Goal: Task Accomplishment & Management: Use online tool/utility

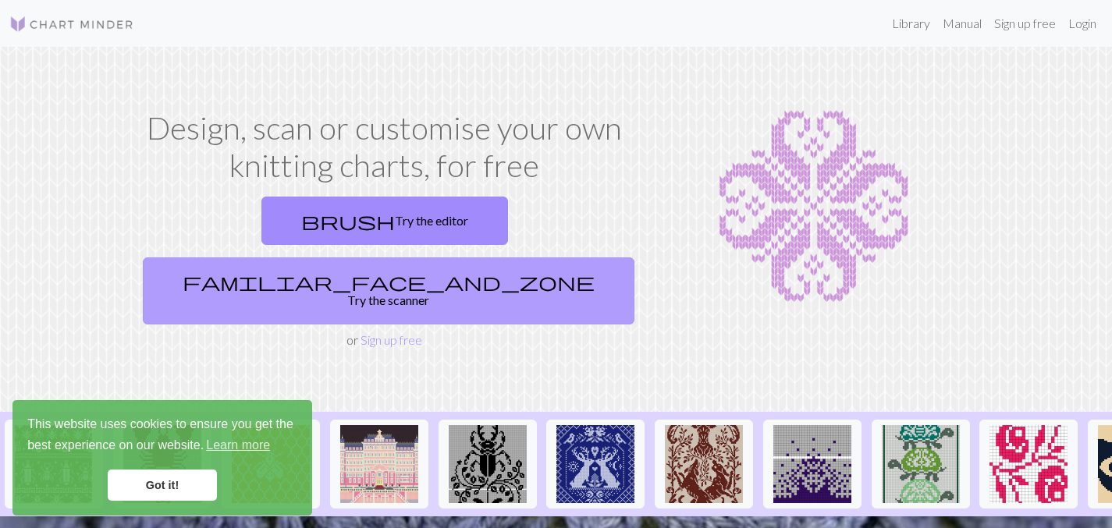
click at [480, 257] on link "familiar_face_and_zone Try the scanner" at bounding box center [389, 290] width 492 height 67
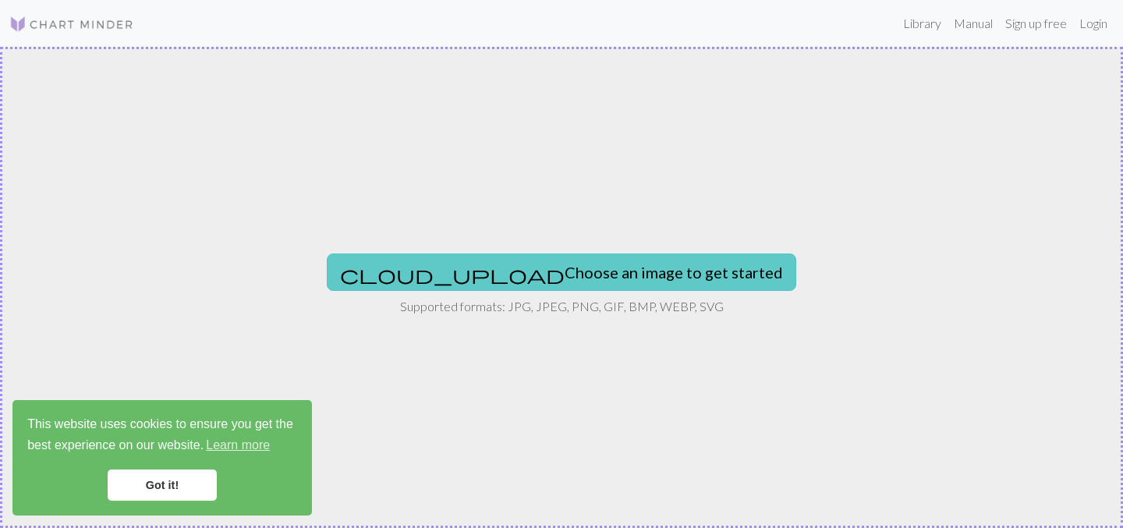
click at [623, 279] on button "cloud_upload Choose an image to get started" at bounding box center [562, 272] width 470 height 37
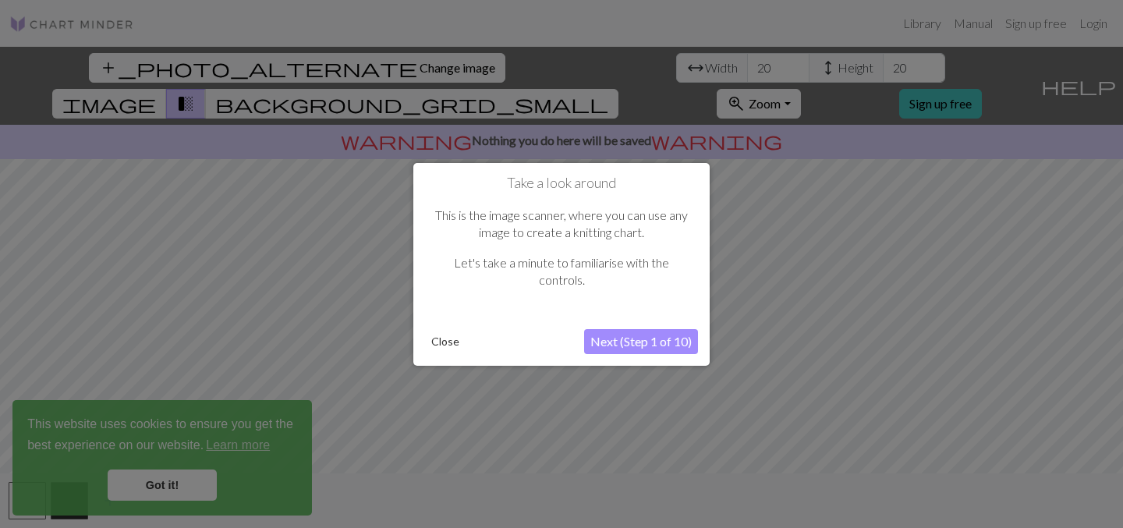
click at [638, 343] on button "Next (Step 1 of 10)" at bounding box center [641, 341] width 114 height 25
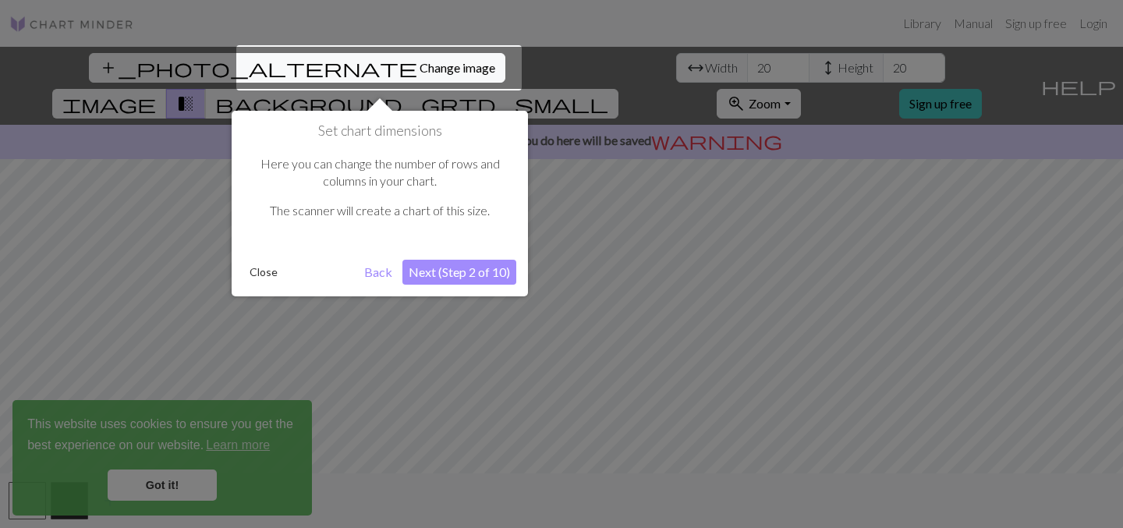
click at [389, 279] on button "Back" at bounding box center [378, 272] width 41 height 25
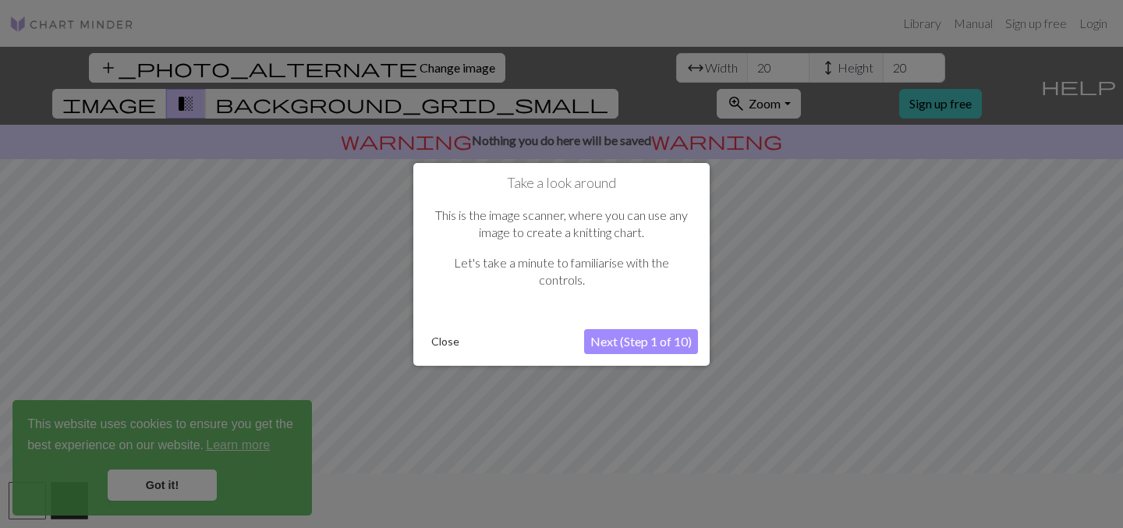
click at [658, 345] on button "Next (Step 1 of 10)" at bounding box center [641, 341] width 114 height 25
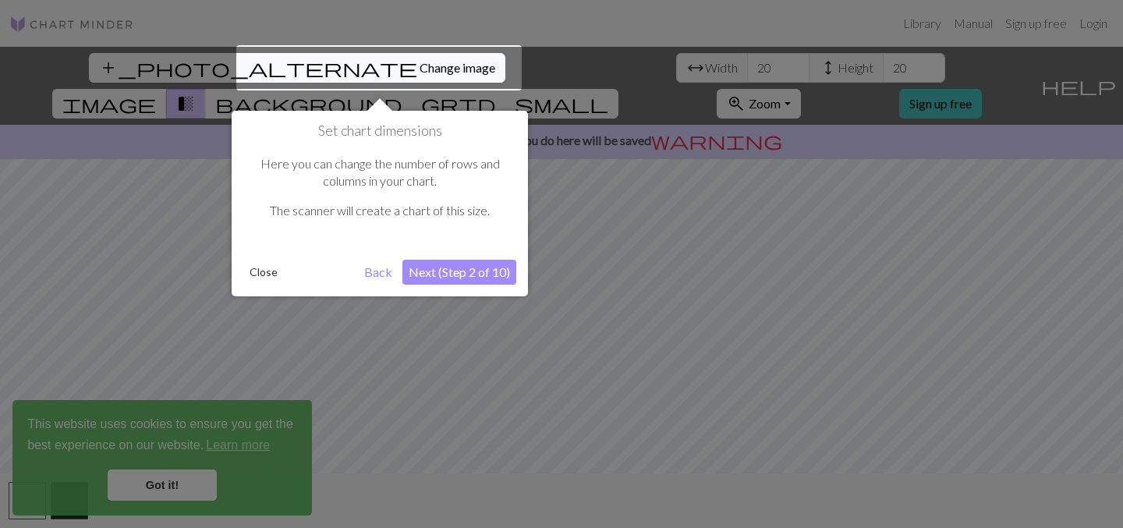
click at [463, 272] on button "Next (Step 2 of 10)" at bounding box center [460, 272] width 114 height 25
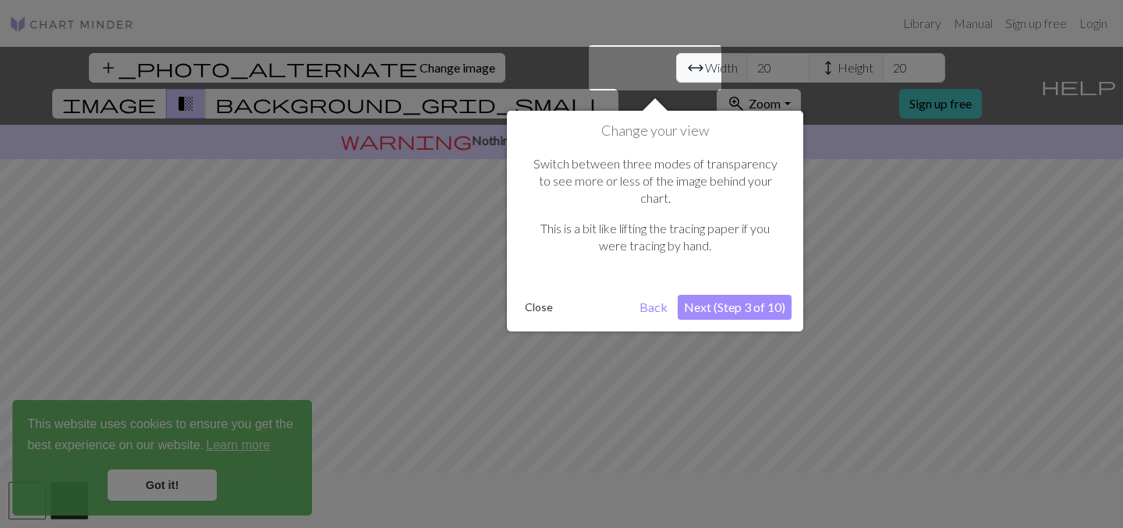
click at [740, 295] on button "Next (Step 3 of 10)" at bounding box center [735, 307] width 114 height 25
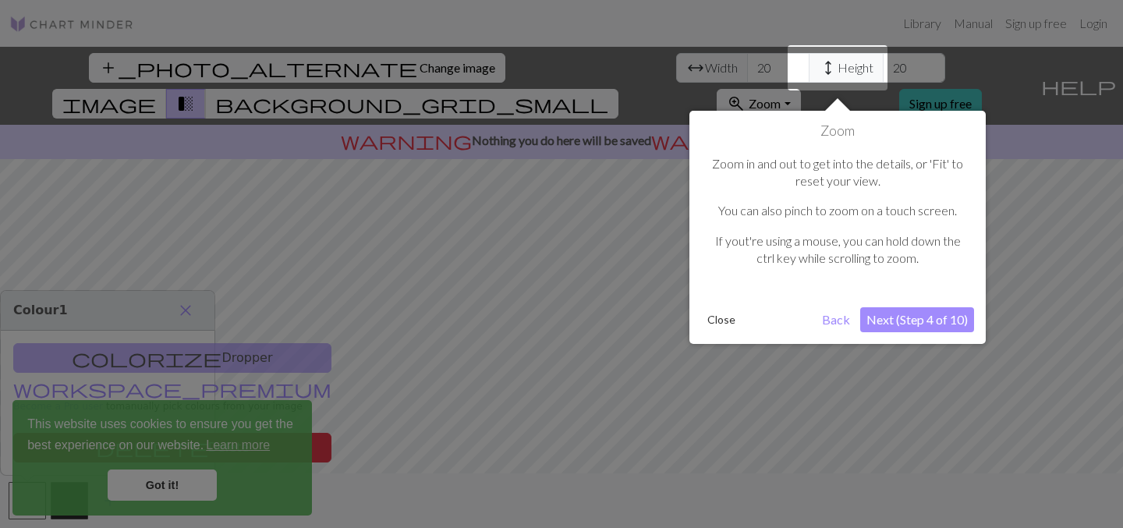
click at [928, 322] on button "Next (Step 4 of 10)" at bounding box center [918, 319] width 114 height 25
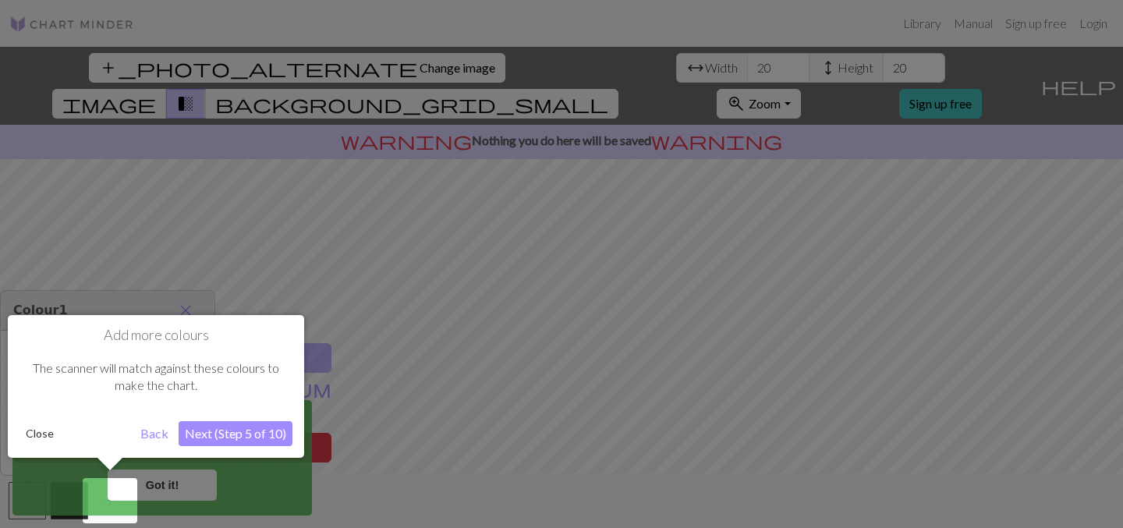
click at [263, 435] on button "Next (Step 5 of 10)" at bounding box center [236, 433] width 114 height 25
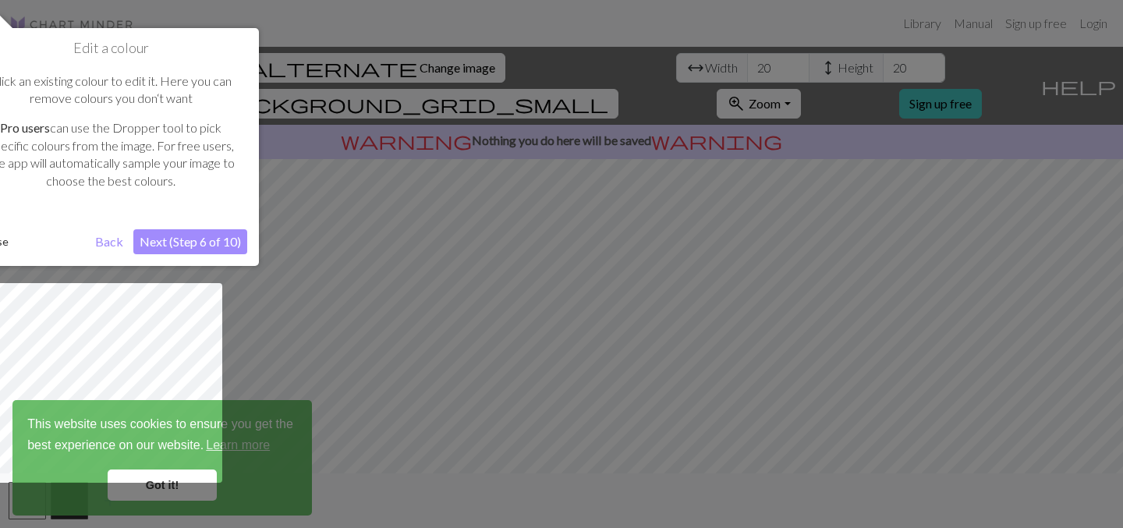
click at [195, 241] on button "Next (Step 6 of 10)" at bounding box center [190, 241] width 114 height 25
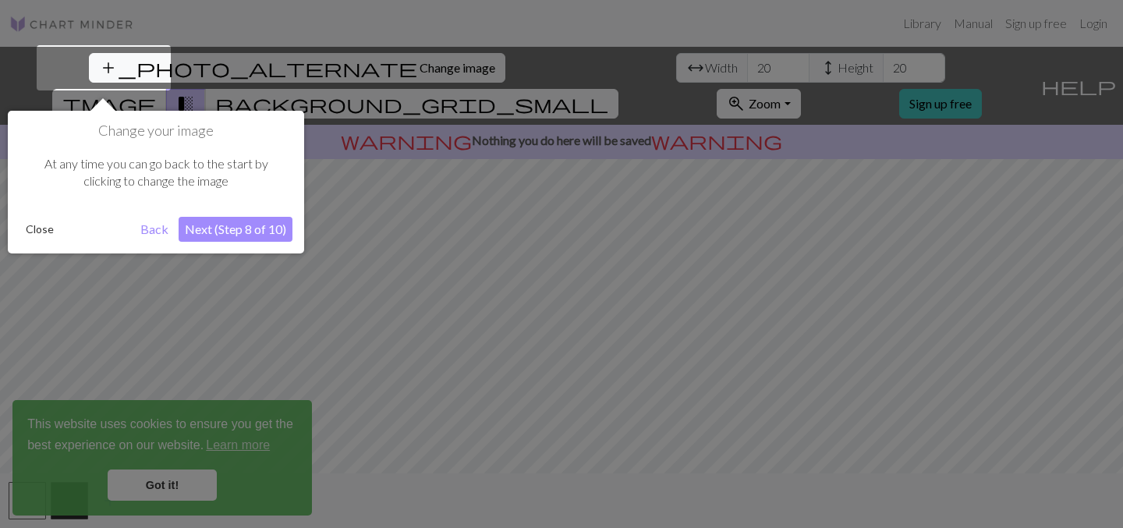
click at [247, 237] on button "Next (Step 8 of 10)" at bounding box center [236, 229] width 114 height 25
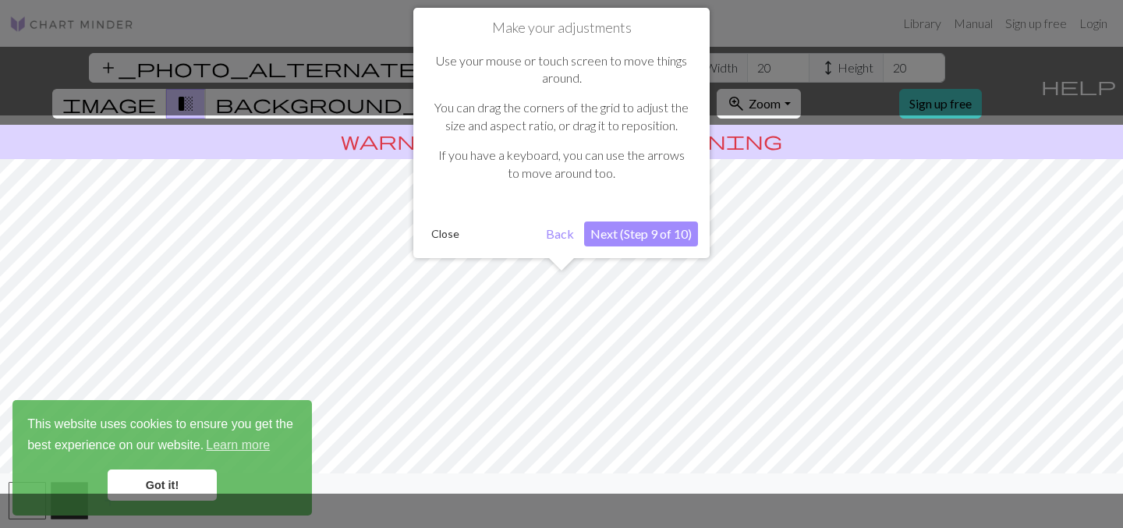
click at [641, 232] on button "Next (Step 9 of 10)" at bounding box center [641, 234] width 114 height 25
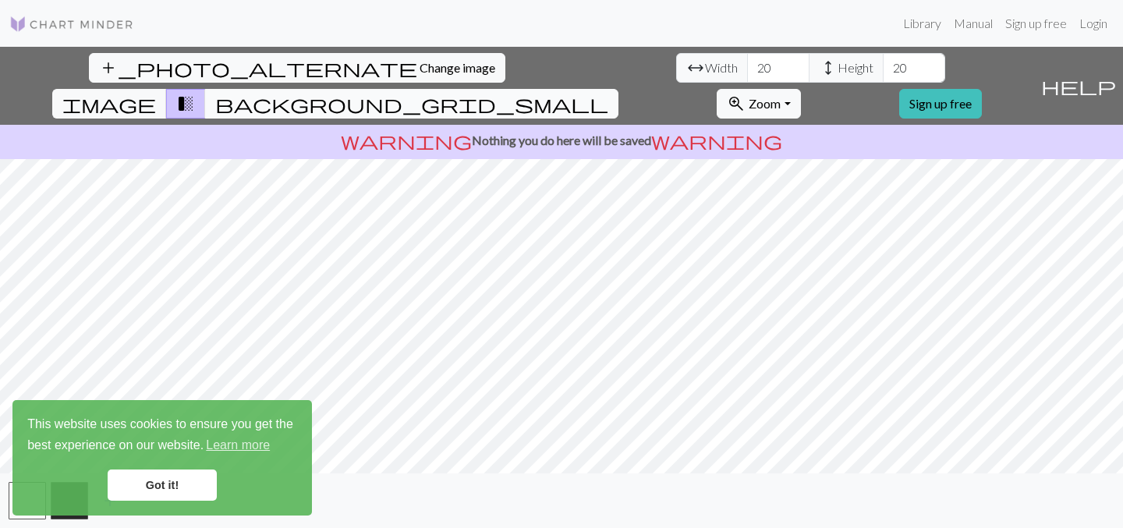
click at [609, 93] on span "background_grid_small" at bounding box center [411, 104] width 393 height 22
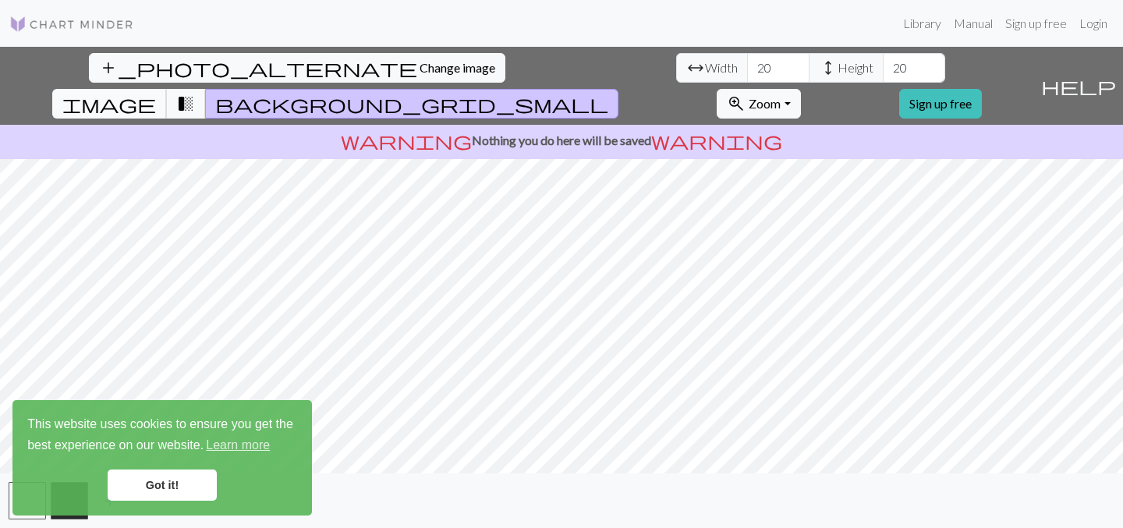
click at [156, 93] on span "image" at bounding box center [109, 104] width 94 height 22
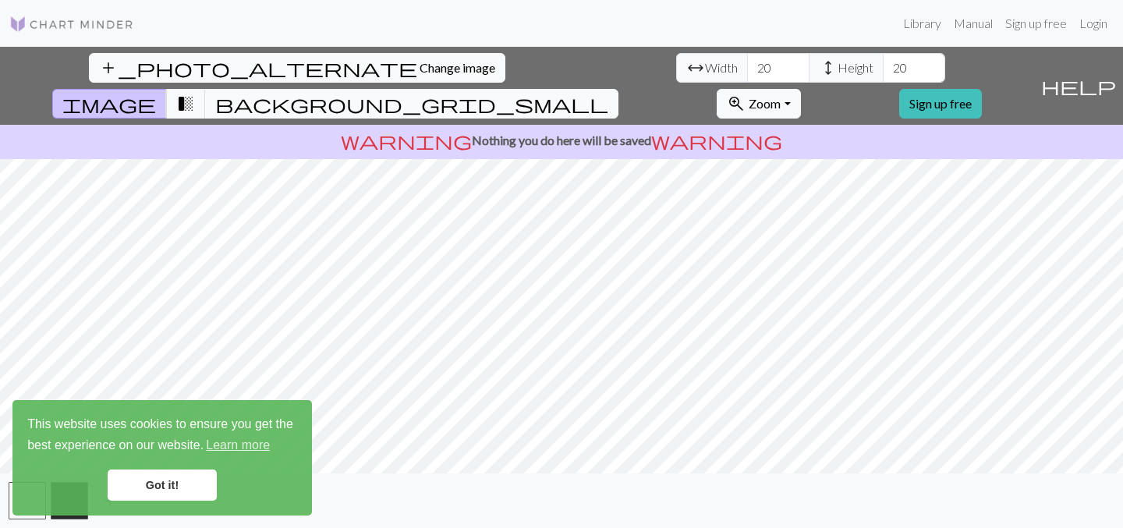
click at [609, 93] on span "background_grid_small" at bounding box center [411, 104] width 393 height 22
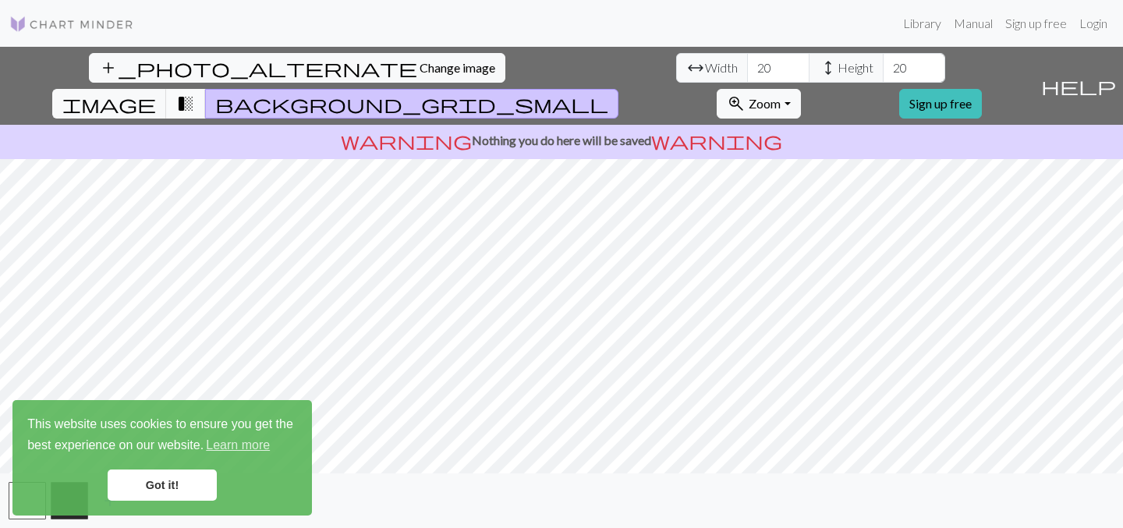
click at [206, 89] on button "transition_fade" at bounding box center [186, 104] width 40 height 30
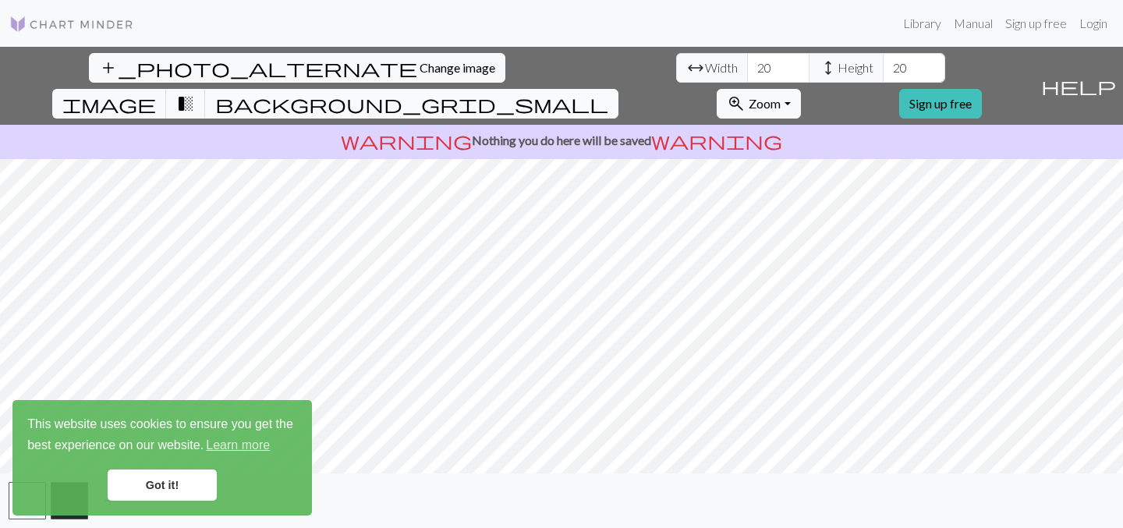
click at [609, 93] on span "background_grid_small" at bounding box center [411, 104] width 393 height 22
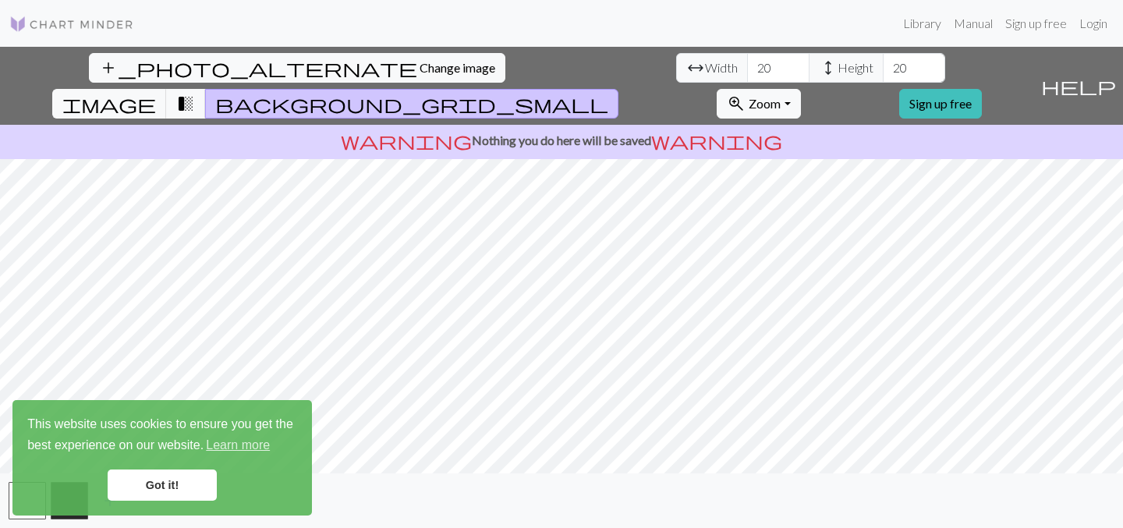
click at [190, 481] on link "Got it!" at bounding box center [162, 485] width 109 height 31
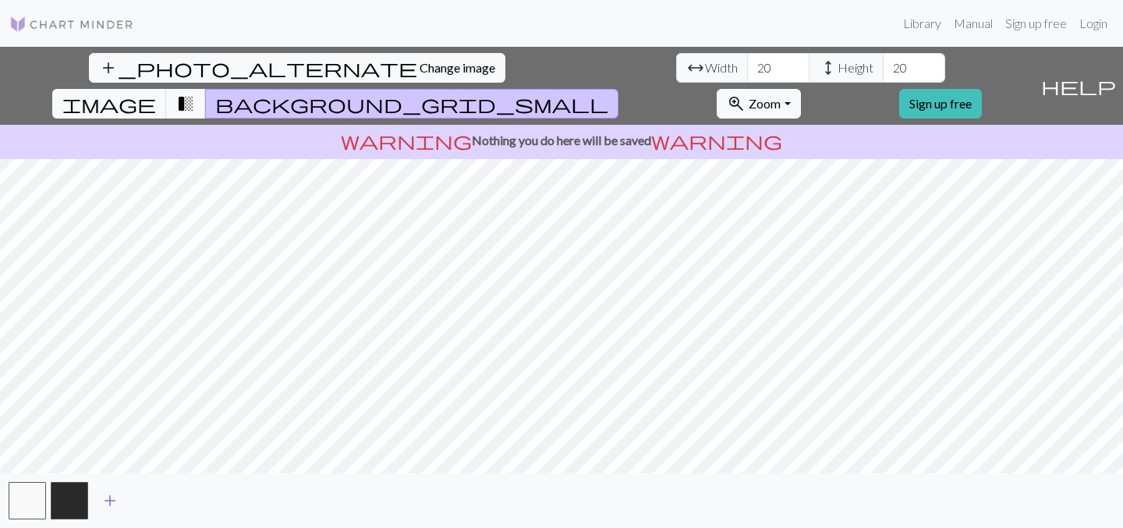
click at [105, 499] on span "add" at bounding box center [110, 501] width 19 height 22
click at [81, 497] on button "button" at bounding box center [69, 500] width 37 height 37
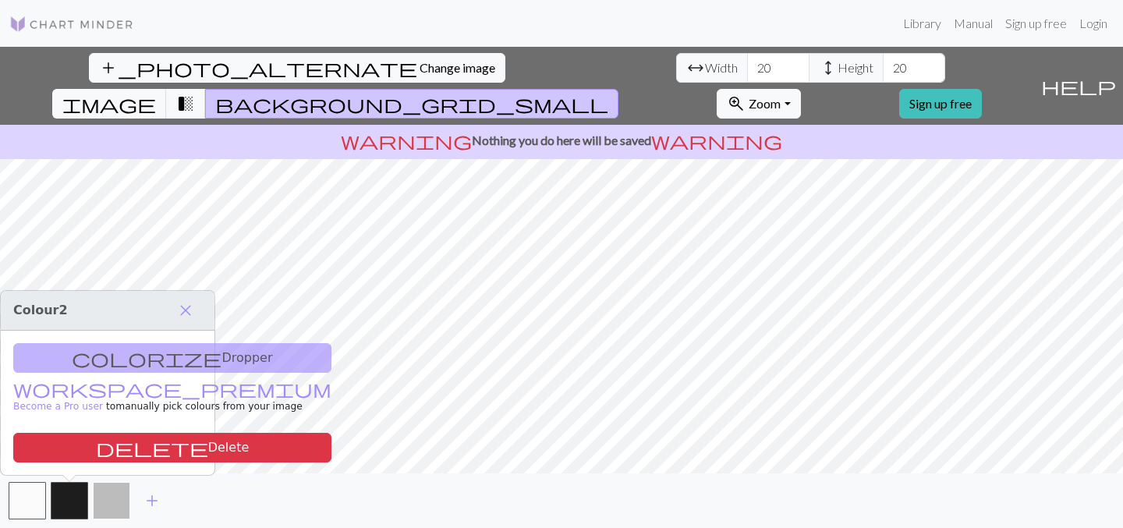
click at [116, 499] on button "button" at bounding box center [111, 500] width 37 height 37
click at [116, 368] on div "colorize Dropper workspace_premium Become a Pro user to manually pick colours f…" at bounding box center [112, 403] width 214 height 144
click at [115, 362] on div "colorize Dropper workspace_premium Become a Pro user to manually pick colours f…" at bounding box center [112, 403] width 214 height 144
click at [191, 306] on span "close" at bounding box center [189, 311] width 19 height 22
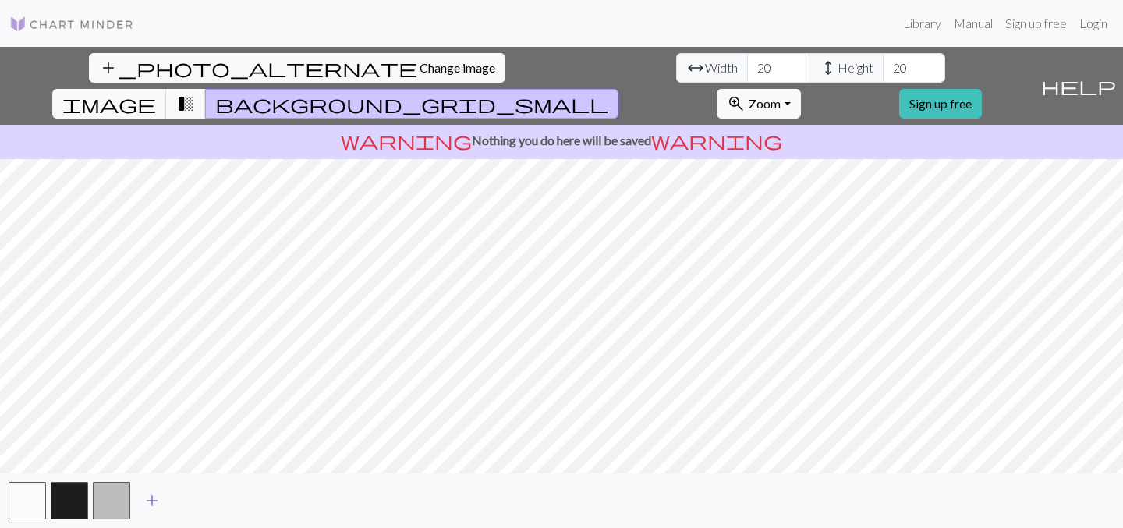
click at [151, 497] on span "add" at bounding box center [152, 501] width 19 height 22
click at [159, 505] on button "button" at bounding box center [153, 500] width 37 height 37
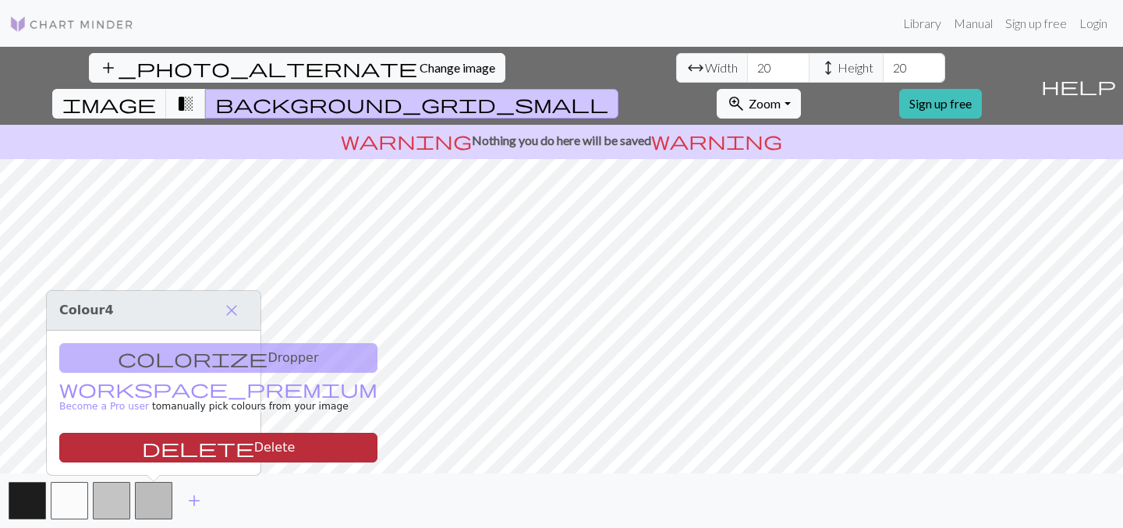
click at [160, 451] on button "delete Delete" at bounding box center [218, 448] width 318 height 30
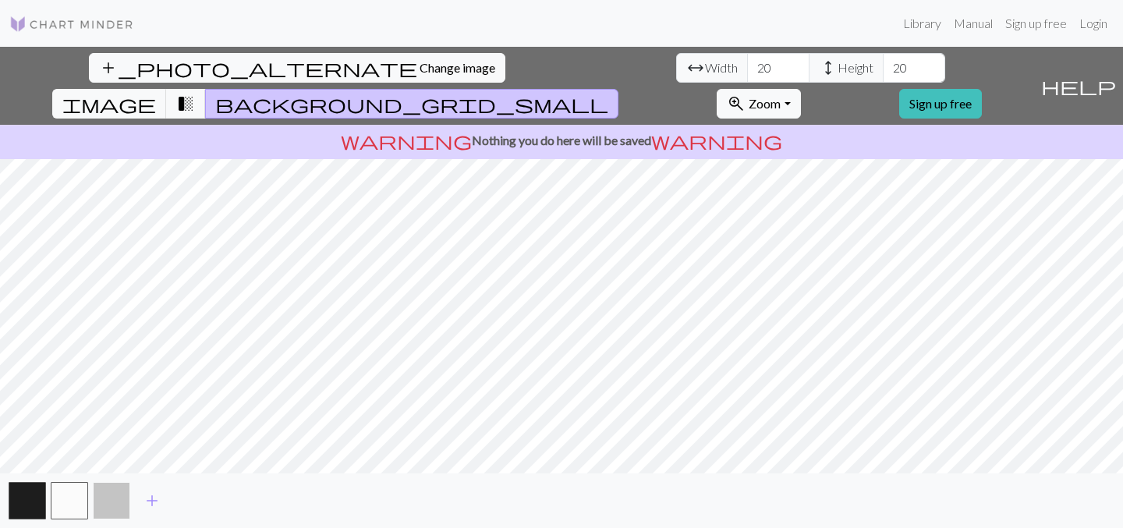
click at [124, 499] on button "button" at bounding box center [111, 500] width 37 height 37
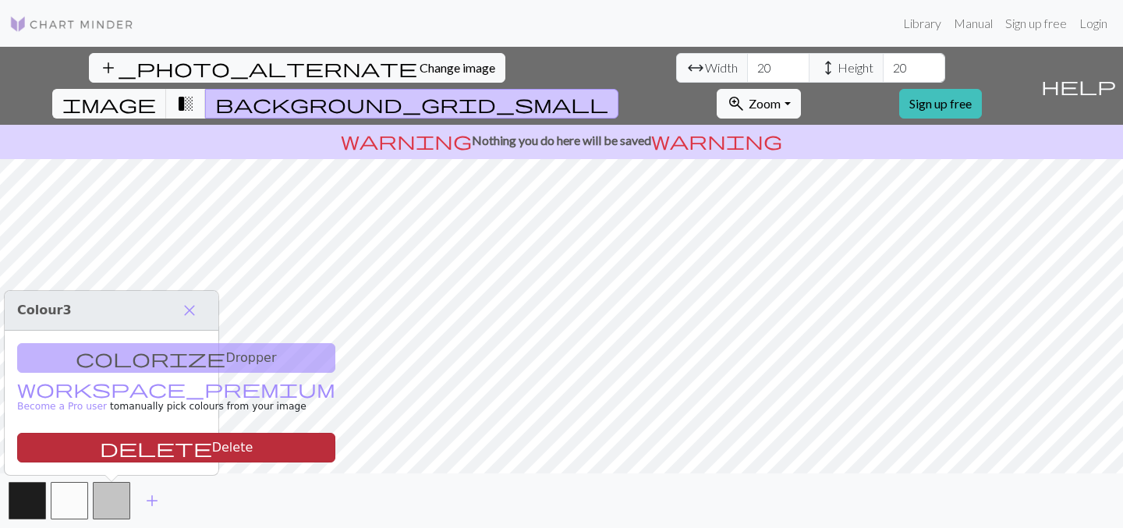
click at [117, 454] on button "delete Delete" at bounding box center [176, 448] width 318 height 30
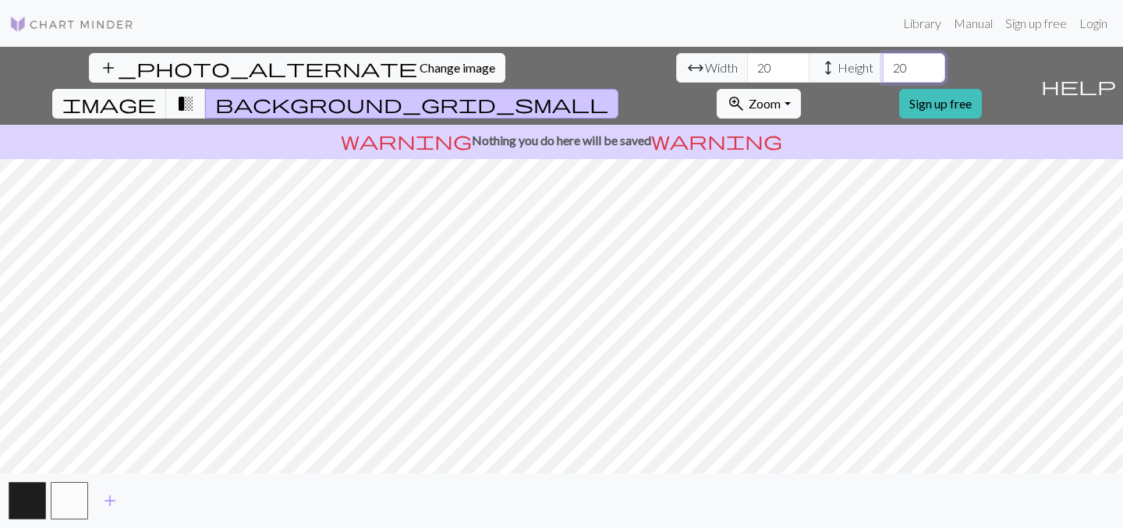
click at [883, 66] on input "20" at bounding box center [914, 68] width 62 height 30
click at [883, 67] on input "20" at bounding box center [914, 68] width 62 height 30
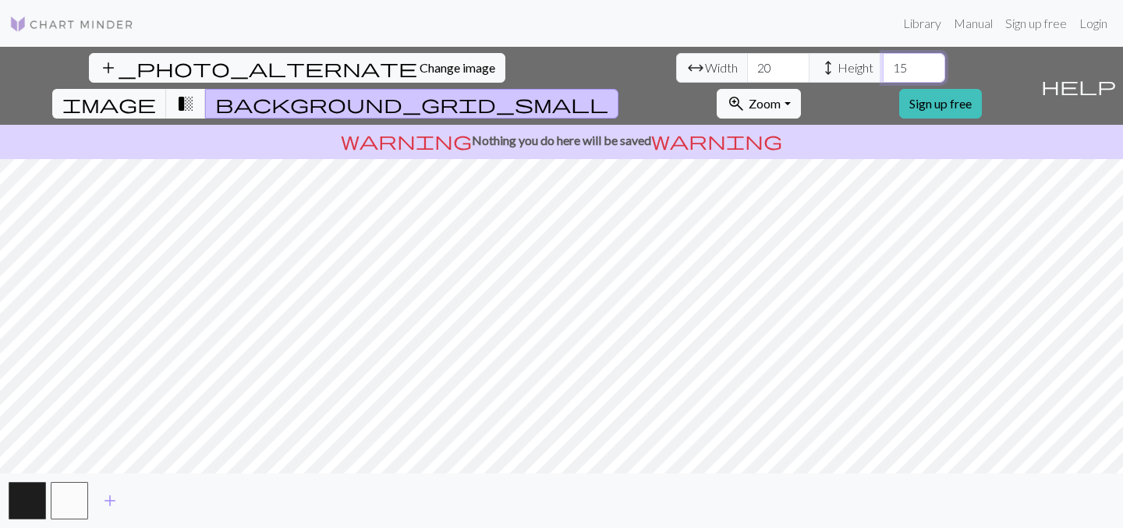
type input "15"
click at [747, 76] on input "20" at bounding box center [778, 68] width 62 height 30
type input "15"
click at [883, 70] on input "15" at bounding box center [914, 68] width 62 height 30
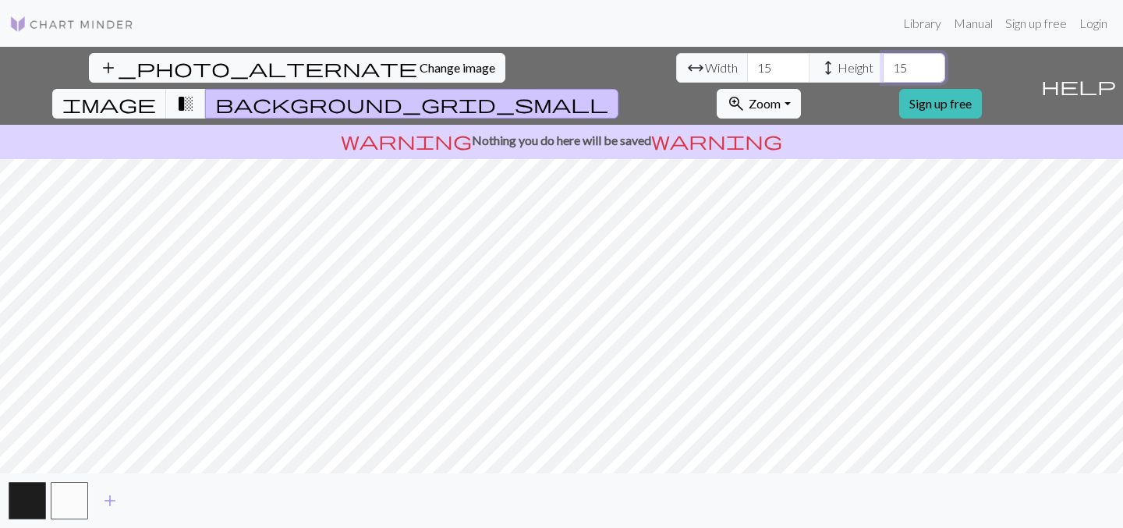
click at [883, 70] on input "15" at bounding box center [914, 68] width 62 height 30
click at [883, 68] on input "15" at bounding box center [914, 68] width 62 height 30
type input "20"
click at [747, 59] on input "15" at bounding box center [778, 68] width 62 height 30
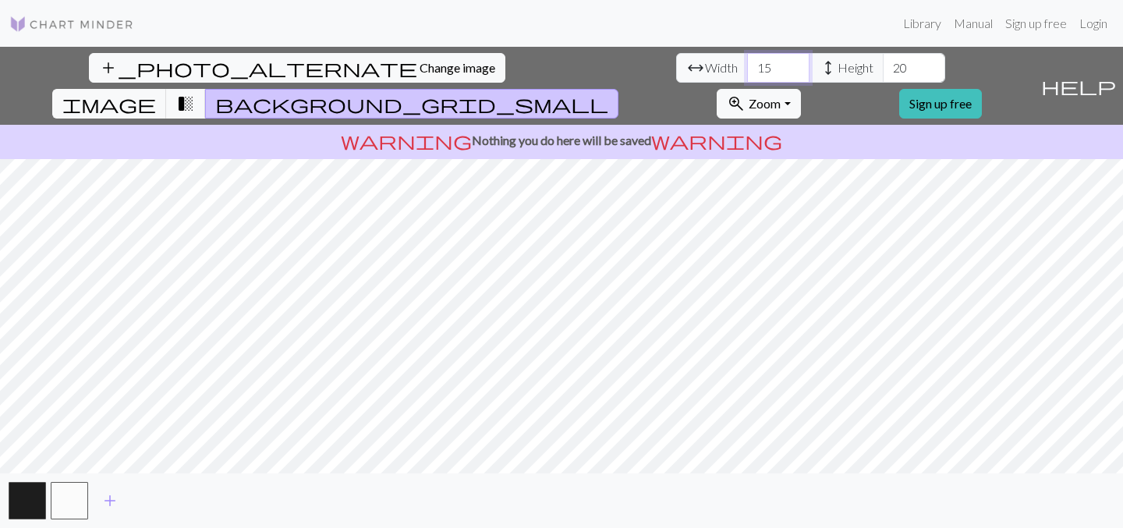
click at [747, 62] on input "15" at bounding box center [778, 68] width 62 height 30
type input "20"
click at [800, 89] on button "zoom_in Zoom Zoom" at bounding box center [758, 104] width 83 height 30
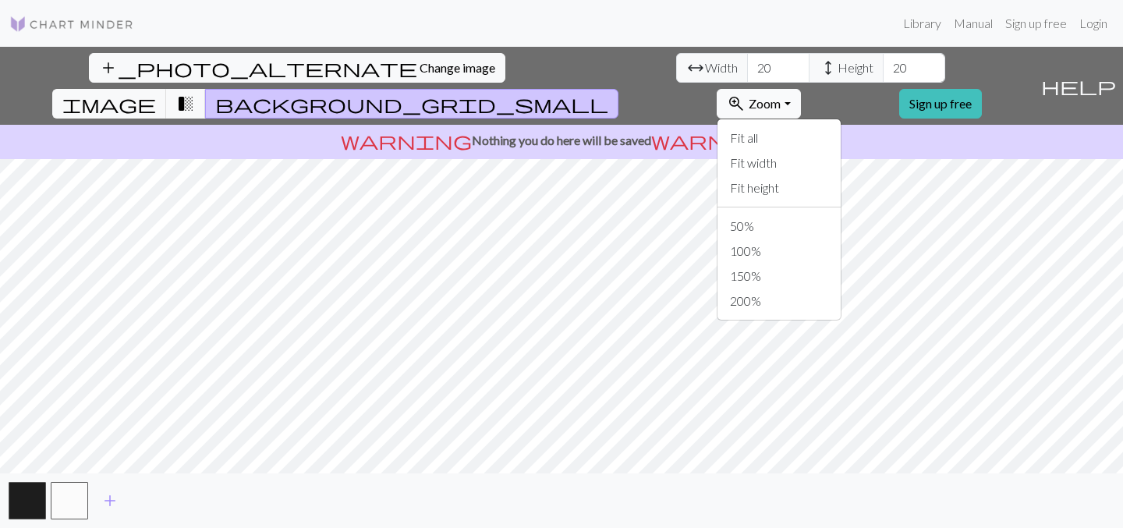
click at [781, 96] on span "Zoom" at bounding box center [765, 103] width 32 height 15
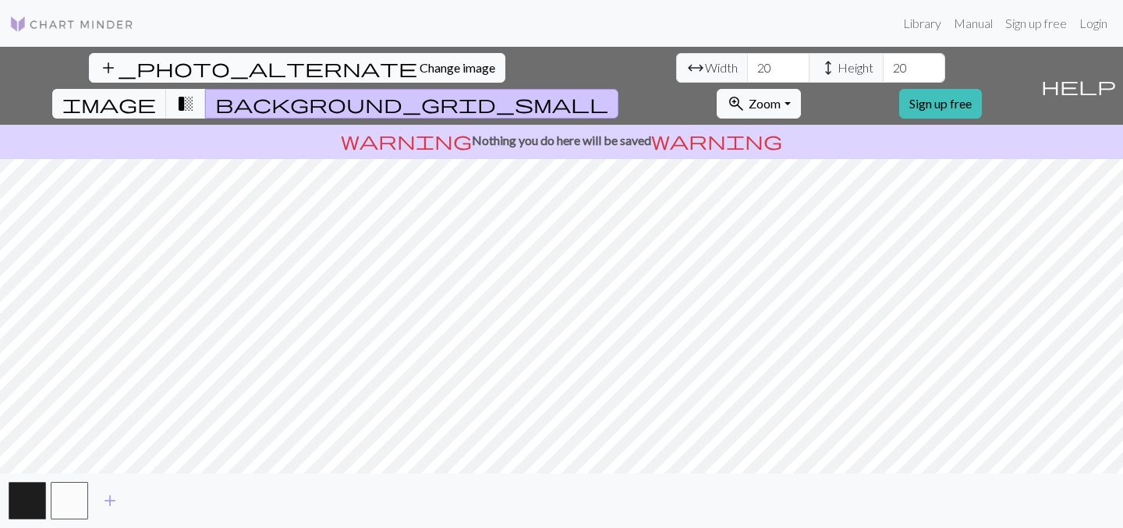
click at [420, 69] on span "Change image" at bounding box center [458, 67] width 76 height 15
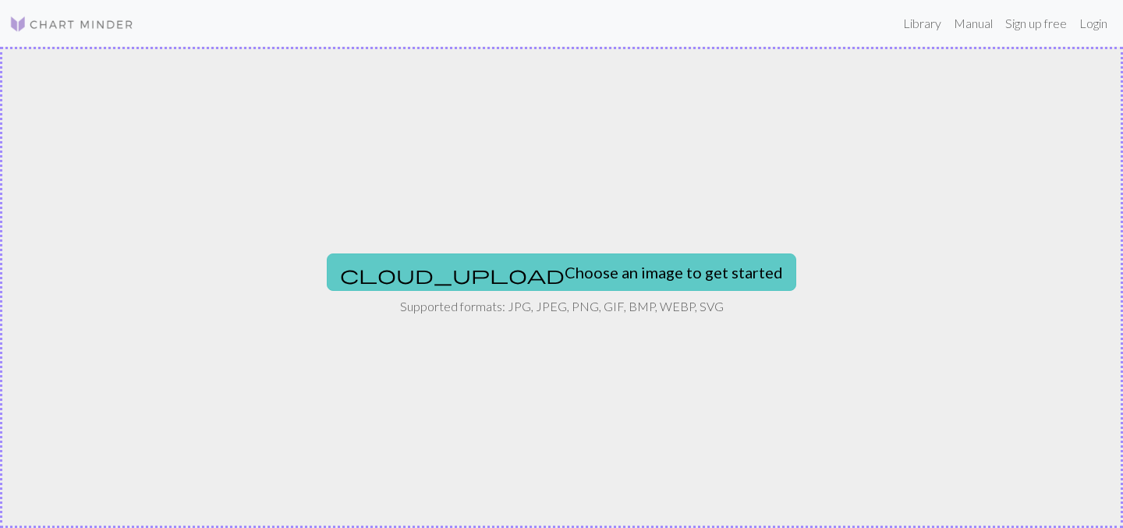
click at [577, 272] on button "cloud_upload Choose an image to get started" at bounding box center [562, 272] width 470 height 37
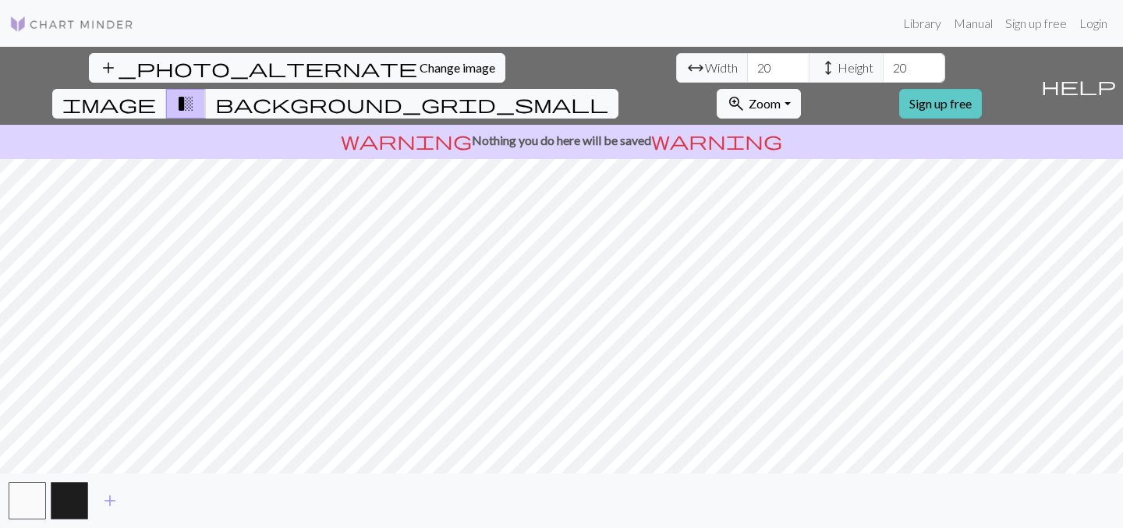
click at [982, 89] on link "Sign up free" at bounding box center [941, 104] width 83 height 30
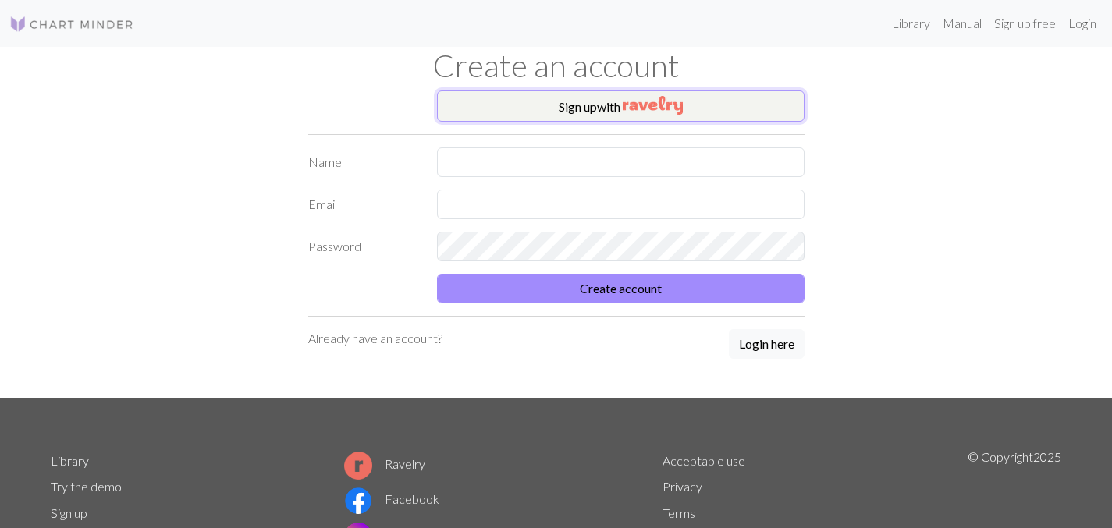
click at [616, 102] on button "Sign up with" at bounding box center [620, 106] width 367 height 31
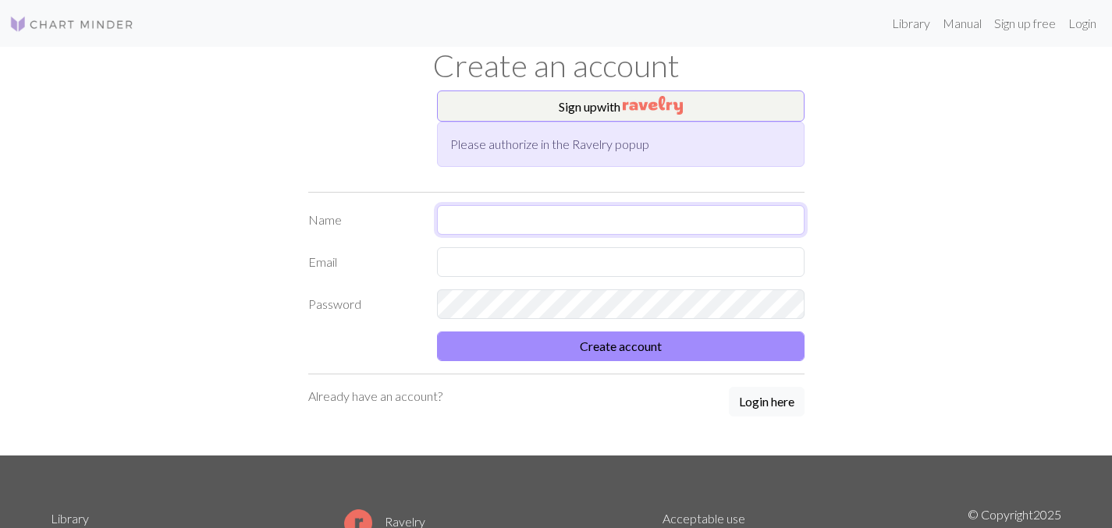
click at [549, 222] on input "text" at bounding box center [620, 220] width 367 height 30
click at [663, 102] on img "button" at bounding box center [653, 105] width 60 height 19
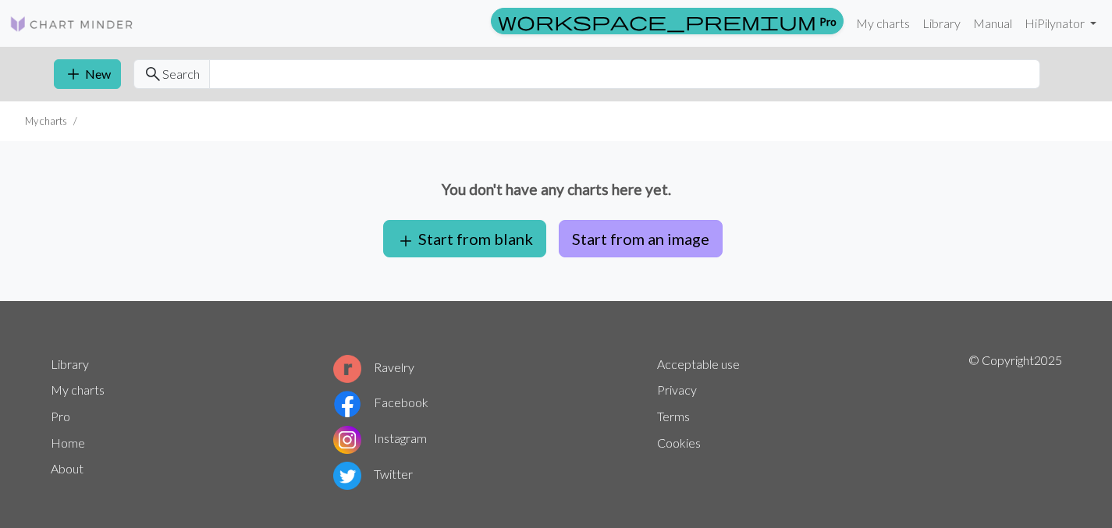
click at [620, 240] on button "Start from an image" at bounding box center [641, 238] width 164 height 37
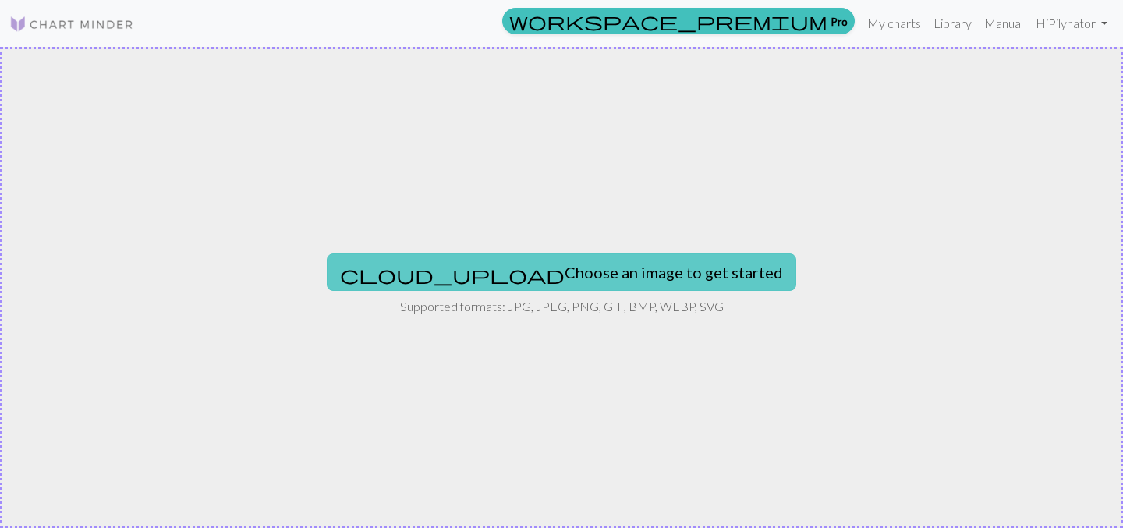
click at [605, 275] on button "cloud_upload Choose an image to get started" at bounding box center [562, 272] width 470 height 37
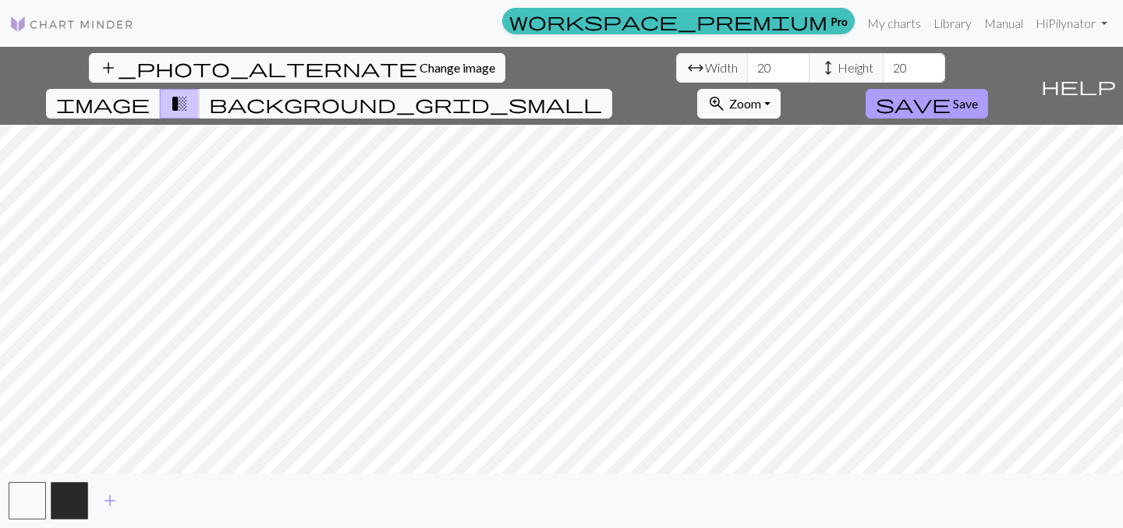
click at [985, 89] on button "save Save" at bounding box center [927, 104] width 122 height 30
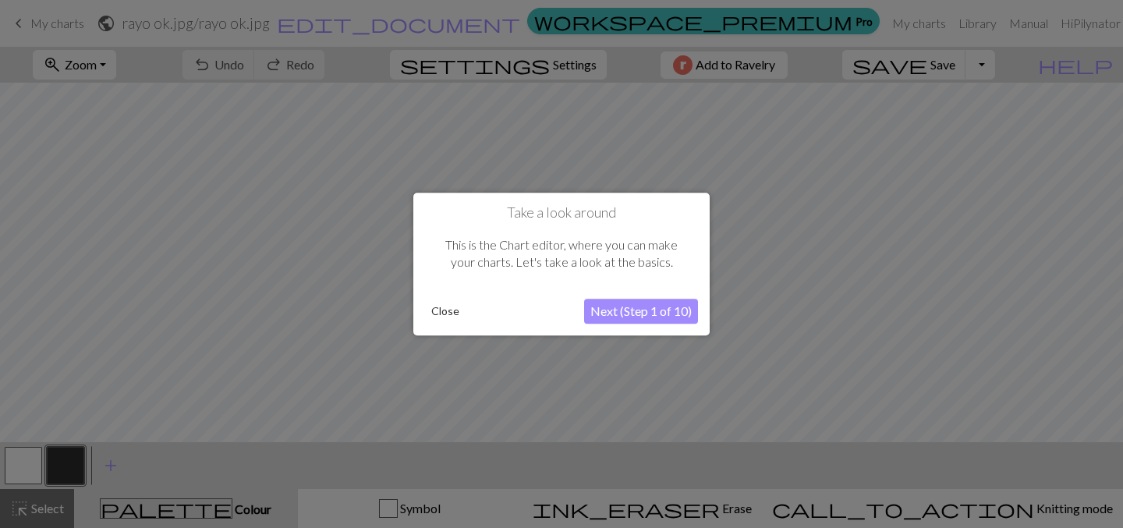
click at [627, 311] on button "Next (Step 1 of 10)" at bounding box center [641, 311] width 114 height 25
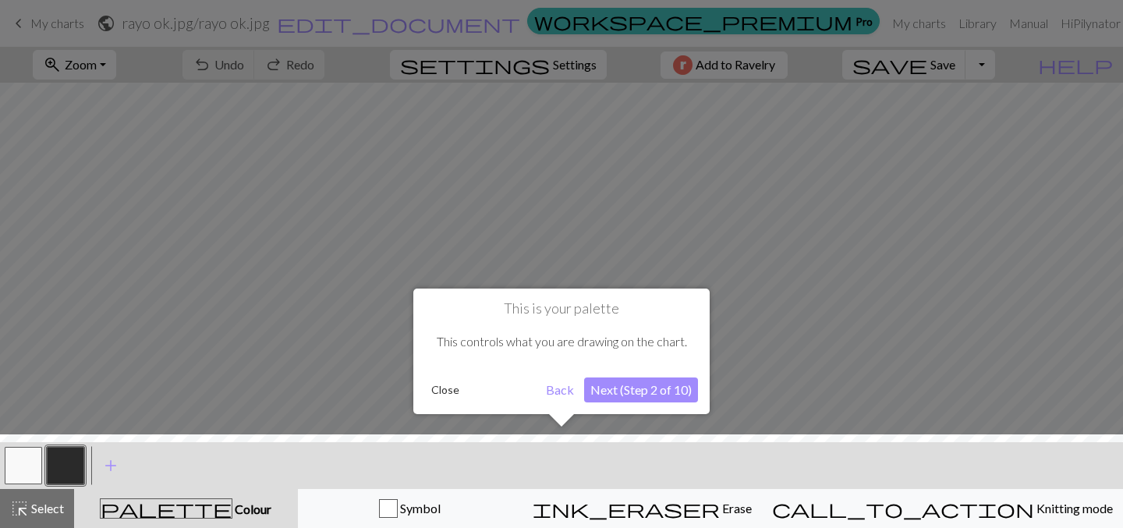
click at [622, 383] on button "Next (Step 2 of 10)" at bounding box center [641, 390] width 114 height 25
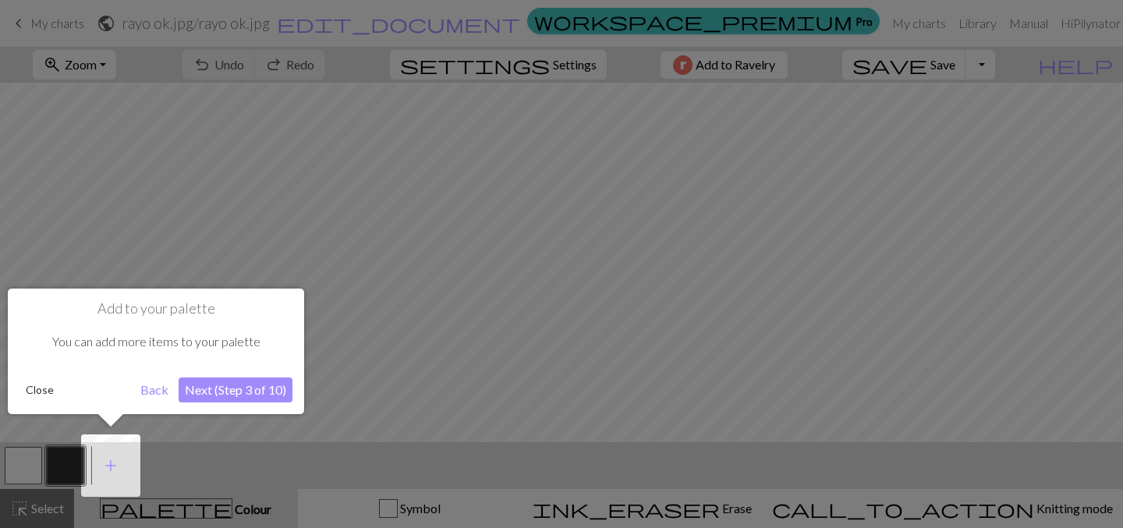
click at [37, 384] on button "Close" at bounding box center [40, 389] width 41 height 23
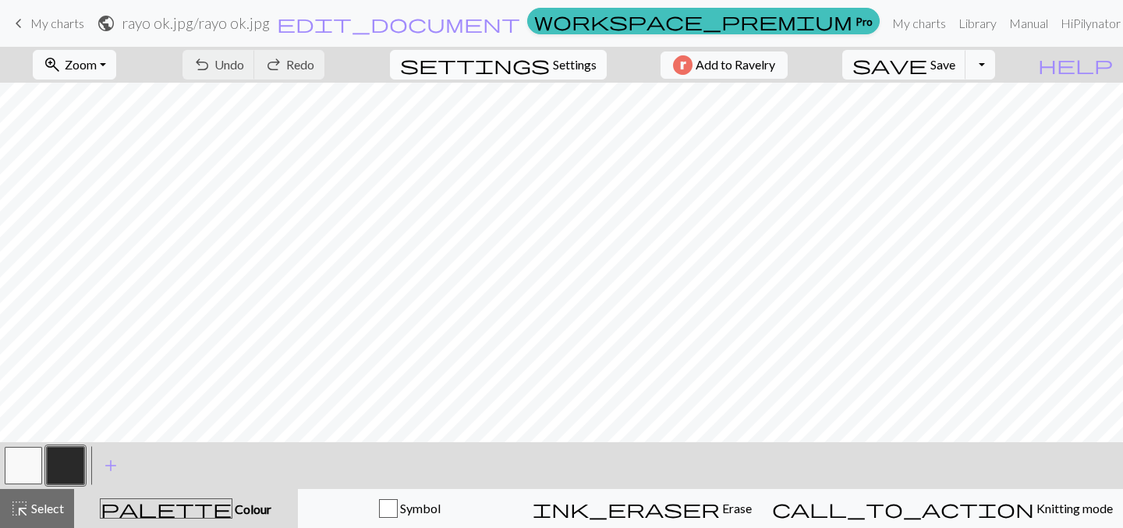
click at [584, 59] on span "Settings" at bounding box center [575, 64] width 44 height 19
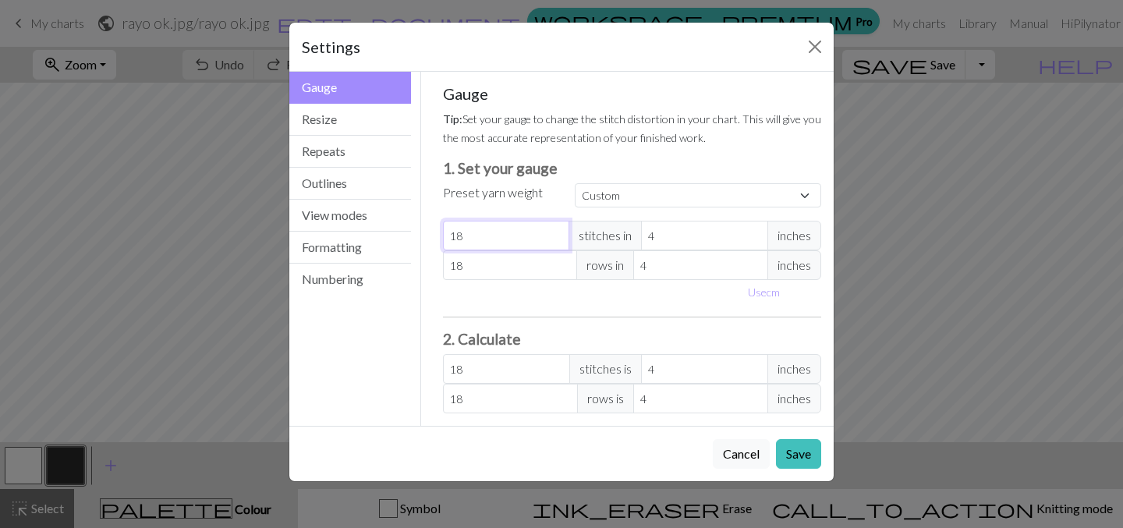
click at [483, 240] on input "18" at bounding box center [506, 236] width 127 height 30
click at [795, 236] on span "inches" at bounding box center [795, 236] width 54 height 30
click at [666, 240] on input "4" at bounding box center [704, 236] width 127 height 30
type input "1"
type input "72"
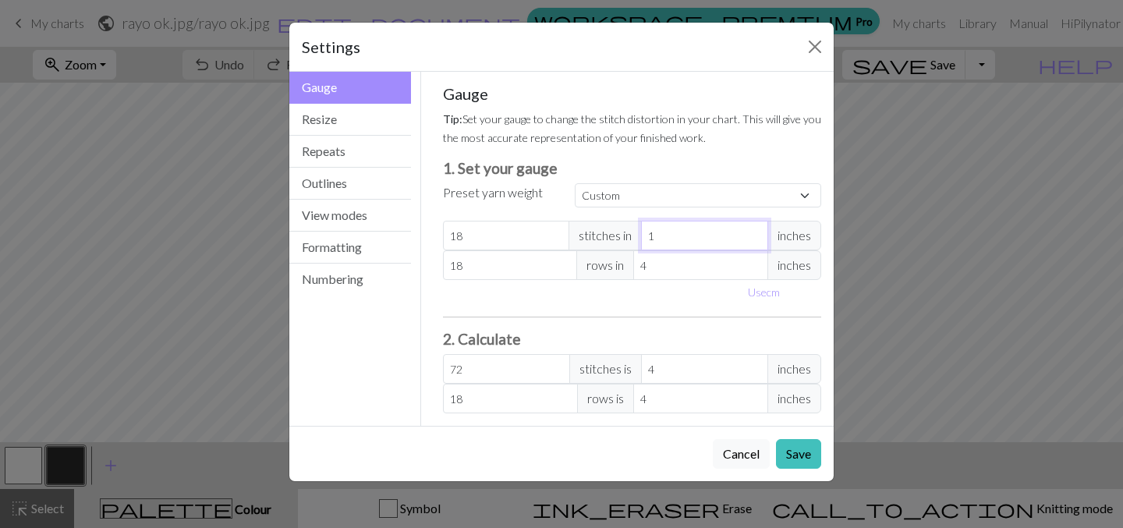
type input "1"
click at [526, 242] on input "18" at bounding box center [506, 236] width 127 height 30
type input "1"
type input "4"
type input "1"
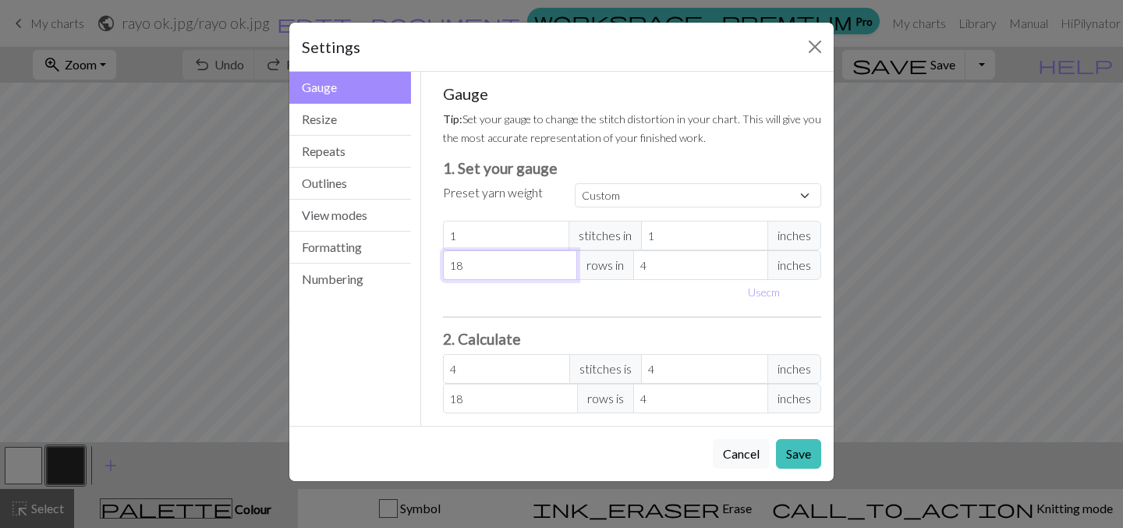
click at [513, 269] on input "18" at bounding box center [510, 265] width 135 height 30
click at [774, 296] on button "Use cm" at bounding box center [764, 292] width 46 height 24
type input "2.54"
type input "10.16"
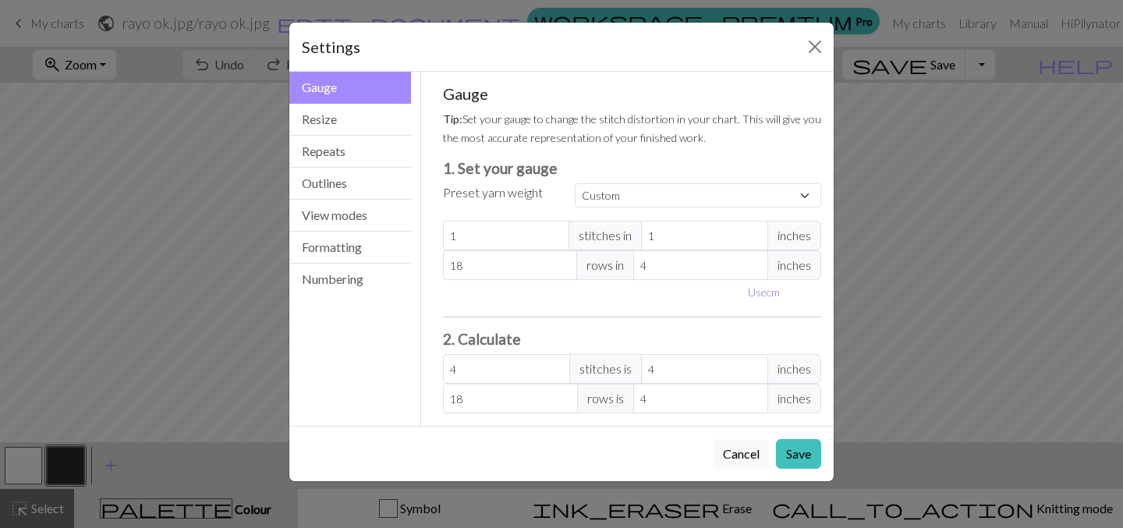
type input "10.16"
click at [701, 228] on input "2.54" at bounding box center [718, 236] width 136 height 30
click at [697, 234] on input "2.54" at bounding box center [718, 236] width 136 height 30
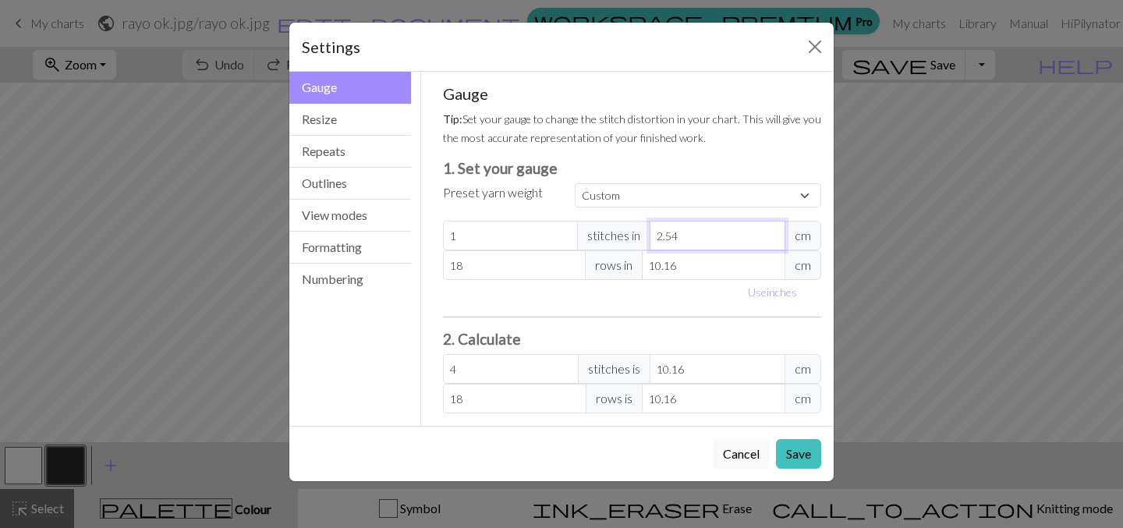
type input "2.5"
type input "4.06"
type input "2"
type input "5.08"
type input "1"
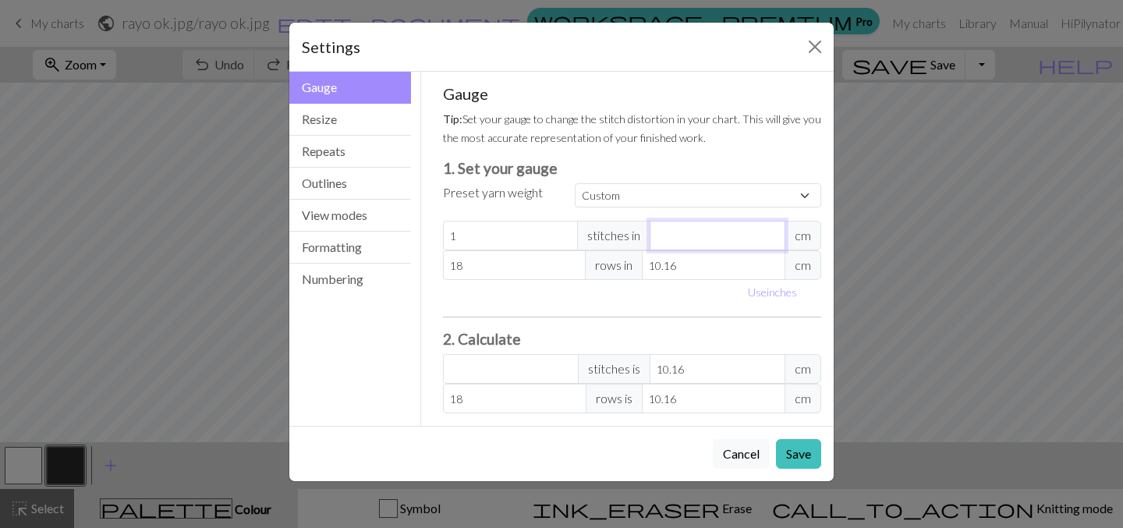
type input "10.16"
type input "1"
click at [662, 193] on select "Custom Square Lace Light Fingering Fingering Sport Double knit Worsted Aran Bul…" at bounding box center [698, 195] width 247 height 24
select select "square"
click at [575, 183] on select "Custom Square Lace Light Fingering Fingering Sport Double knit Worsted Aran Bul…" at bounding box center [698, 195] width 247 height 24
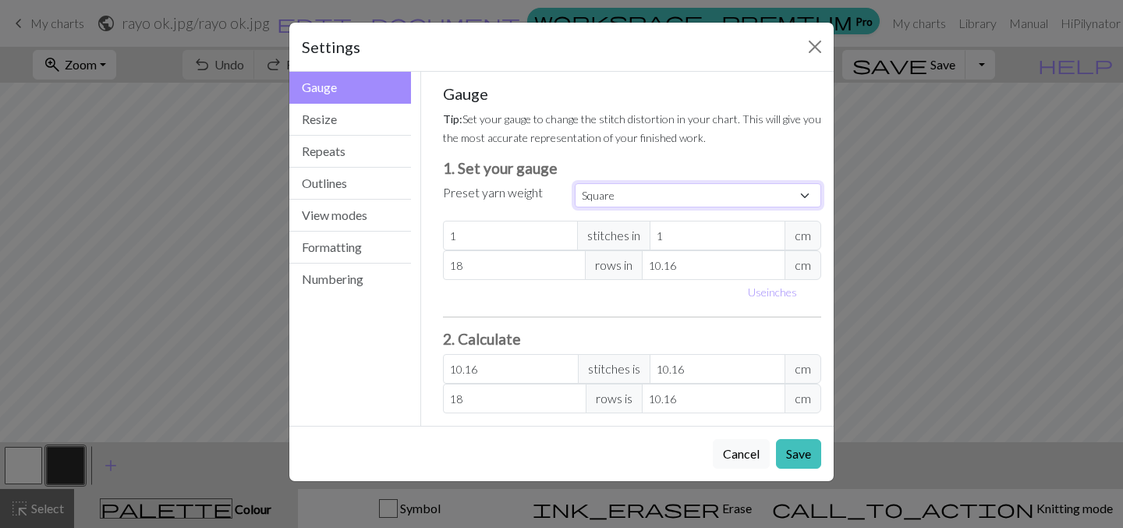
type input "32"
type input "10.16"
type input "32"
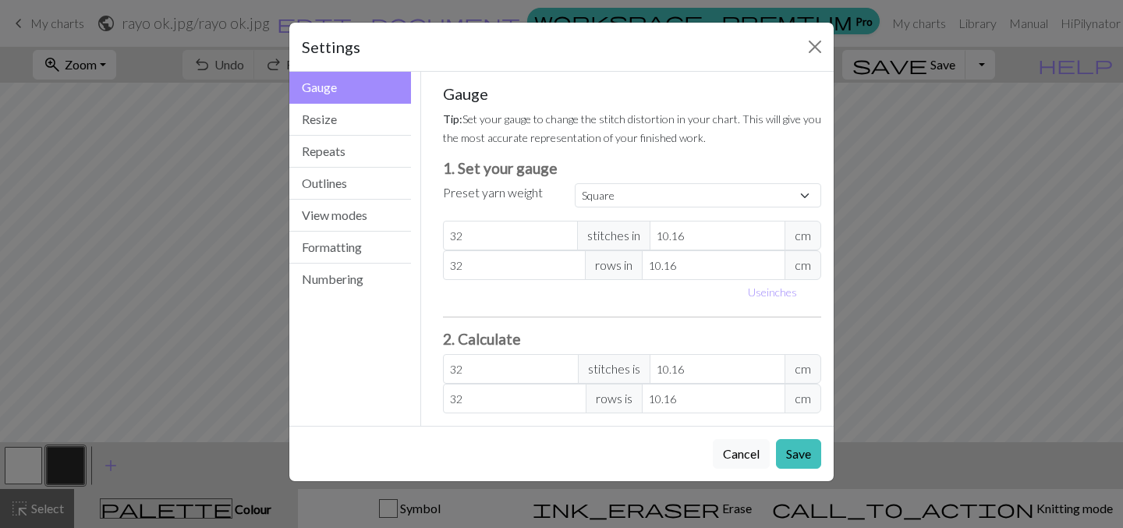
click at [522, 204] on div "Preset yarn weight" at bounding box center [500, 195] width 133 height 25
click at [589, 196] on select "Custom Square Lace Light Fingering Fingering Sport Double knit Worsted Aran Bul…" at bounding box center [698, 195] width 247 height 24
select select "sport"
click at [575, 183] on select "Custom Square Lace Light Fingering Fingering Sport Double knit Worsted Aran Bul…" at bounding box center [698, 195] width 247 height 24
type input "24"
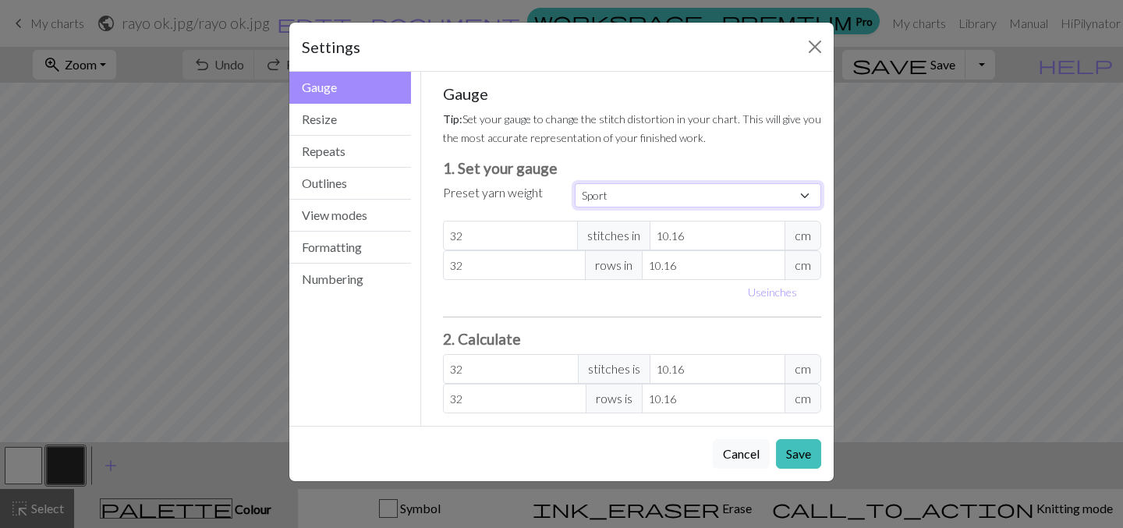
type input "34"
type input "24"
type input "34"
click at [634, 203] on select "Custom Square Lace Light Fingering Fingering Sport Double knit Worsted Aran Bul…" at bounding box center [698, 195] width 247 height 24
select select "superbulky"
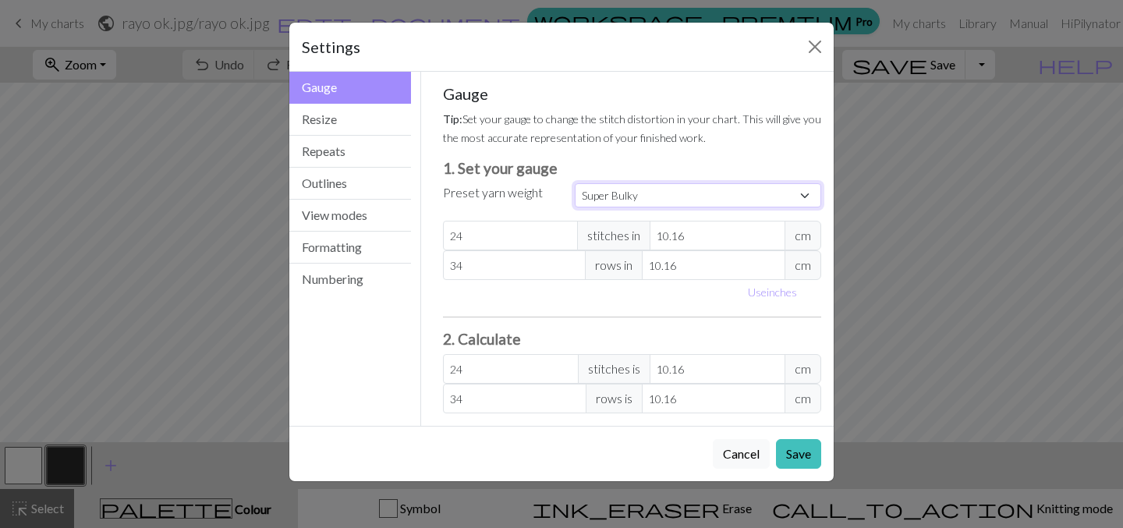
click at [575, 183] on select "Custom Square Lace Light Fingering Fingering Sport Double knit Worsted Aran Bul…" at bounding box center [698, 195] width 247 height 24
type input "8"
type input "15"
type input "8"
type input "15"
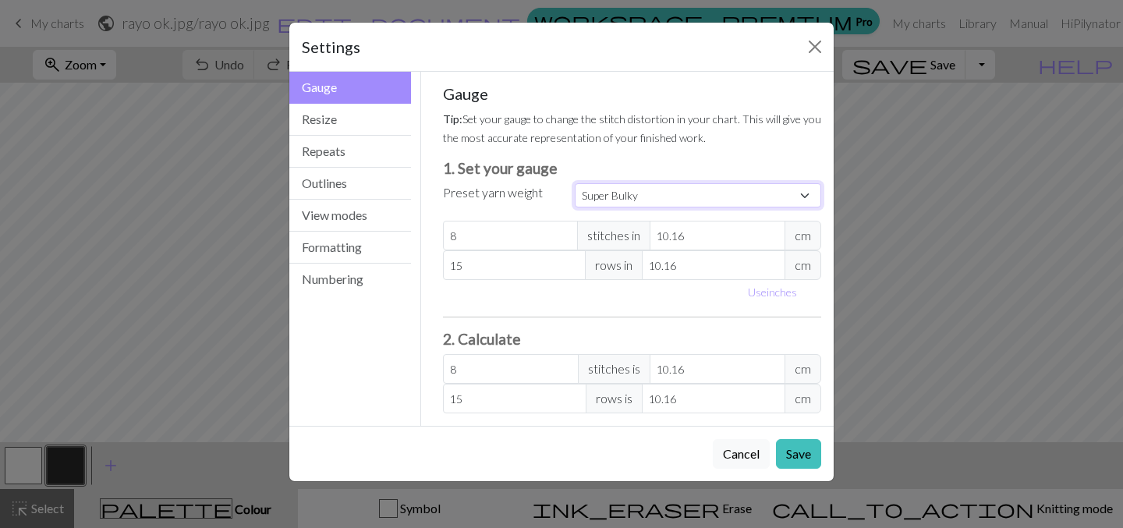
click at [659, 202] on select "Custom Square Lace Light Fingering Fingering Sport Double knit Worsted Aran Bul…" at bounding box center [698, 195] width 247 height 24
select select "custom"
click at [575, 183] on select "Custom Square Lace Light Fingering Fingering Sport Double knit Worsted Aran Bul…" at bounding box center [698, 195] width 247 height 24
click at [667, 238] on input "10.16" at bounding box center [718, 236] width 136 height 30
click at [668, 238] on input "10.16" at bounding box center [718, 236] width 136 height 30
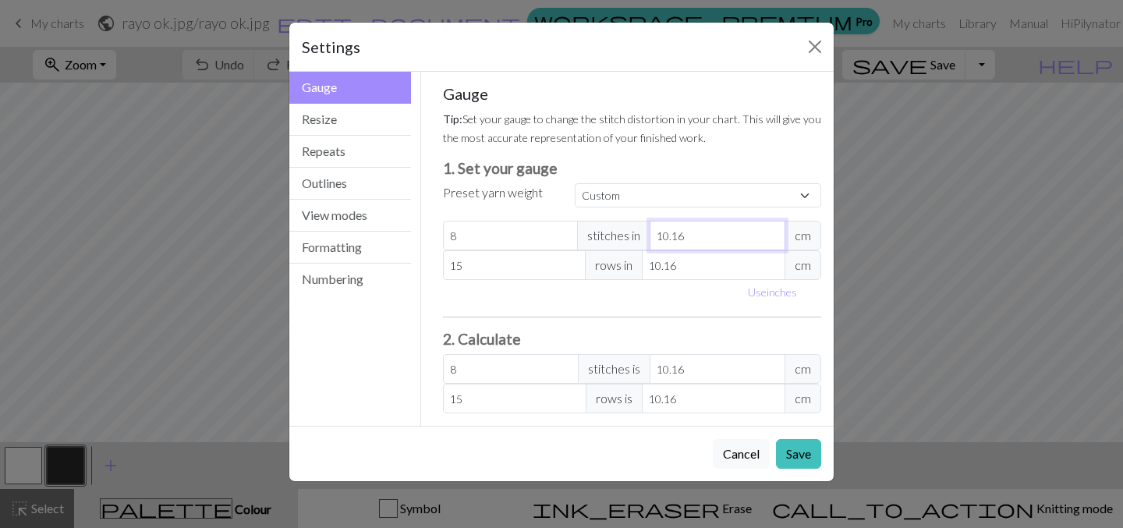
type input "1"
type input "81.28"
type input "1"
click at [493, 236] on input "8" at bounding box center [511, 236] width 136 height 30
type input "0"
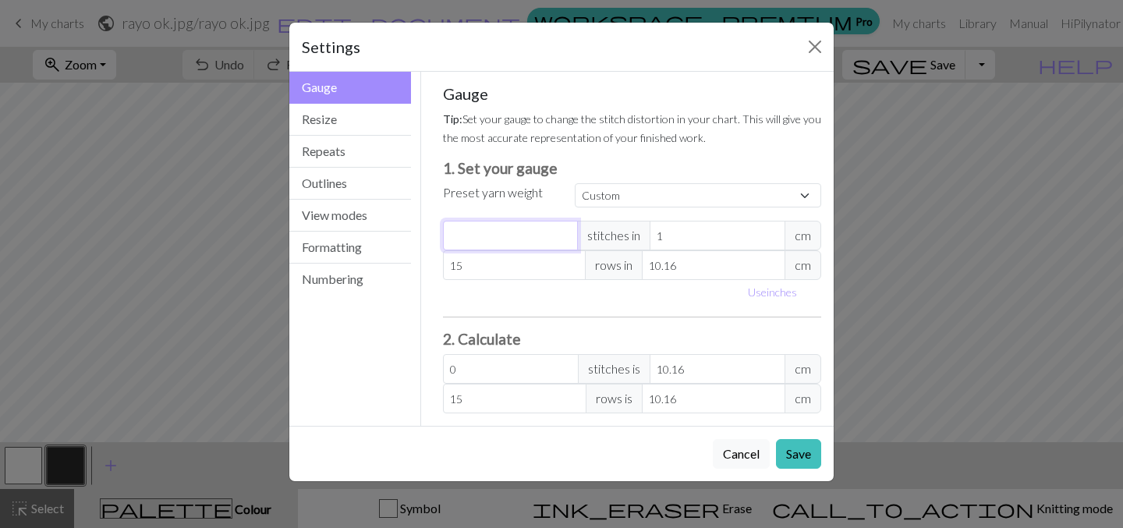
type input "1"
type input "10.16"
type input "1"
click at [681, 240] on input "1" at bounding box center [718, 236] width 136 height 30
type input "2"
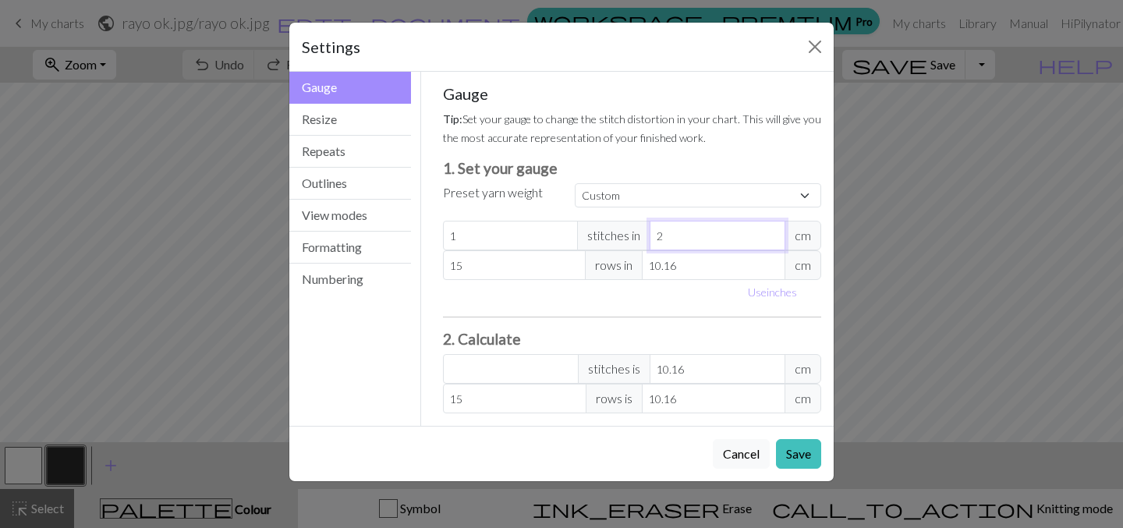
type input "5.08"
type input "2"
click at [658, 269] on input "10.16" at bounding box center [714, 265] width 144 height 30
type input "1"
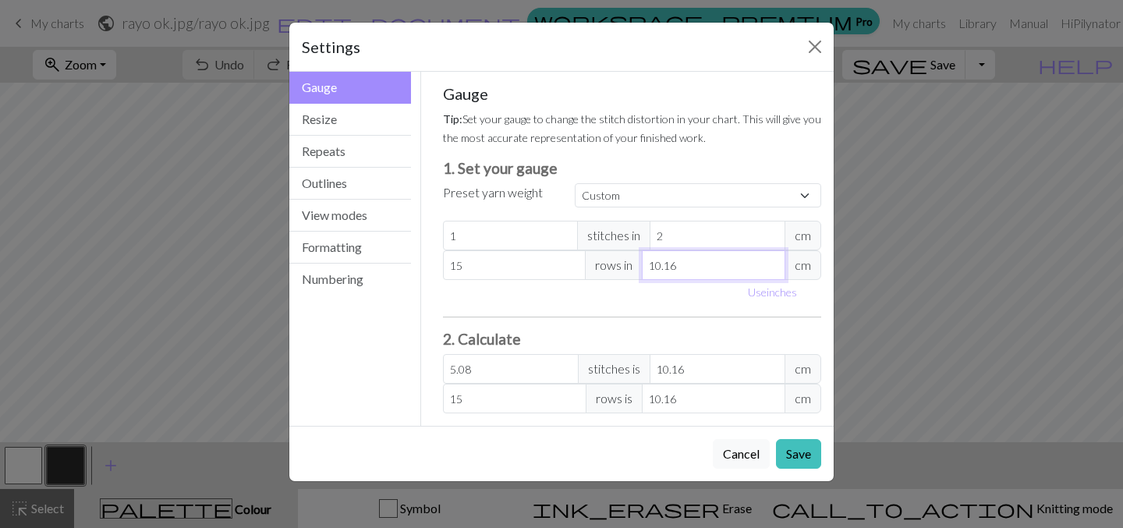
type input "152.4"
type input "15"
type input "10.16"
type input "15"
click at [623, 307] on div "Gauge Tip: Set your gauge to change the stitch distortion in your chart. This w…" at bounding box center [632, 248] width 379 height 329
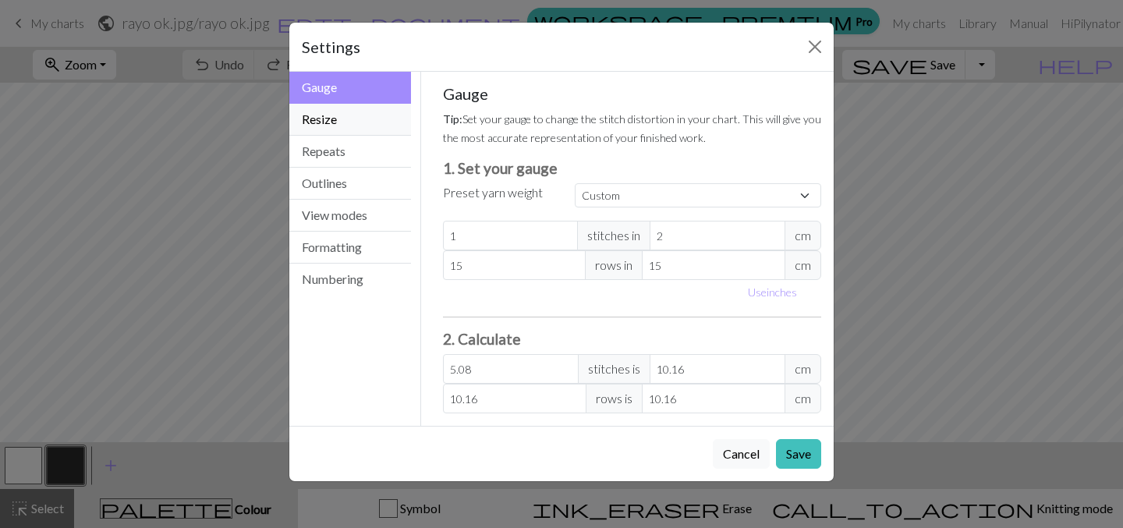
click at [330, 112] on button "Resize" at bounding box center [350, 120] width 122 height 32
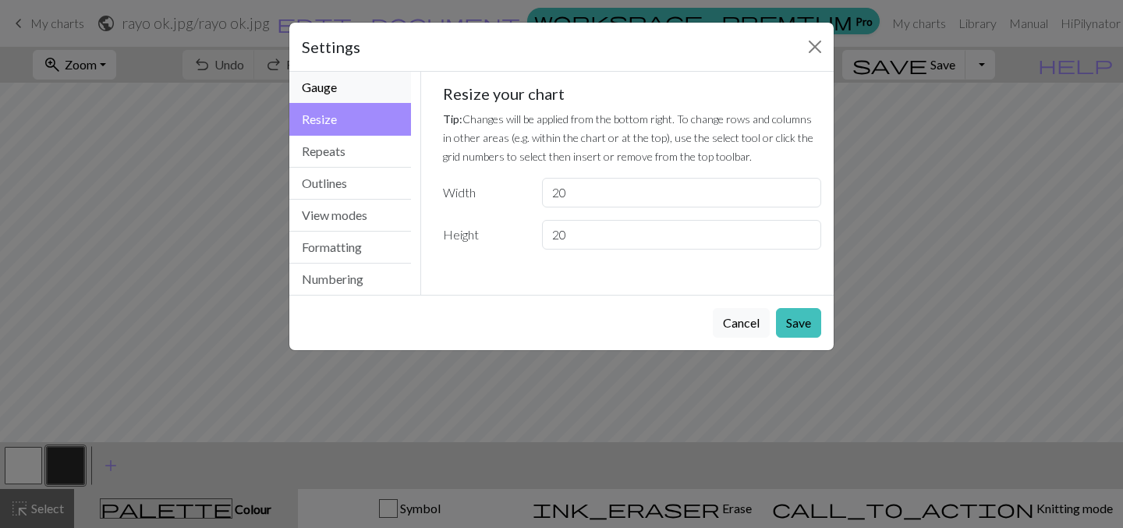
click at [329, 83] on button "Gauge" at bounding box center [350, 88] width 122 height 32
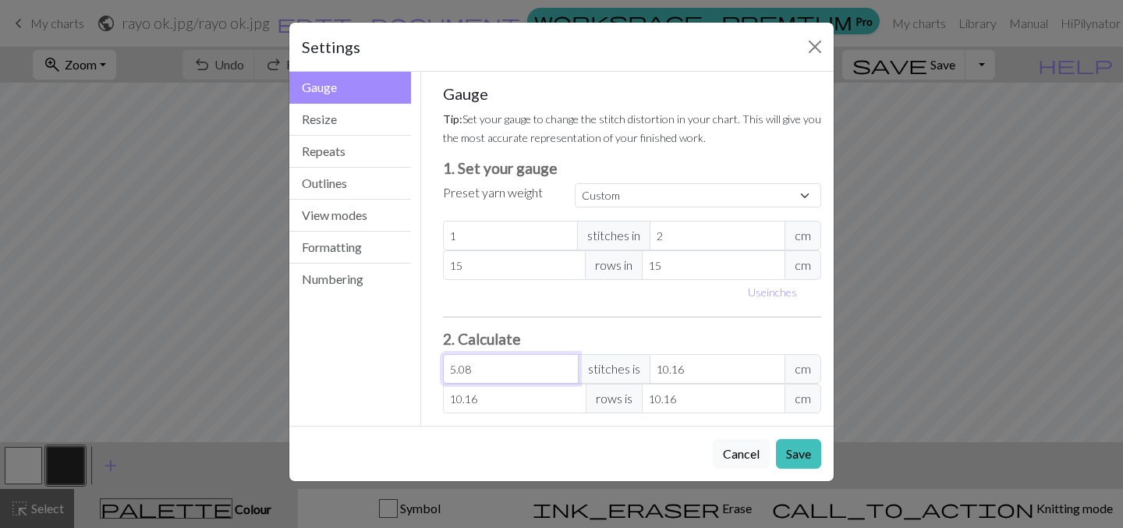
click at [493, 374] on input "5.08" at bounding box center [511, 369] width 136 height 30
type input "2"
type input "4"
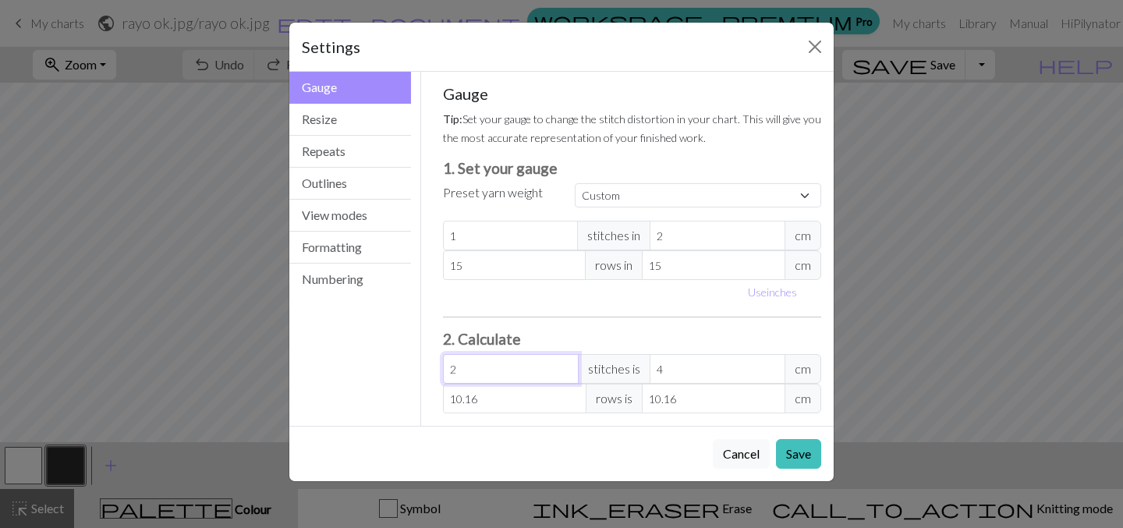
type input "2"
click at [655, 339] on h3 "2. Calculate" at bounding box center [632, 339] width 379 height 18
click at [469, 365] on input "2" at bounding box center [511, 369] width 136 height 30
type input "0"
type input "1"
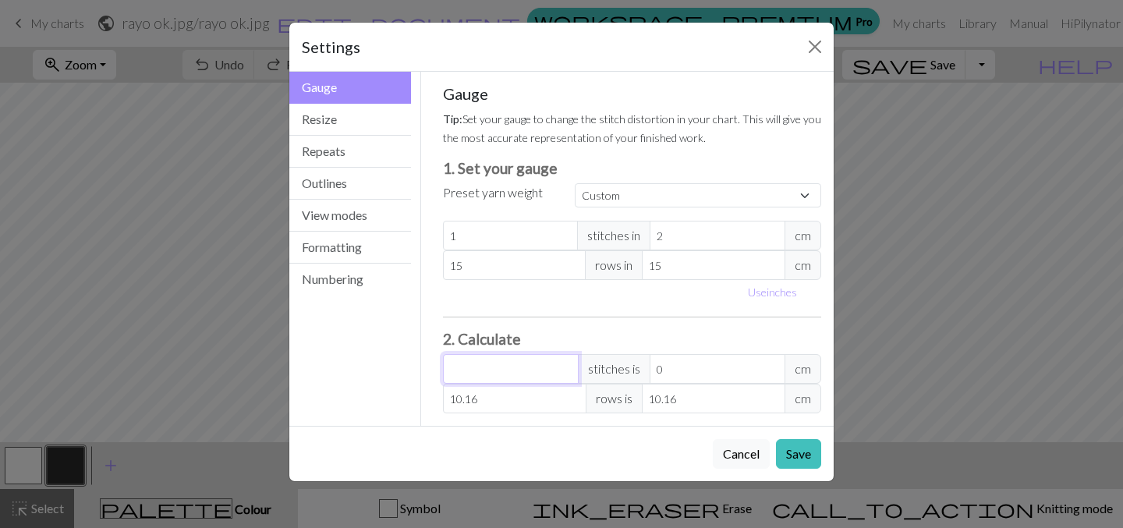
type input "2"
click at [675, 372] on input "2" at bounding box center [718, 369] width 136 height 30
type input "0"
type input "0.5"
type input "1"
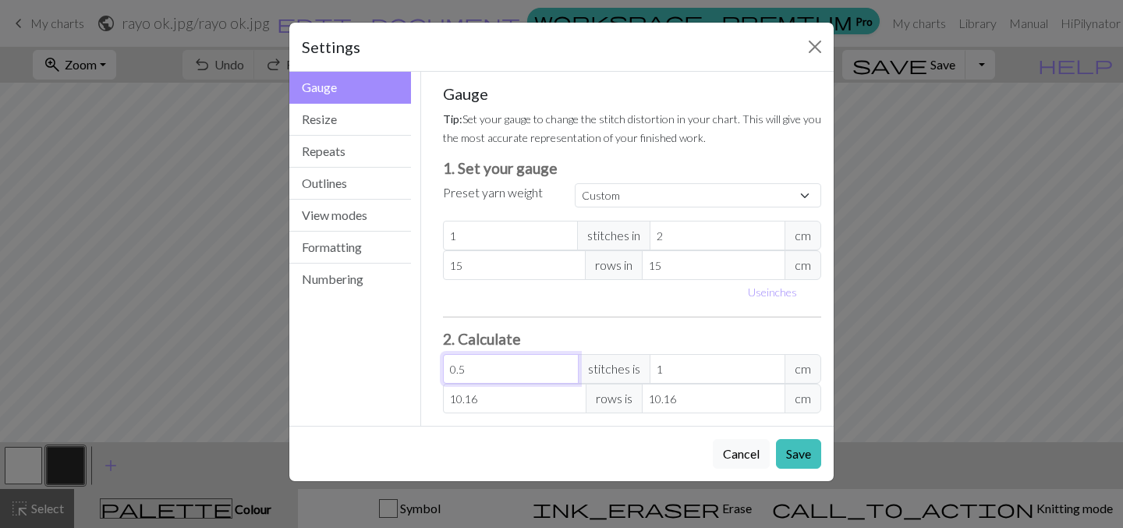
click at [490, 374] on input "0.5" at bounding box center [511, 369] width 136 height 30
type input "0.52"
type input "1.04"
type input "0.5"
type input "1"
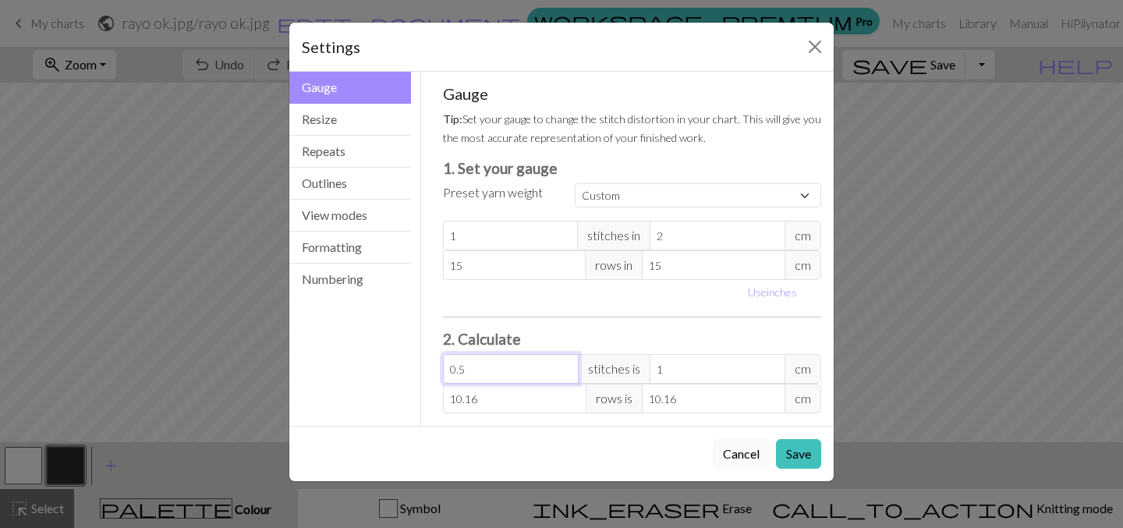
type input "0"
type input "2"
type input "4"
click at [689, 371] on input "4" at bounding box center [718, 369] width 136 height 30
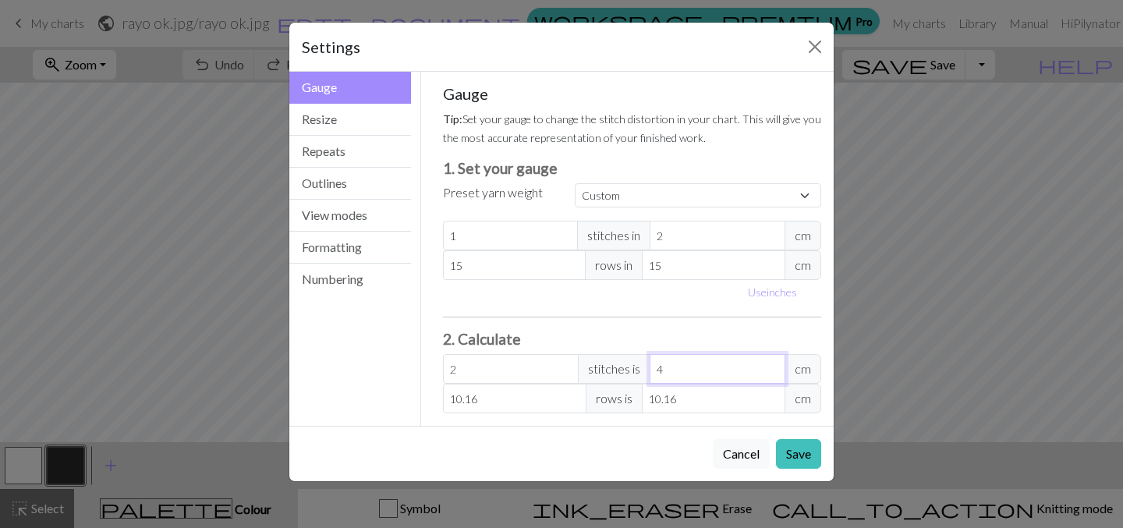
type input "0"
type input "1"
type input "2"
drag, startPoint x: 519, startPoint y: 370, endPoint x: 530, endPoint y: 366, distance: 11.6
click at [518, 370] on input "1" at bounding box center [511, 369] width 136 height 30
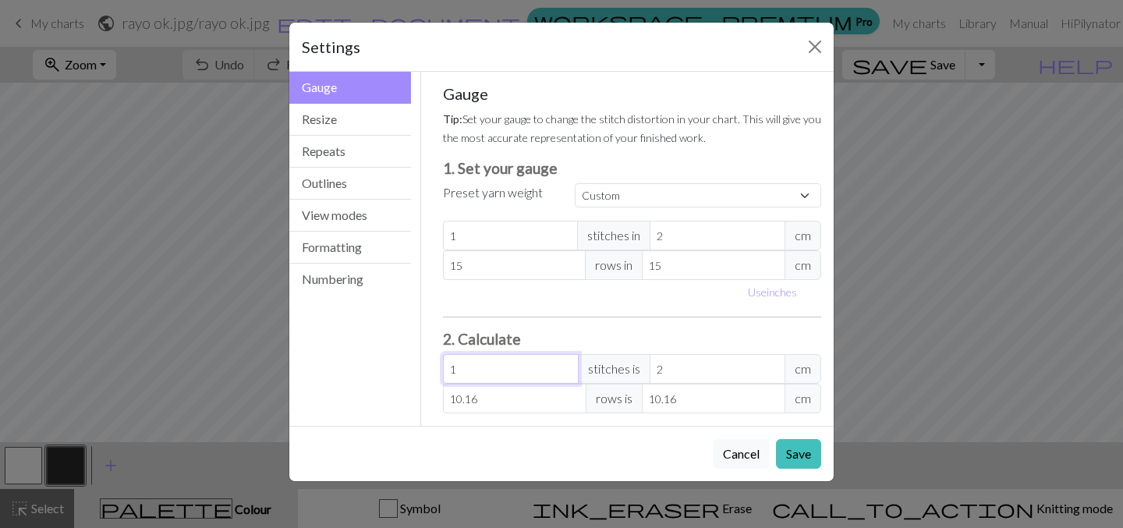
type input "0"
type input "2"
type input "4"
click at [717, 363] on input "4" at bounding box center [718, 369] width 136 height 30
type input "0"
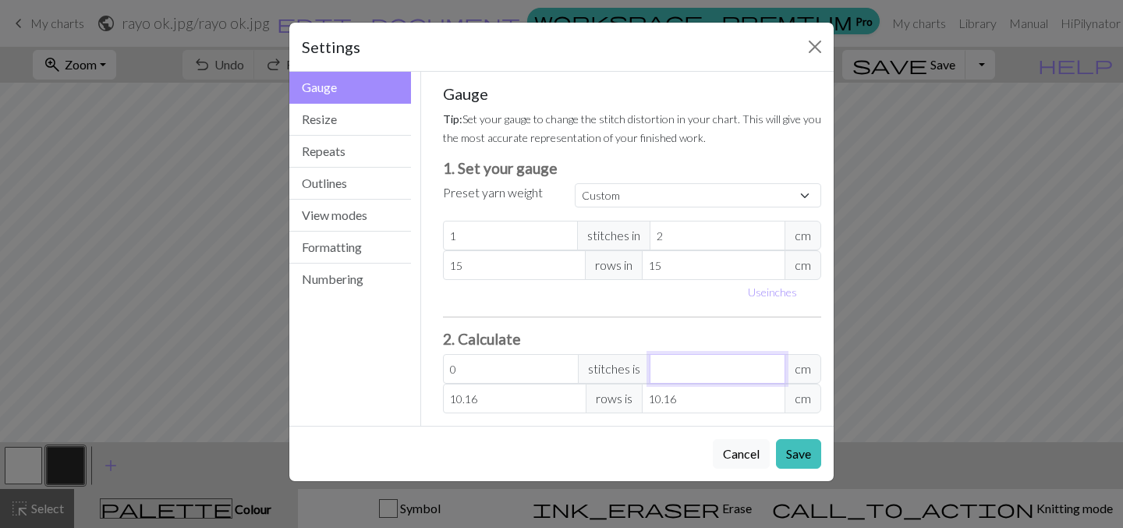
type input "0.5"
type input "1"
click at [668, 334] on h3 "2. Calculate" at bounding box center [632, 339] width 379 height 18
click at [475, 371] on input "0.5" at bounding box center [511, 369] width 136 height 30
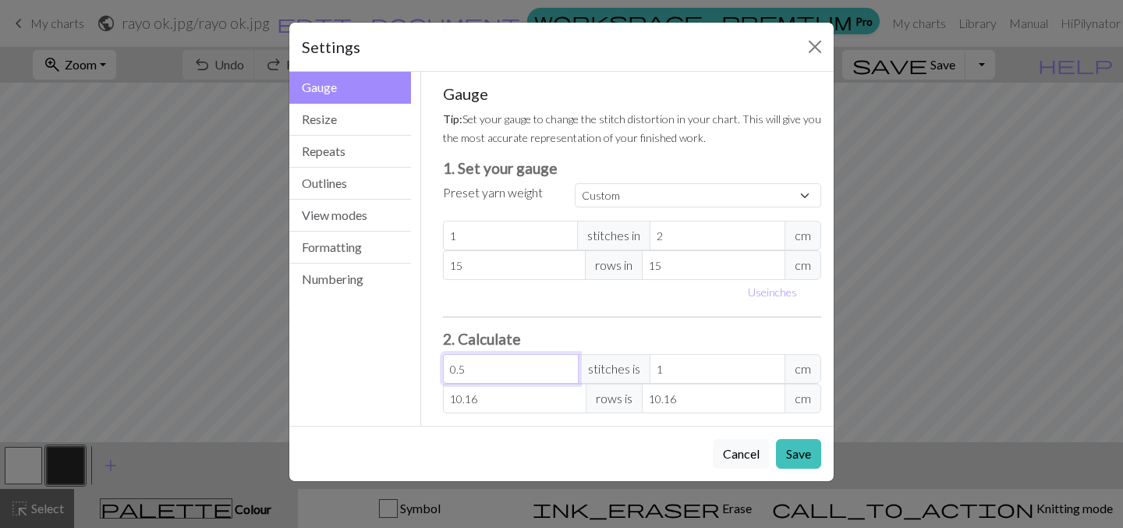
click at [475, 371] on input "0.5" at bounding box center [511, 369] width 136 height 30
type input "2"
type input "4"
click at [493, 373] on input "2" at bounding box center [511, 369] width 136 height 30
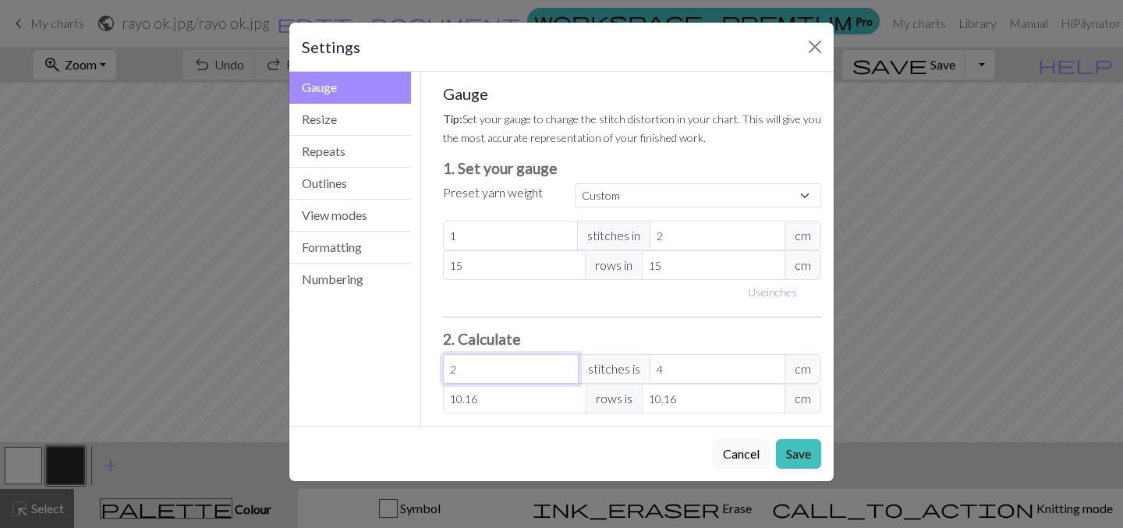
click at [493, 373] on input "2" at bounding box center [511, 369] width 136 height 30
click at [476, 371] on input "2" at bounding box center [511, 369] width 136 height 30
click at [466, 372] on input "2" at bounding box center [511, 369] width 136 height 30
drag, startPoint x: 449, startPoint y: 368, endPoint x: 421, endPoint y: 369, distance: 28.1
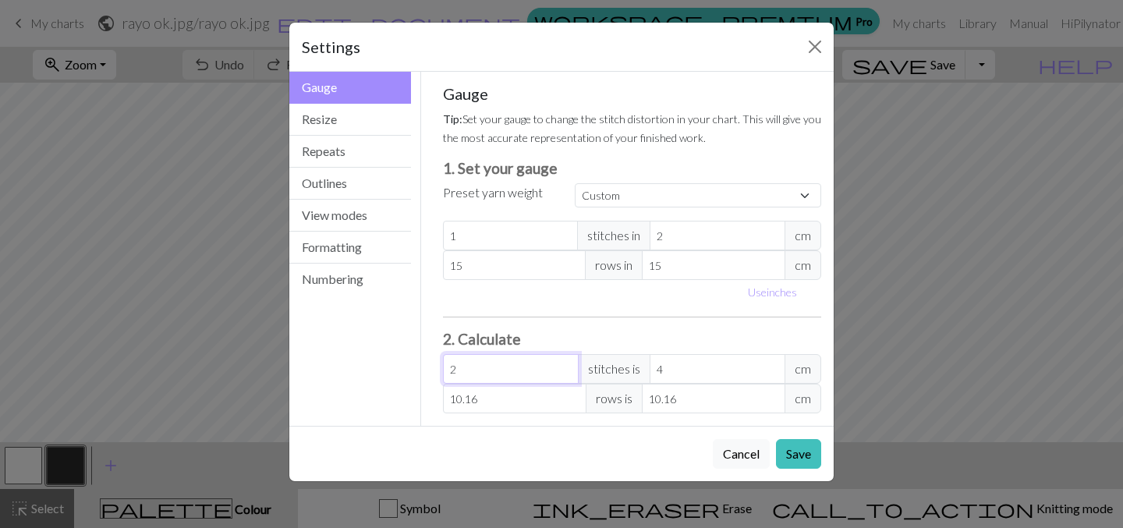
click at [421, 369] on div "Gauge Tip: Set your gauge to change the stitch distortion in your chart. This w…" at bounding box center [632, 249] width 423 height 354
drag, startPoint x: 456, startPoint y: 369, endPoint x: 421, endPoint y: 370, distance: 35.1
click at [421, 370] on div "Gauge Tip: Set your gauge to change the stitch distortion in your chart. This w…" at bounding box center [632, 249] width 423 height 354
type input "1"
type input "2"
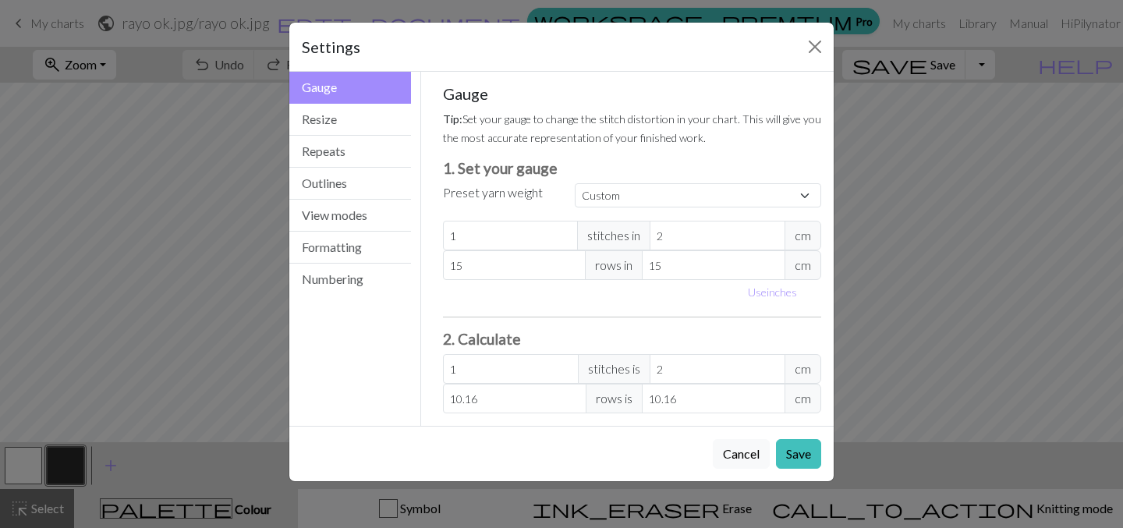
click at [572, 321] on div "Gauge Tip: Set your gauge to change the stitch distortion in your chart. This w…" at bounding box center [632, 248] width 379 height 329
click at [673, 364] on input "2" at bounding box center [718, 369] width 136 height 30
type input "0"
type input "0.5"
type input "1"
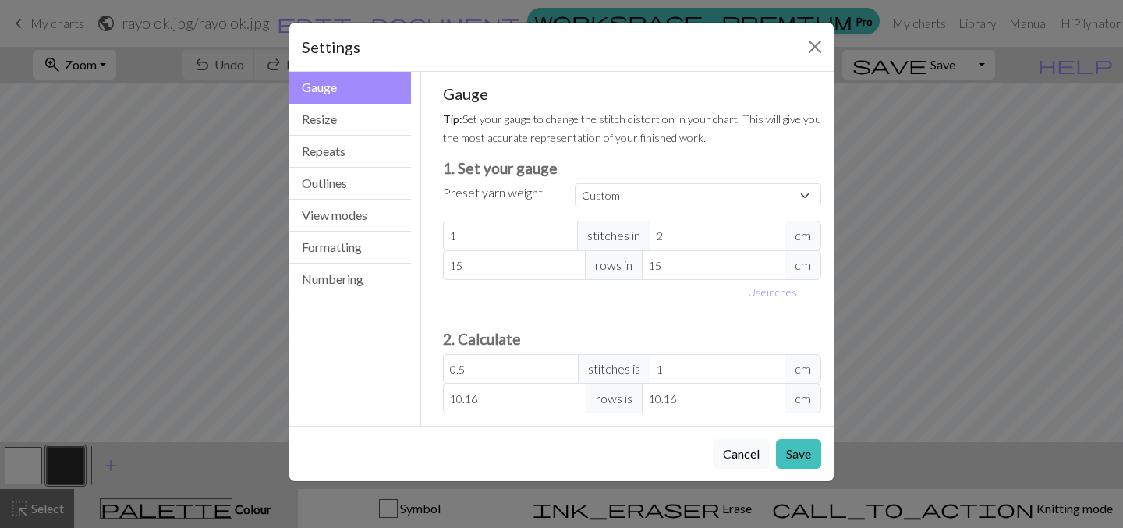
click at [695, 317] on hr at bounding box center [632, 317] width 379 height 1
click at [540, 371] on input "0.5" at bounding box center [511, 369] width 136 height 30
click at [584, 328] on div "Gauge Tip: Set your gauge to change the stitch distortion in your chart. This w…" at bounding box center [632, 248] width 379 height 329
drag, startPoint x: 674, startPoint y: 399, endPoint x: 611, endPoint y: 394, distance: 63.4
click at [611, 394] on div "10.16 rows is 10.16 cm" at bounding box center [632, 399] width 379 height 30
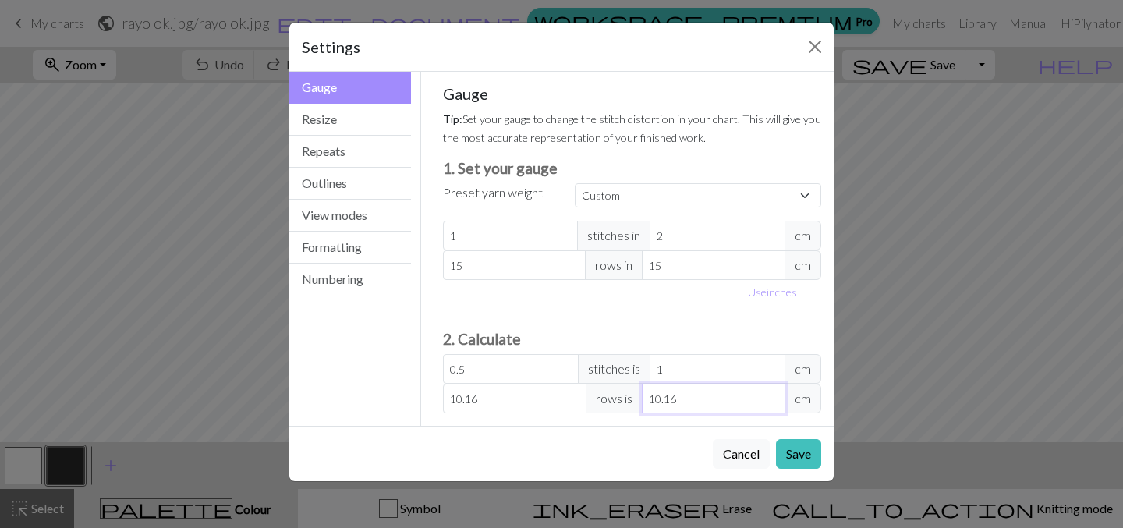
type input "1"
type input "15"
click at [667, 327] on div "Gauge Tip: Set your gauge to change the stitch distortion in your chart. This w…" at bounding box center [632, 248] width 379 height 329
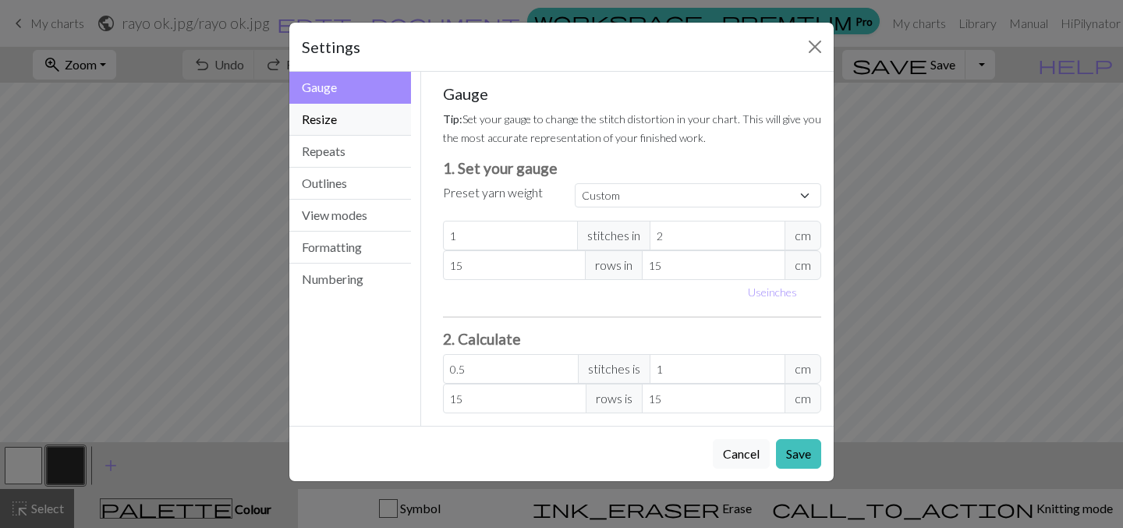
click at [350, 106] on button "Resize" at bounding box center [350, 120] width 122 height 32
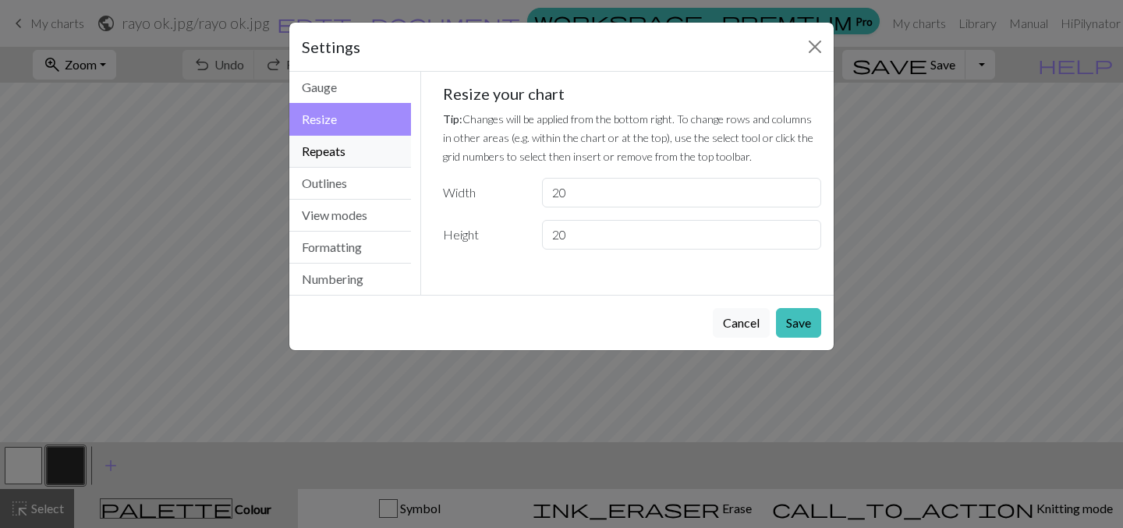
click at [354, 152] on button "Repeats" at bounding box center [350, 152] width 122 height 32
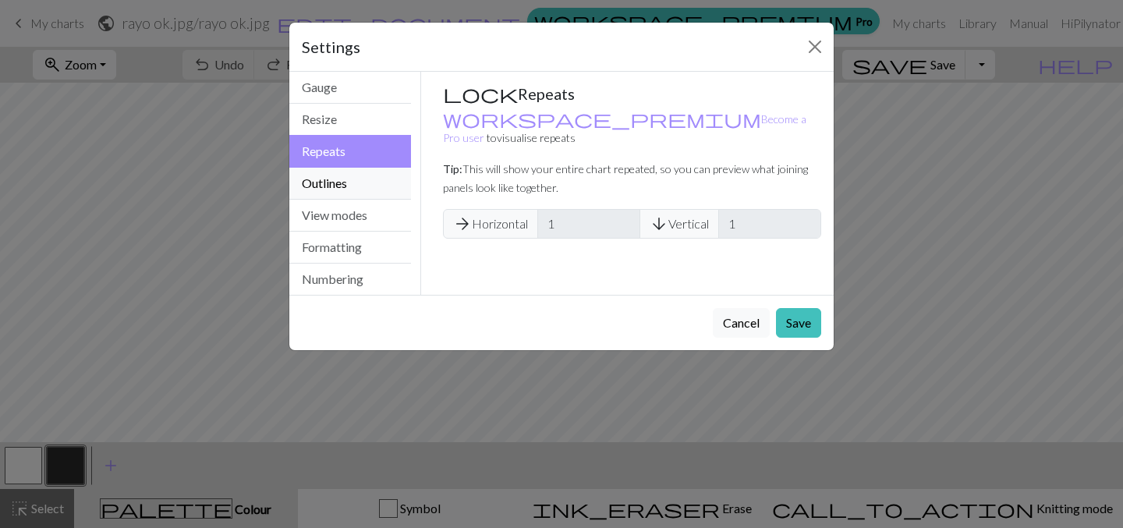
click at [326, 191] on button "Outlines" at bounding box center [350, 184] width 122 height 32
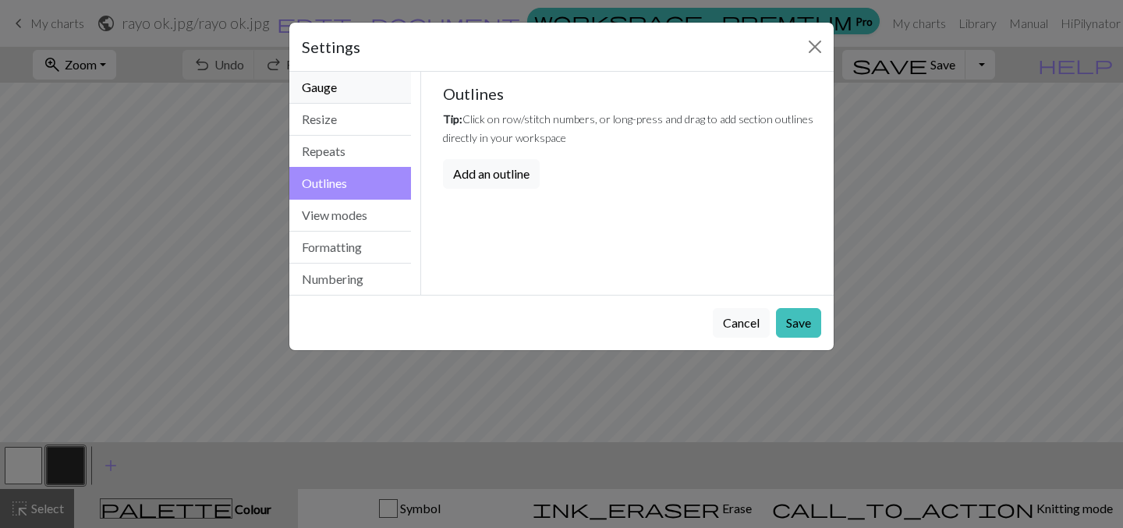
click at [338, 90] on button "Gauge" at bounding box center [350, 88] width 122 height 32
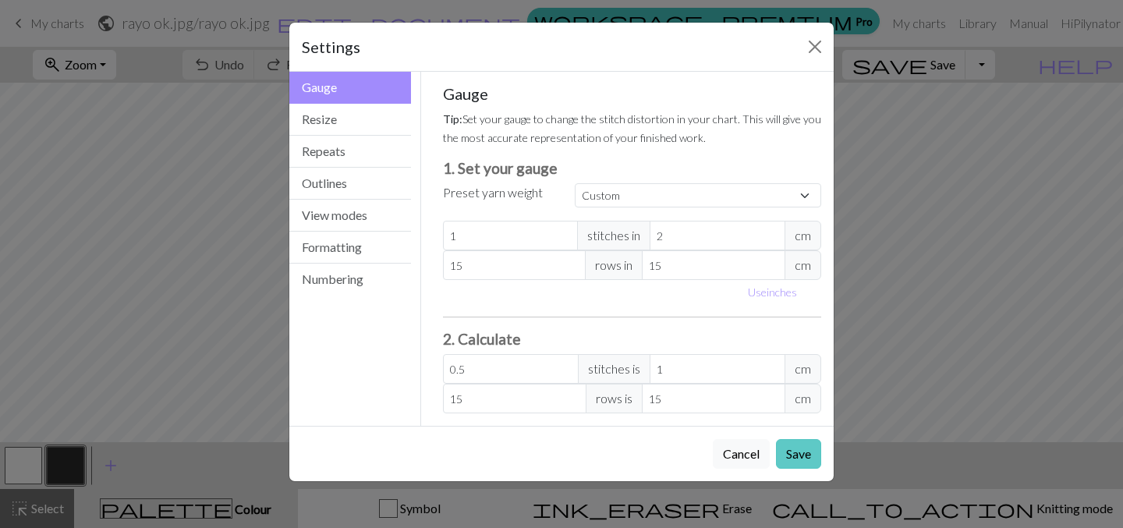
click at [804, 453] on button "Save" at bounding box center [798, 454] width 45 height 30
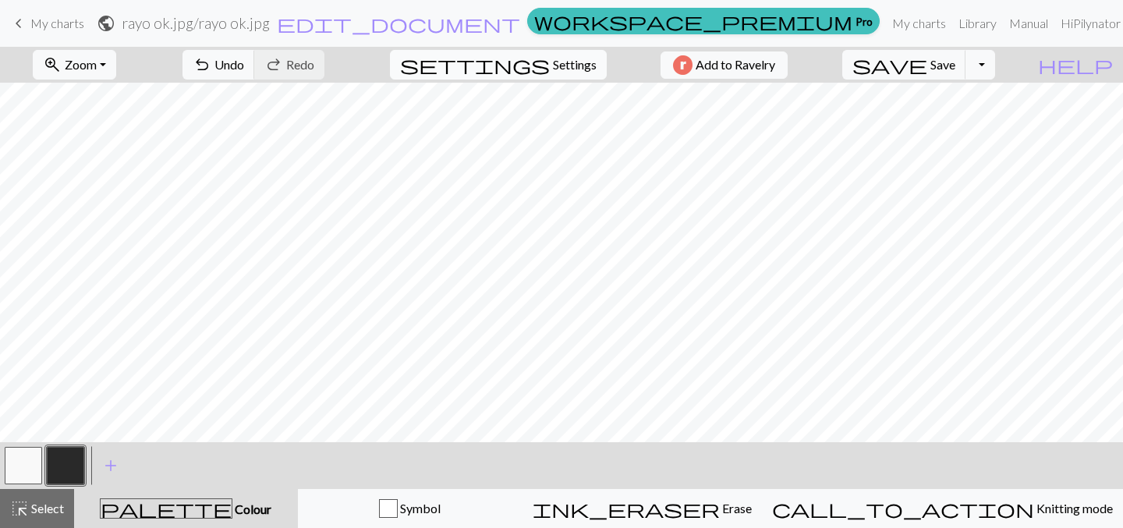
click at [574, 66] on span "Settings" at bounding box center [575, 64] width 44 height 19
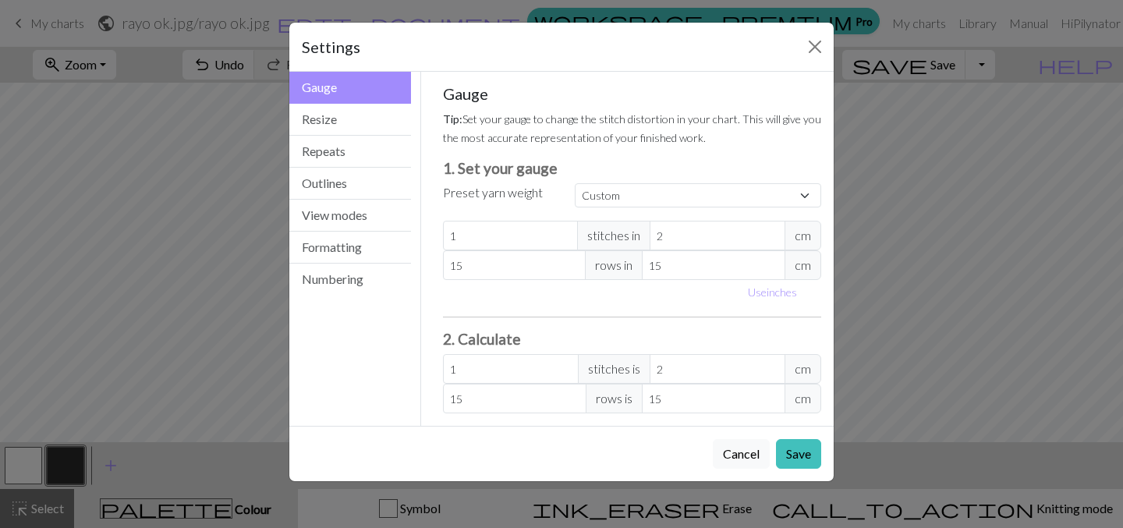
drag, startPoint x: 596, startPoint y: 52, endPoint x: 797, endPoint y: 47, distance: 201.4
click at [797, 47] on div "Settings" at bounding box center [561, 47] width 545 height 49
click at [336, 130] on button "Resize" at bounding box center [350, 120] width 122 height 32
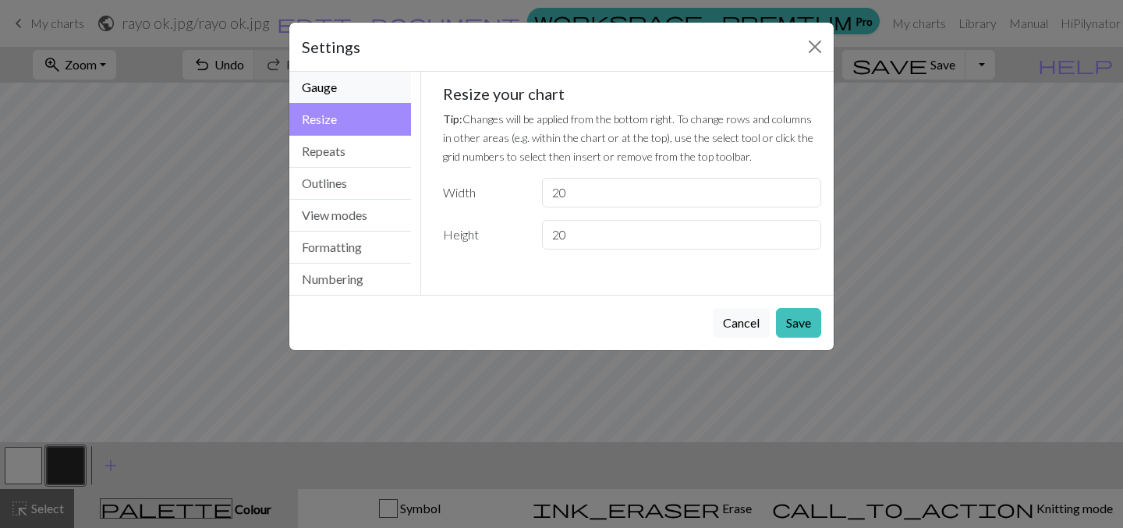
click at [336, 93] on button "Gauge" at bounding box center [350, 88] width 122 height 32
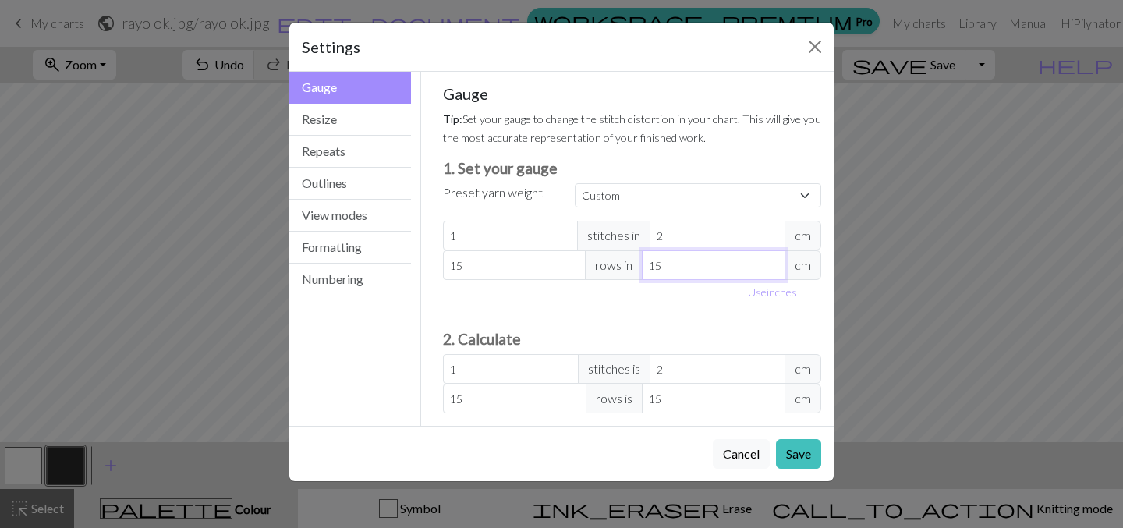
click at [672, 264] on input "15" at bounding box center [714, 265] width 144 height 30
type input "1"
type input "225"
type input "2"
type input "112.5"
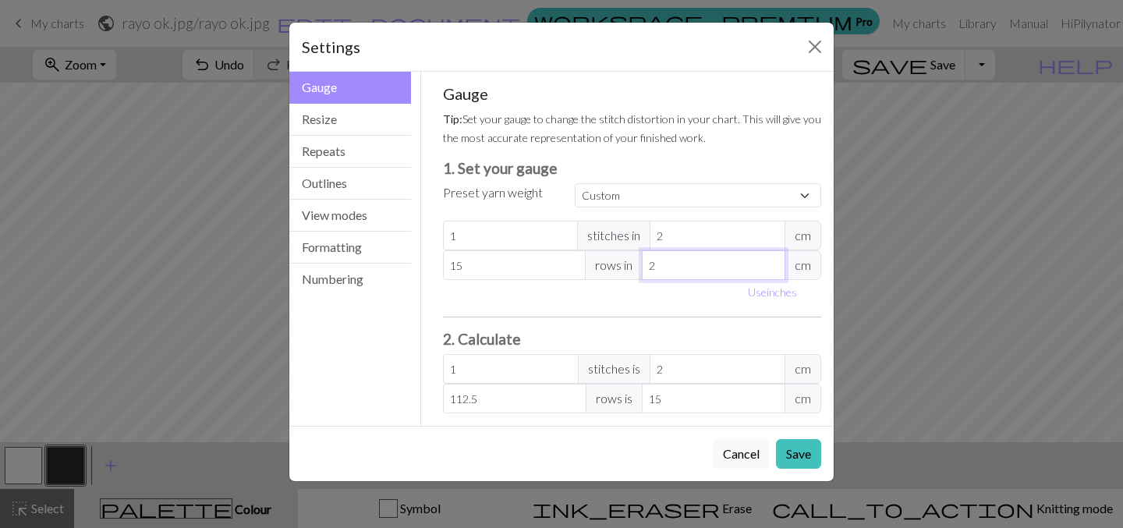
type input "20"
type input "11.25"
type input "20"
click at [700, 406] on input "15" at bounding box center [714, 399] width 144 height 30
type input "0.75"
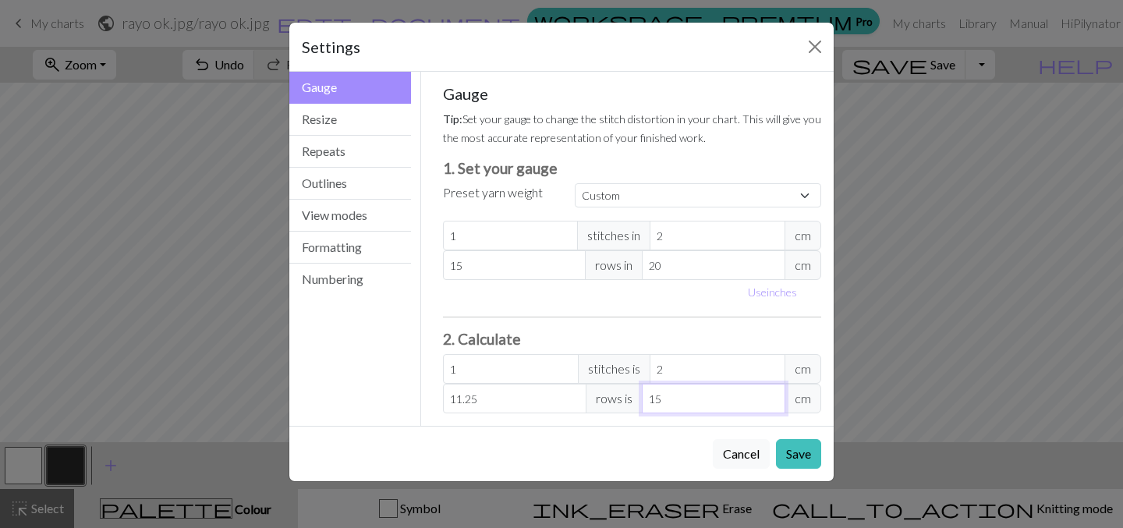
type input "1"
type input "0"
type input "1.5"
type input "2"
type input "15"
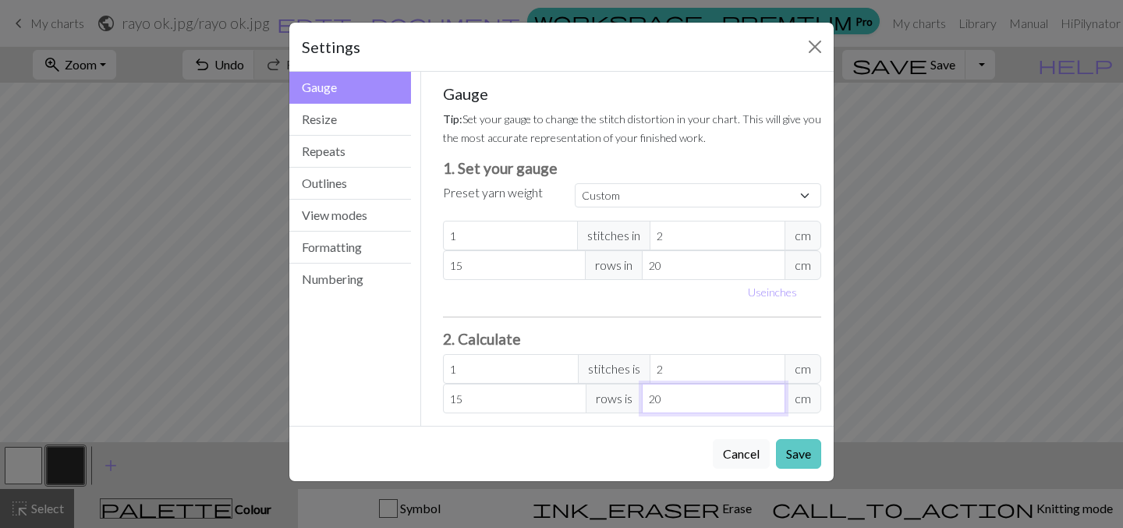
type input "20"
click at [792, 455] on button "Save" at bounding box center [798, 454] width 45 height 30
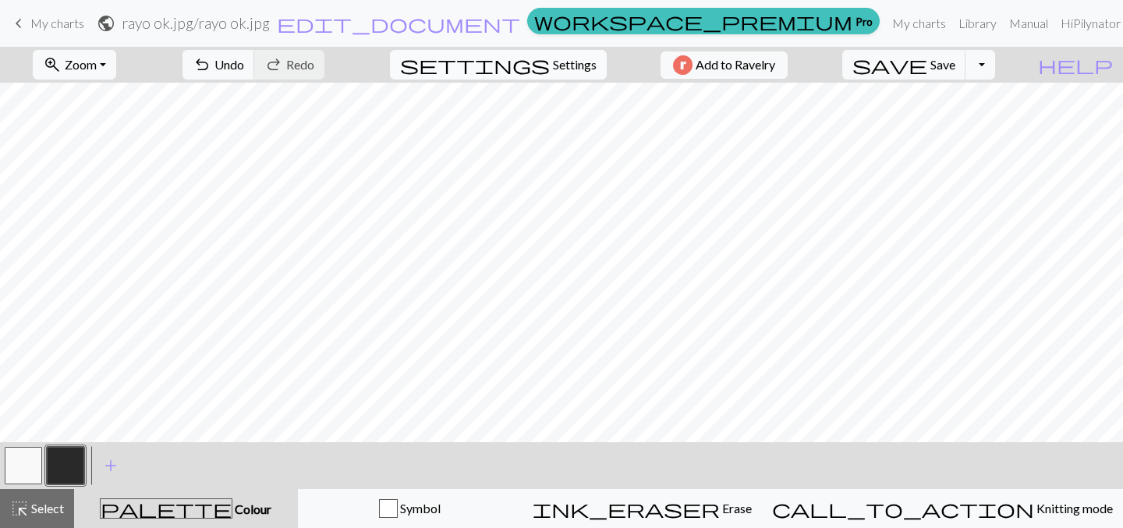
click at [559, 60] on span "Settings" at bounding box center [575, 64] width 44 height 19
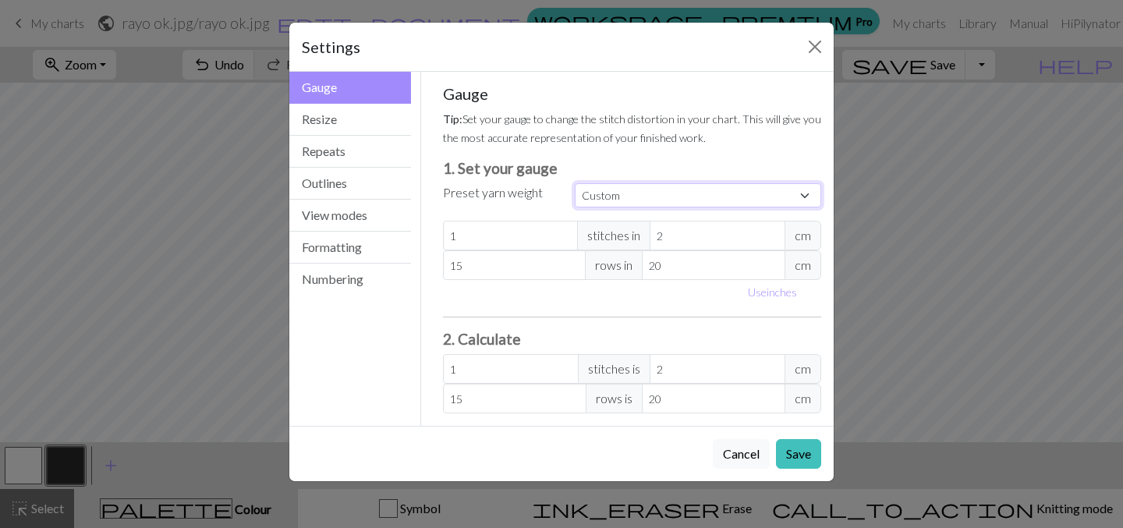
click at [630, 199] on select "Custom Square Lace Light Fingering Fingering Sport Double knit Worsted Aran Bul…" at bounding box center [698, 195] width 247 height 24
select select "square"
click at [575, 183] on select "Custom Square Lace Light Fingering Fingering Sport Double knit Worsted Aran Bul…" at bounding box center [698, 195] width 247 height 24
type input "32"
type input "10.16"
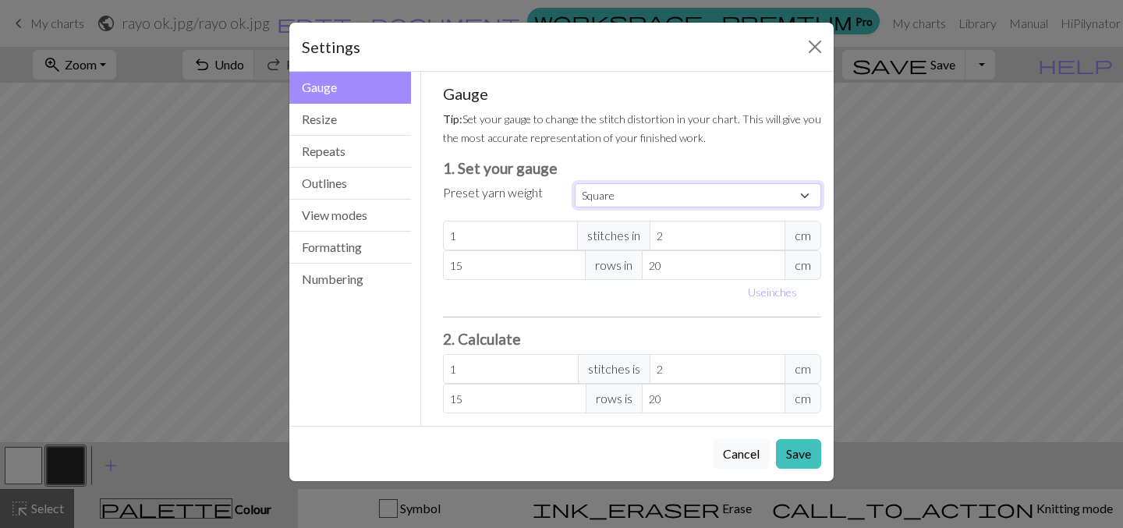
type input "32"
type input "10.16"
type input "6.3"
type input "62.99"
click at [812, 453] on button "Save" at bounding box center [798, 454] width 45 height 30
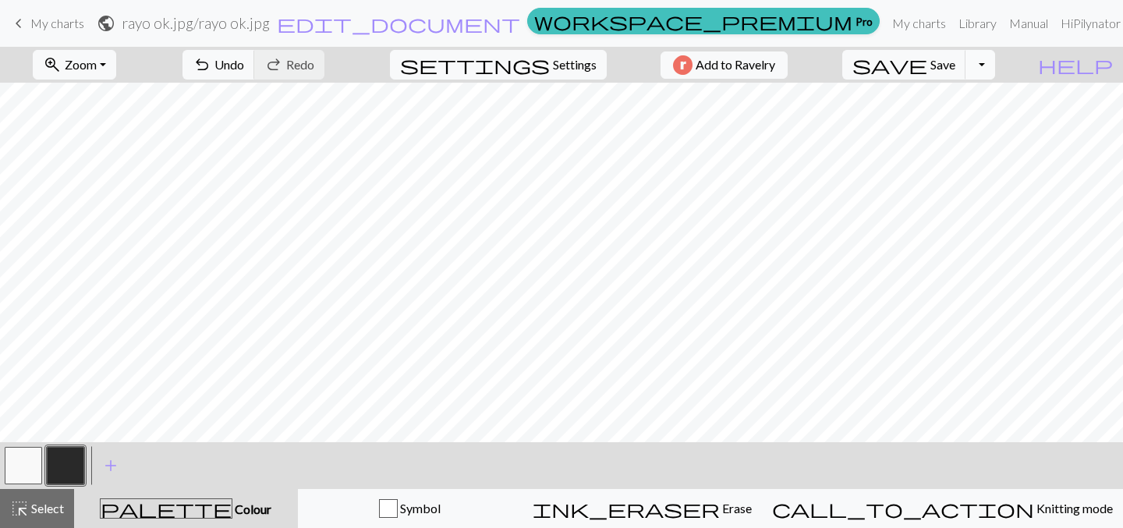
click at [996, 60] on button "Toggle Dropdown" at bounding box center [981, 65] width 30 height 30
click at [987, 122] on button "save_alt Download" at bounding box center [865, 124] width 257 height 25
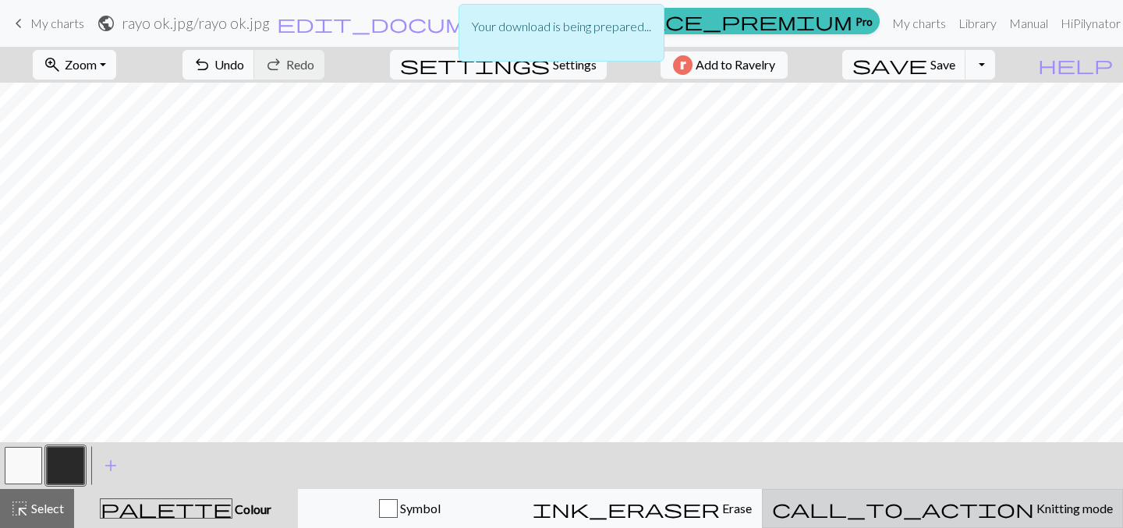
click at [960, 501] on span "call_to_action" at bounding box center [903, 509] width 262 height 22
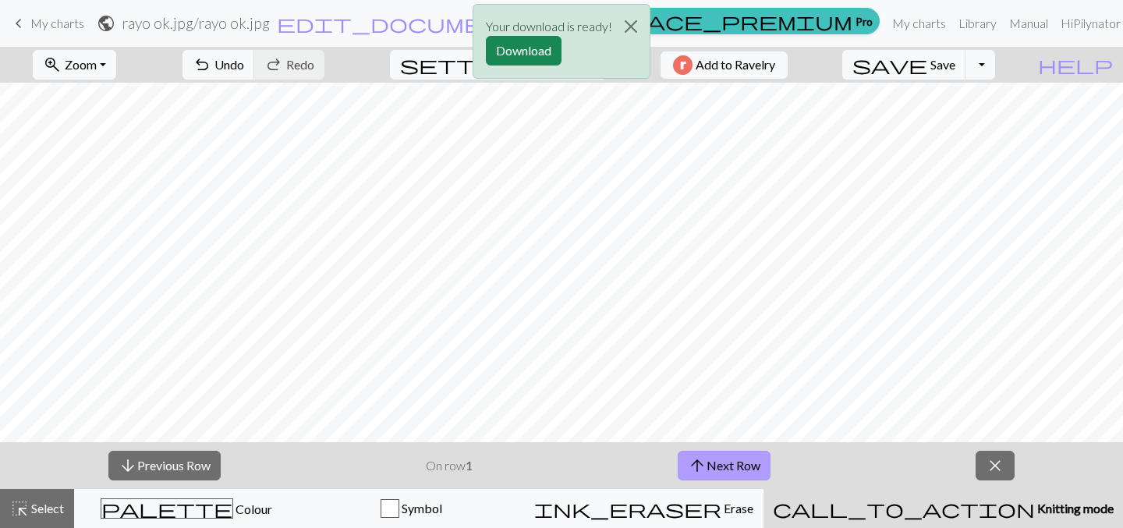
click at [742, 468] on button "arrow_upward Next Row" at bounding box center [724, 466] width 93 height 30
click at [739, 465] on button "arrow_upward Next Row" at bounding box center [724, 466] width 93 height 30
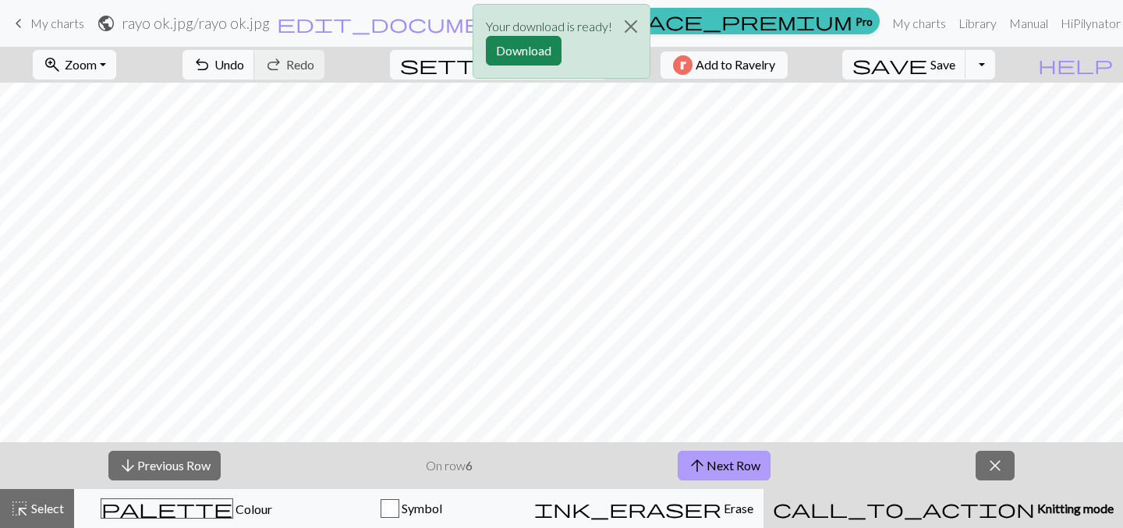
click at [739, 465] on button "arrow_upward Next Row" at bounding box center [724, 466] width 93 height 30
click at [739, 465] on button "arrow_upward Next Row" at bounding box center [726, 466] width 93 height 30
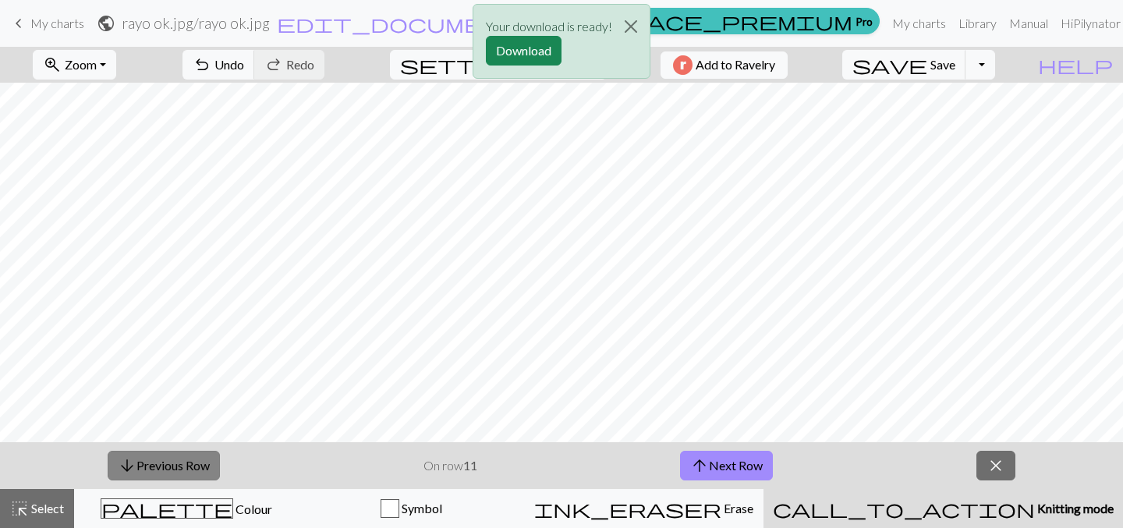
click at [179, 474] on button "arrow_downward Previous Row" at bounding box center [164, 466] width 112 height 30
click at [179, 473] on button "arrow_downward Previous Row" at bounding box center [164, 466] width 112 height 30
click at [179, 472] on button "arrow_downward Previous Row" at bounding box center [164, 466] width 112 height 30
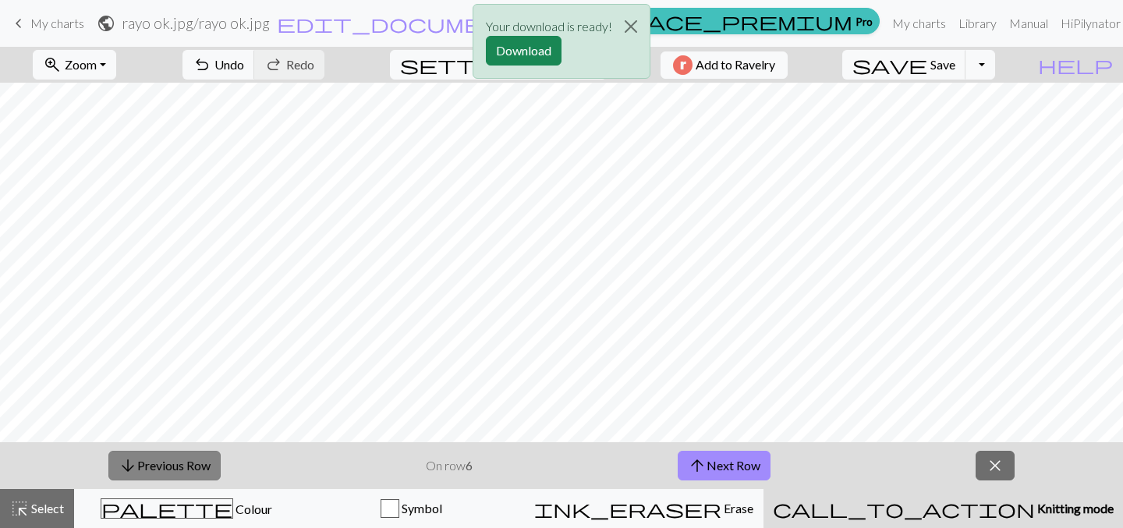
click at [179, 472] on button "arrow_downward Previous Row" at bounding box center [164, 466] width 112 height 30
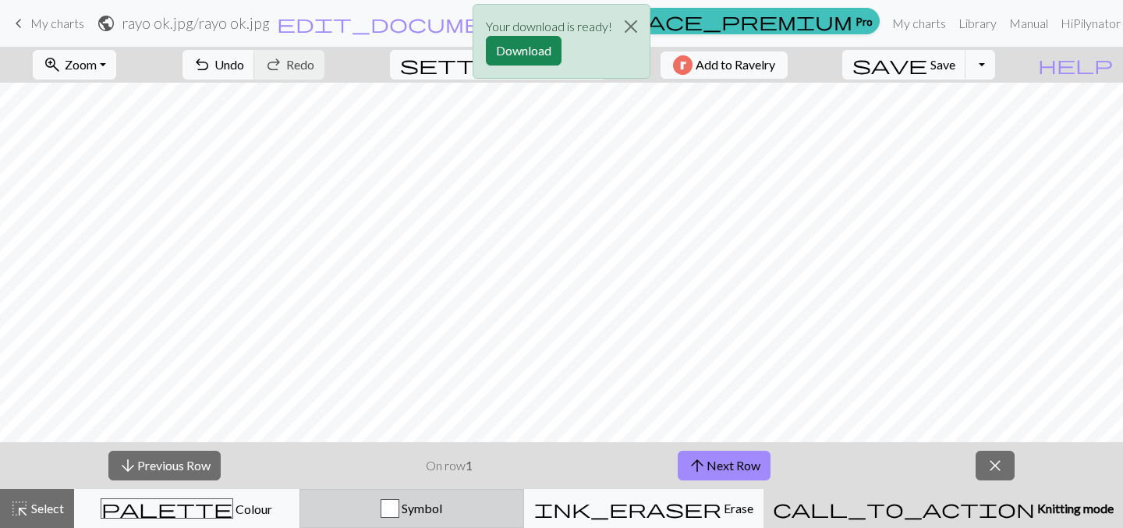
click at [399, 508] on div "button" at bounding box center [390, 508] width 19 height 19
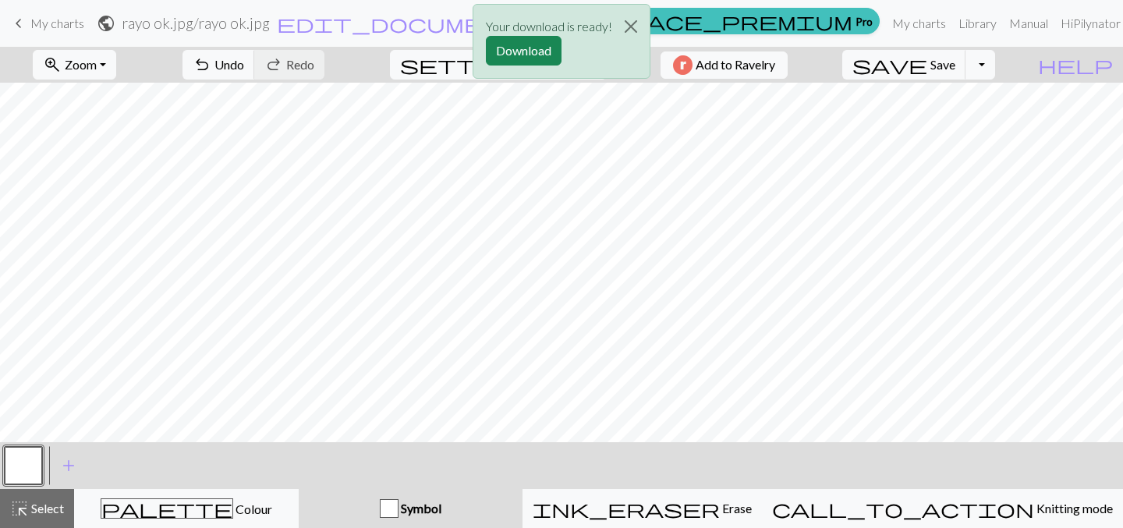
click at [399, 509] on div "button" at bounding box center [389, 508] width 19 height 19
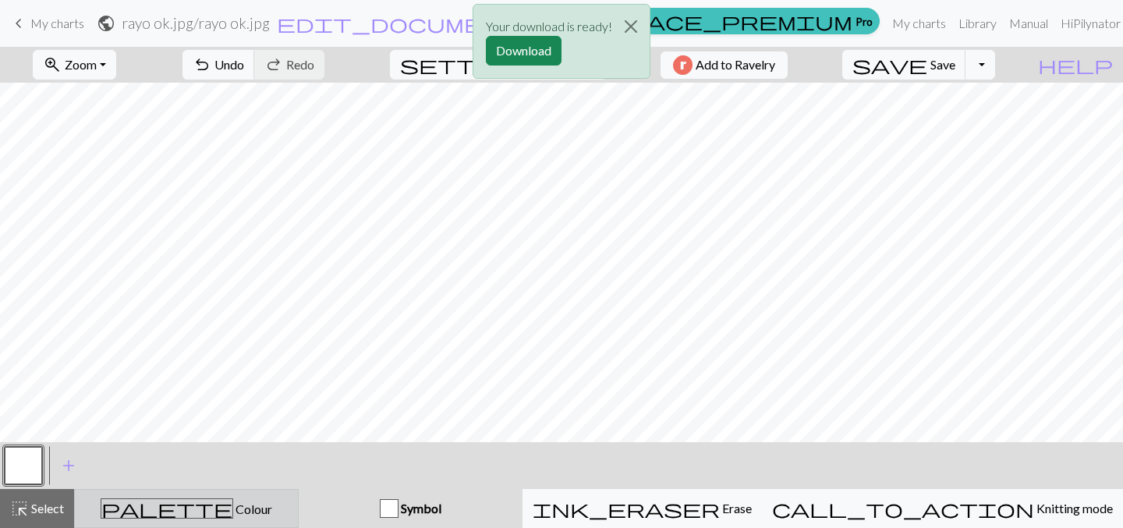
click at [289, 516] on div "palette Colour Colour" at bounding box center [186, 509] width 204 height 20
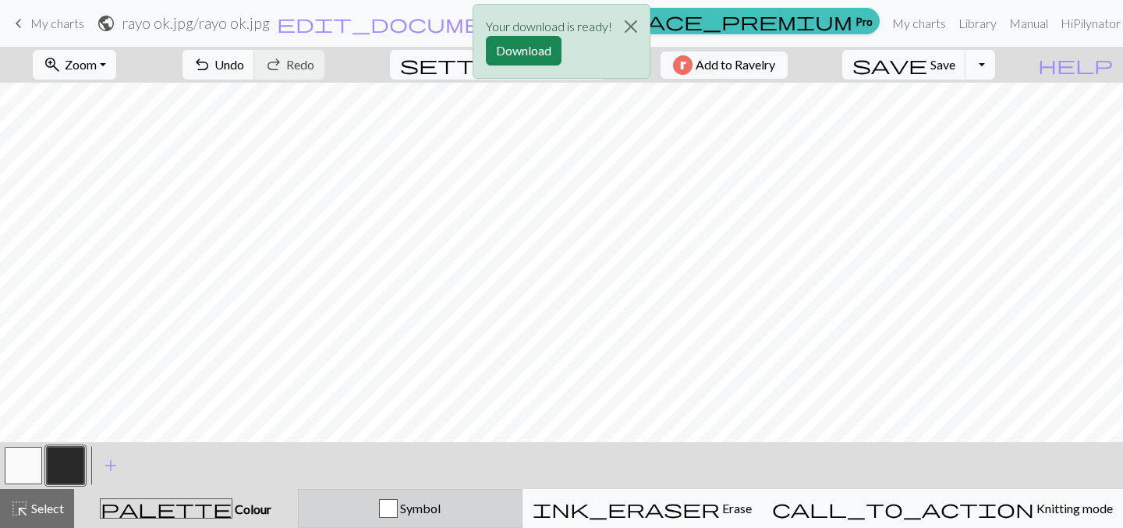
click at [441, 508] on span "Symbol" at bounding box center [419, 508] width 43 height 15
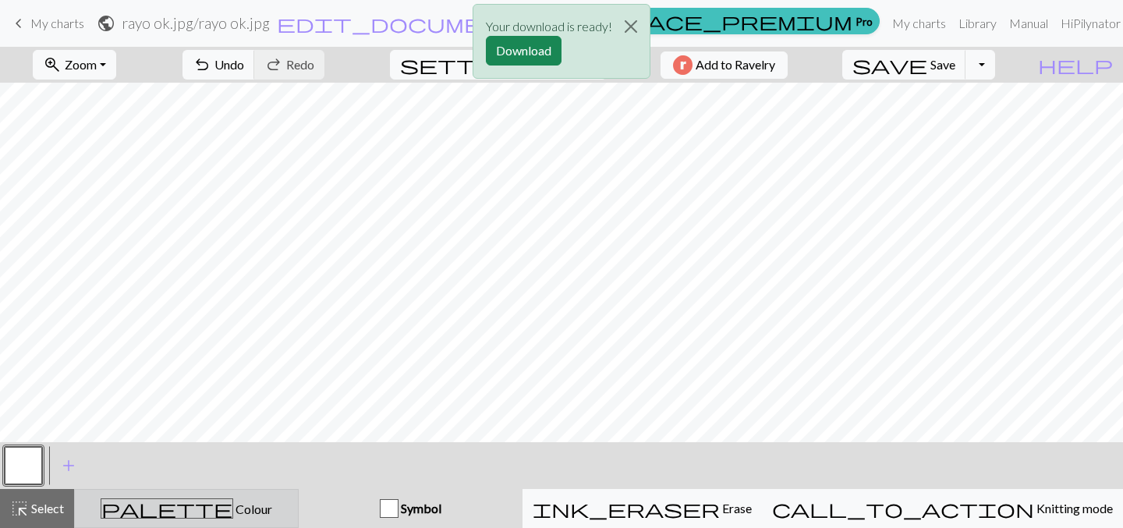
click at [289, 507] on div "palette Colour Colour" at bounding box center [186, 509] width 204 height 20
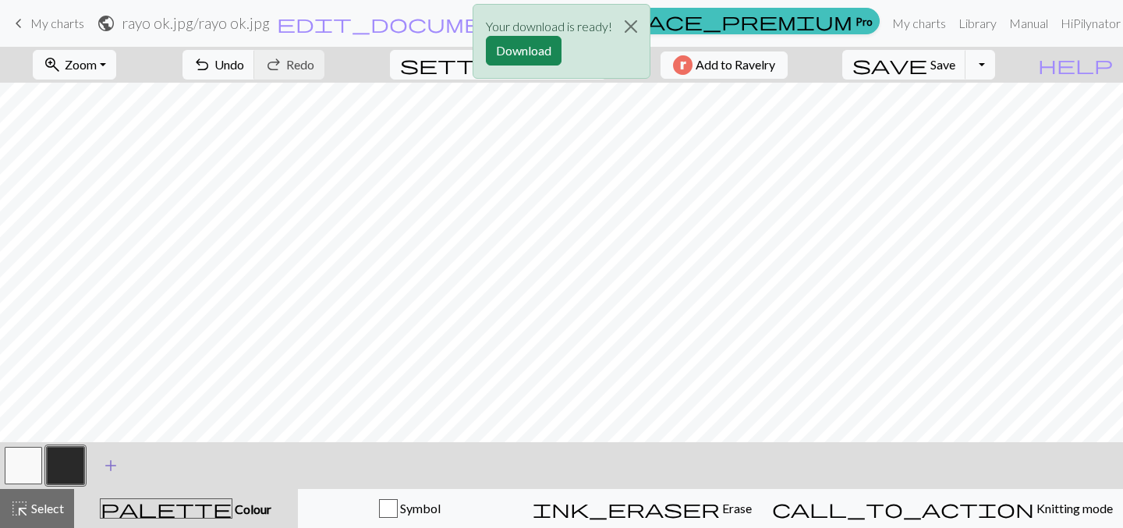
click at [113, 470] on span "add" at bounding box center [110, 466] width 19 height 22
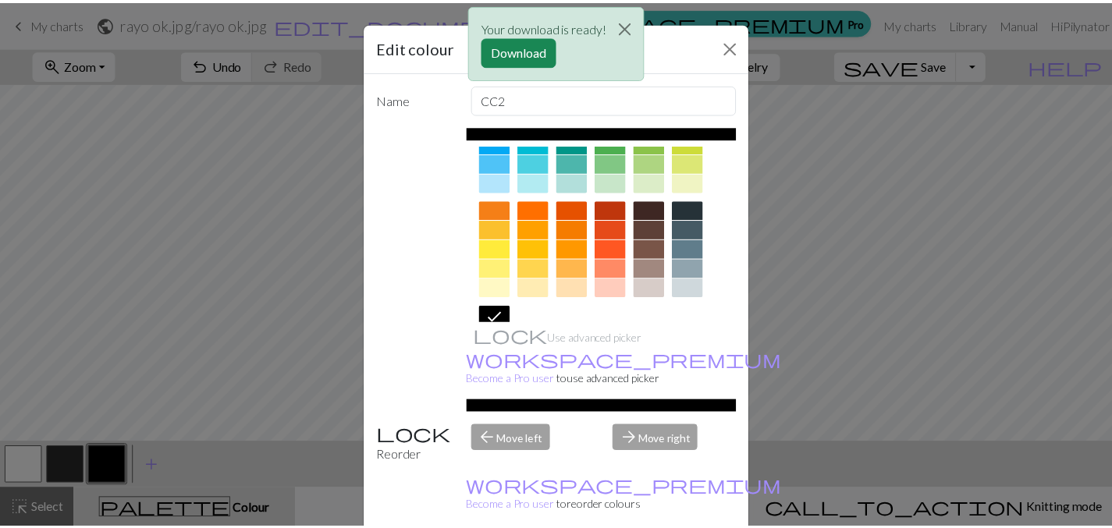
scroll to position [266, 0]
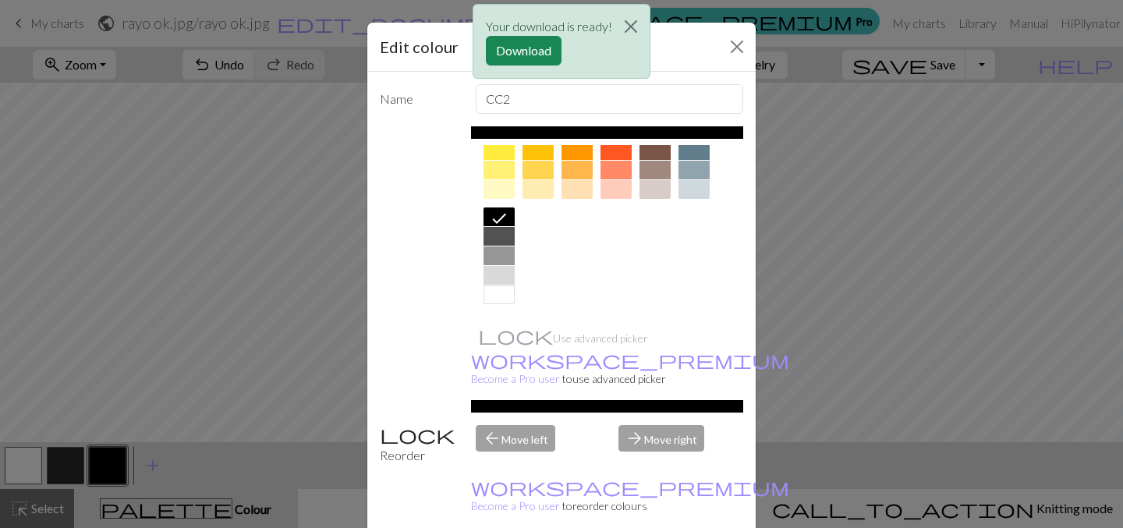
click at [501, 155] on div at bounding box center [499, 150] width 31 height 19
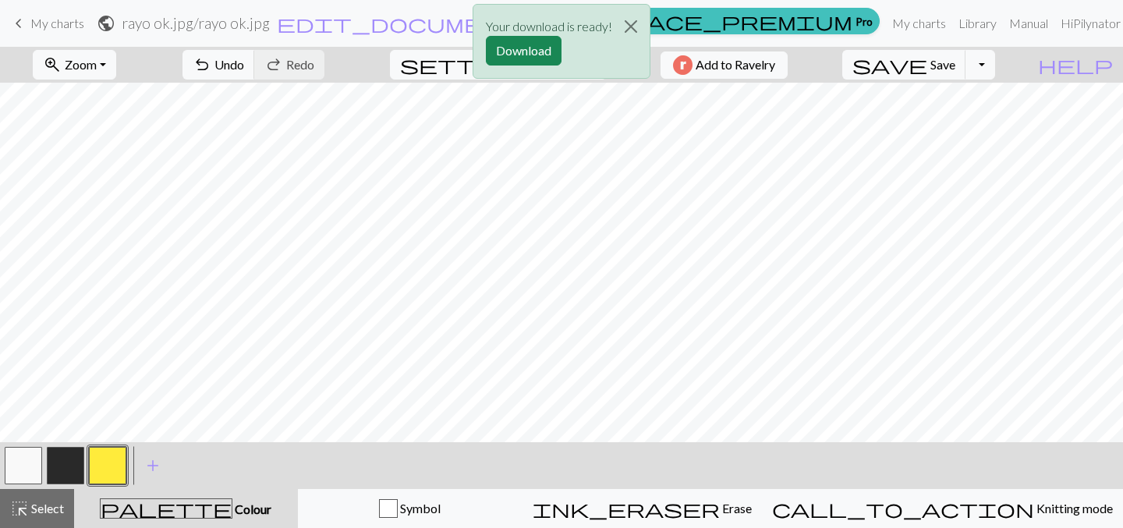
click at [74, 461] on button "button" at bounding box center [65, 465] width 37 height 37
click at [108, 464] on button "button" at bounding box center [107, 465] width 37 height 37
click at [563, 295] on div "zoom_in Zoom Zoom Fit all Fit width Fit height 50% 100% 150% 200% undo Undo Und…" at bounding box center [561, 287] width 1123 height 481
click at [105, 467] on button "button" at bounding box center [107, 465] width 37 height 37
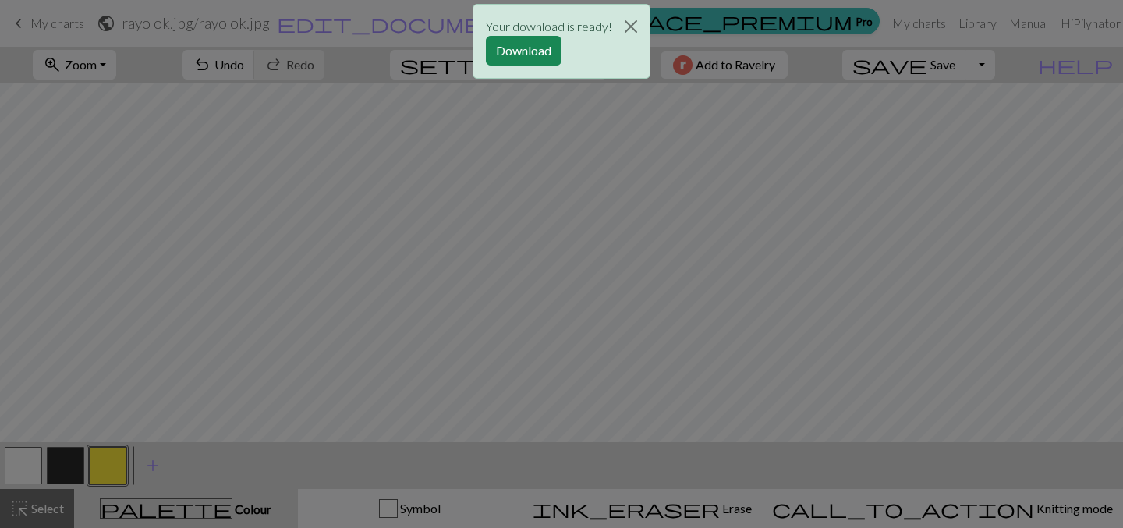
click at [103, 467] on div "Edit colour Name CC2 Use advanced picker workspace_premium Become a Pro user to…" at bounding box center [561, 264] width 1123 height 528
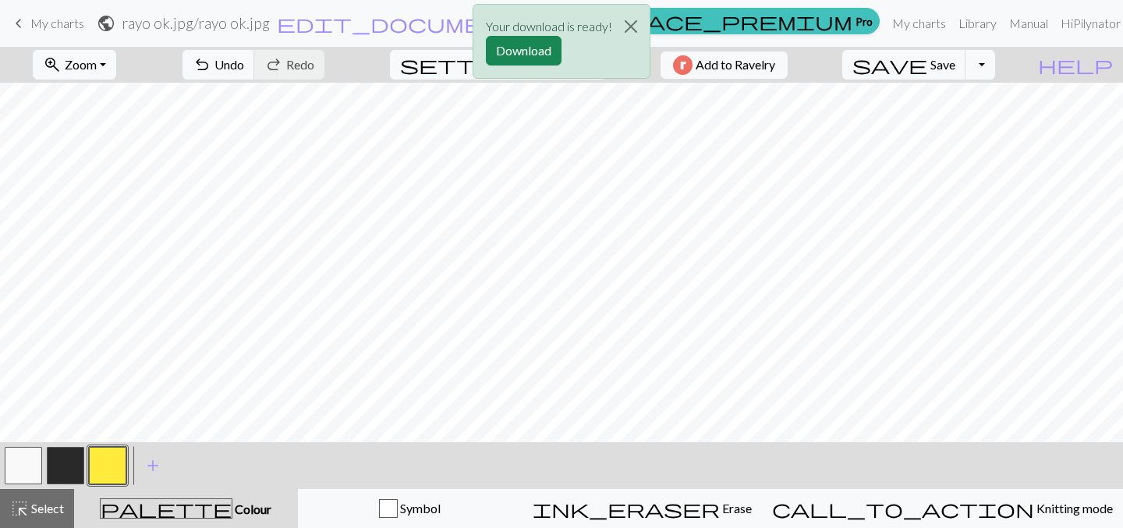
click at [103, 467] on button "button" at bounding box center [107, 465] width 37 height 37
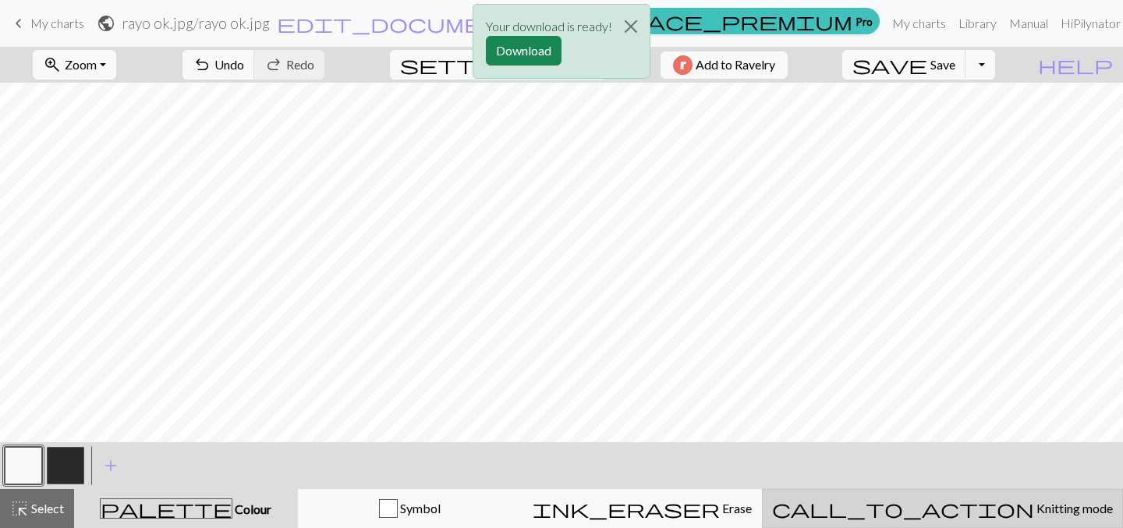
click at [928, 515] on div "call_to_action Knitting mode Knitting mode" at bounding box center [942, 508] width 341 height 19
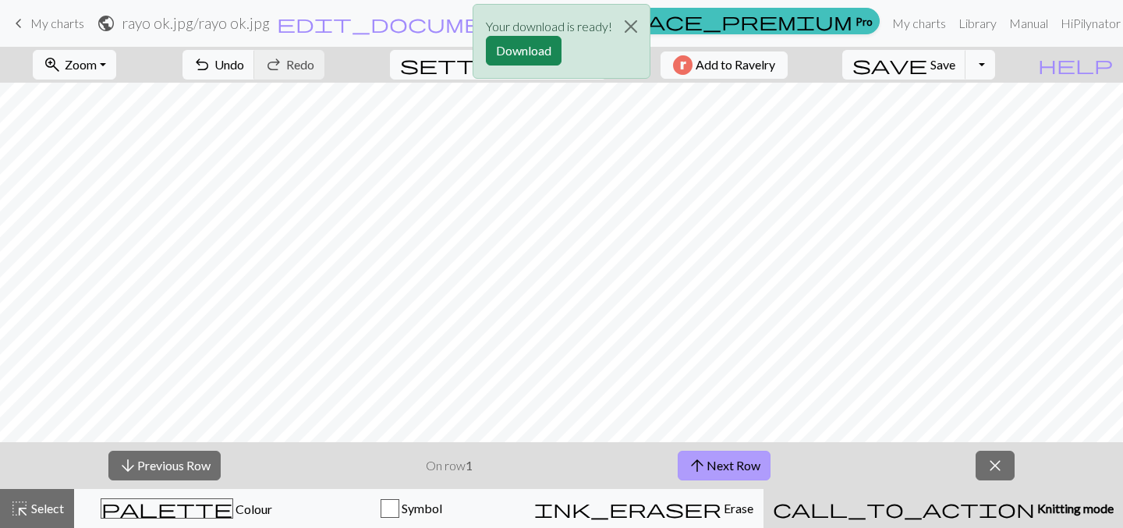
click at [738, 470] on button "arrow_upward Next Row" at bounding box center [724, 466] width 93 height 30
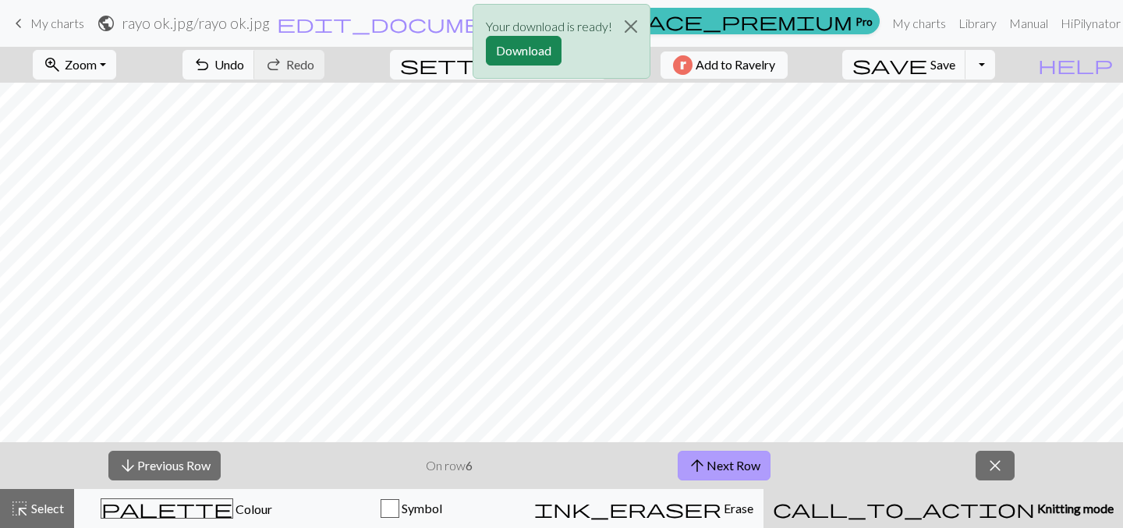
click at [738, 470] on button "arrow_upward Next Row" at bounding box center [724, 466] width 93 height 30
click at [740, 470] on button "arrow_upward Next Row" at bounding box center [724, 466] width 93 height 30
click at [740, 470] on button "arrow_upward Next Row" at bounding box center [726, 466] width 93 height 30
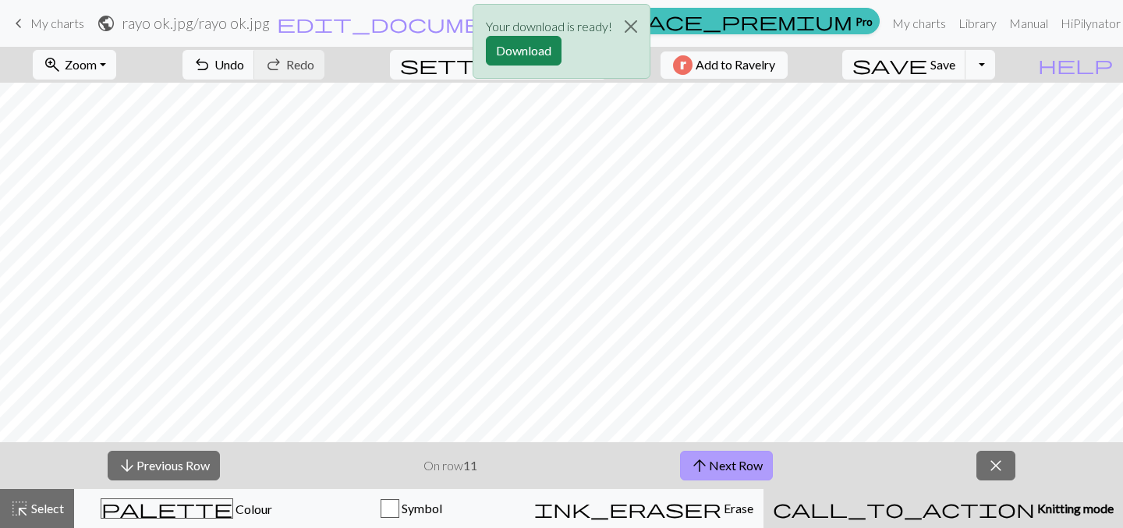
click at [740, 470] on button "arrow_upward Next Row" at bounding box center [726, 466] width 93 height 30
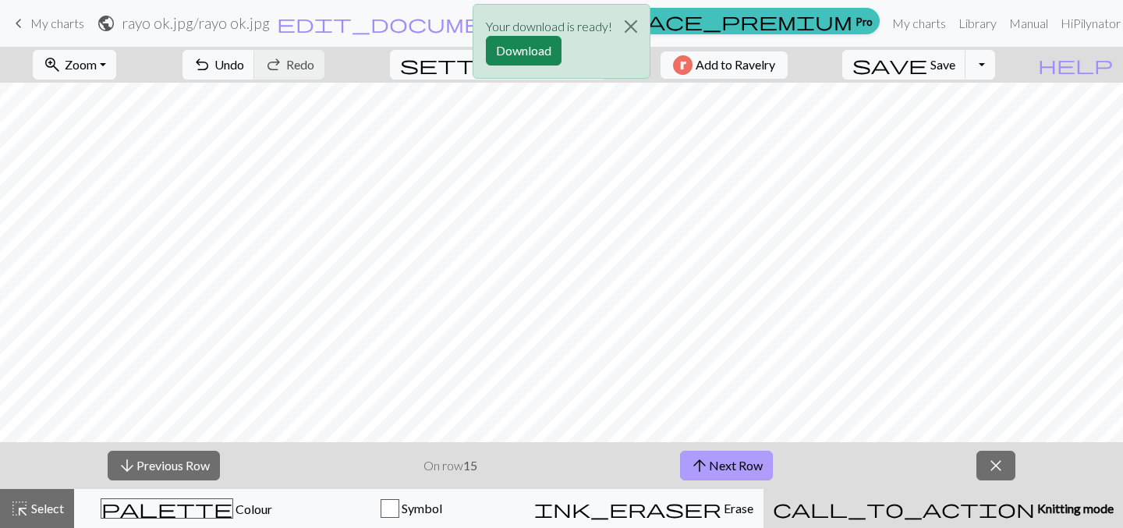
click at [740, 470] on button "arrow_upward Next Row" at bounding box center [726, 466] width 93 height 30
click at [542, 58] on button "Download" at bounding box center [524, 51] width 76 height 30
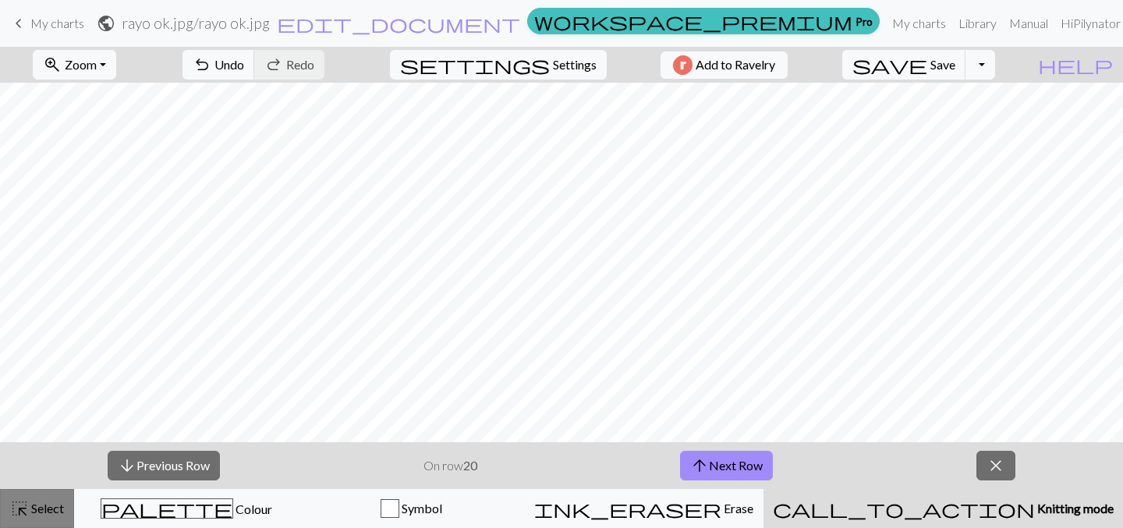
click at [37, 509] on span "Select" at bounding box center [46, 508] width 35 height 15
click at [1008, 475] on button "close" at bounding box center [996, 466] width 39 height 30
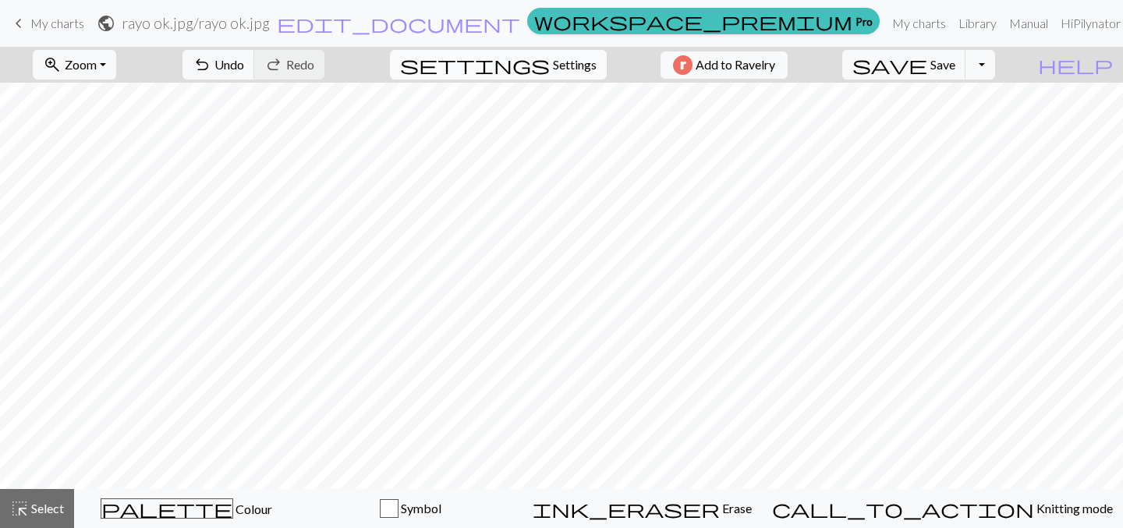
click at [565, 67] on span "Settings" at bounding box center [575, 64] width 44 height 19
select select "square"
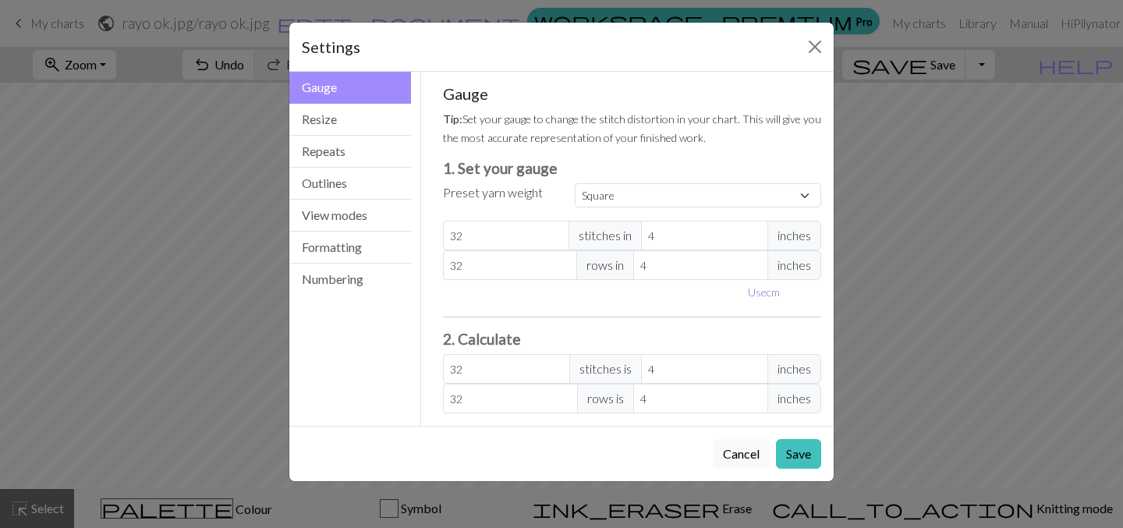
click at [770, 291] on button "Use cm" at bounding box center [764, 292] width 46 height 24
type input "10.16"
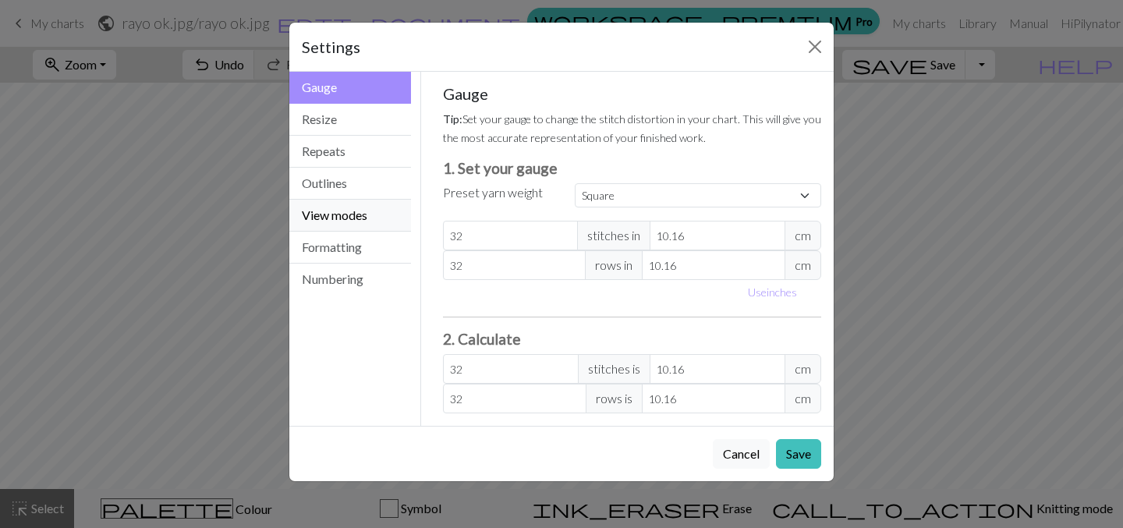
click at [345, 215] on button "View modes" at bounding box center [350, 216] width 122 height 32
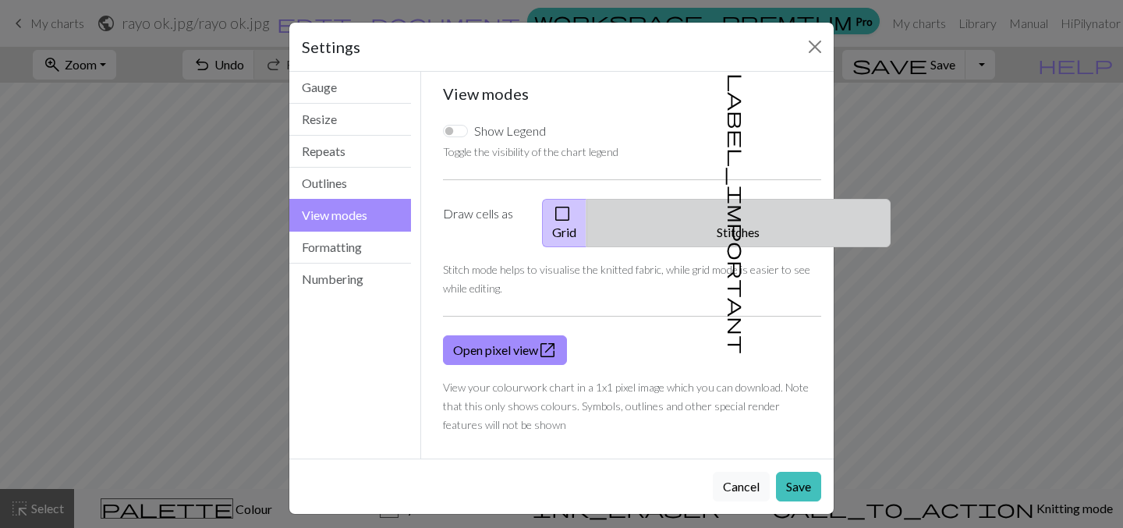
click at [734, 214] on span "label_important" at bounding box center [737, 213] width 22 height 281
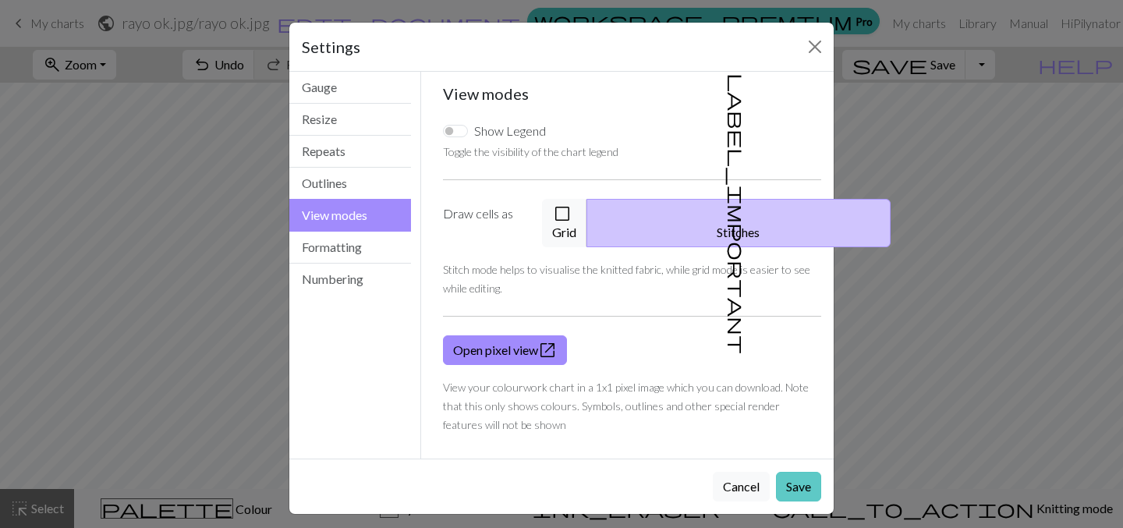
click at [797, 474] on button "Save" at bounding box center [798, 487] width 45 height 30
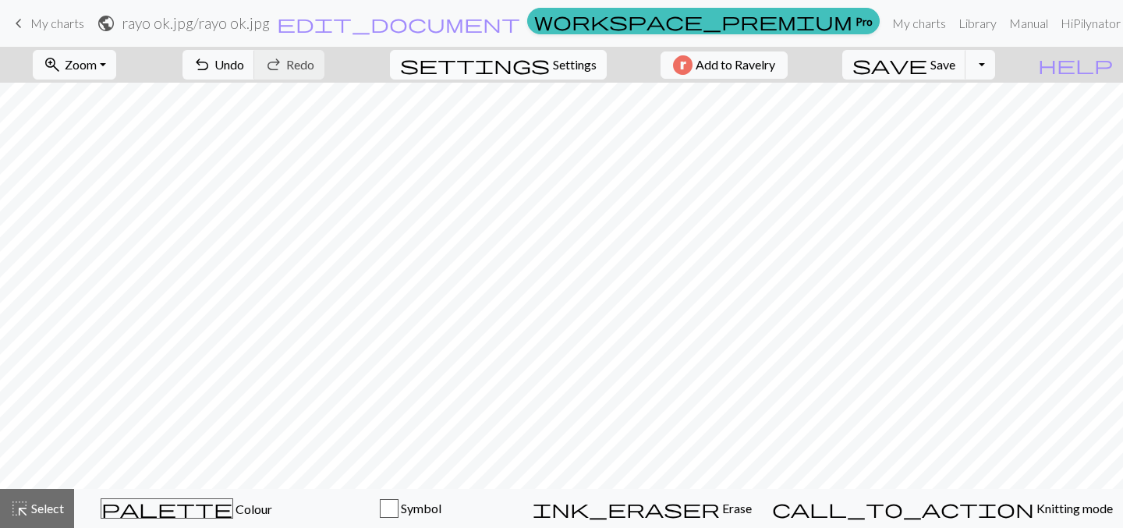
click at [538, 61] on span "settings" at bounding box center [475, 65] width 150 height 22
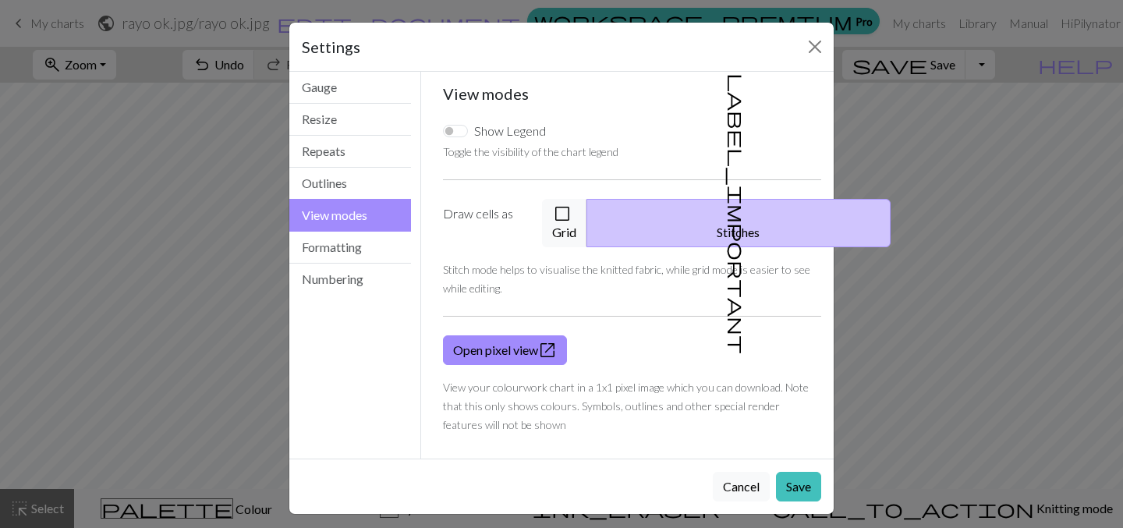
click at [634, 192] on div "Show Legend Toggle the visibility of the chart legend Draw cells as check_box_o…" at bounding box center [633, 277] width 398 height 337
click at [587, 225] on button "check_box_outline_blank Grid" at bounding box center [564, 223] width 45 height 48
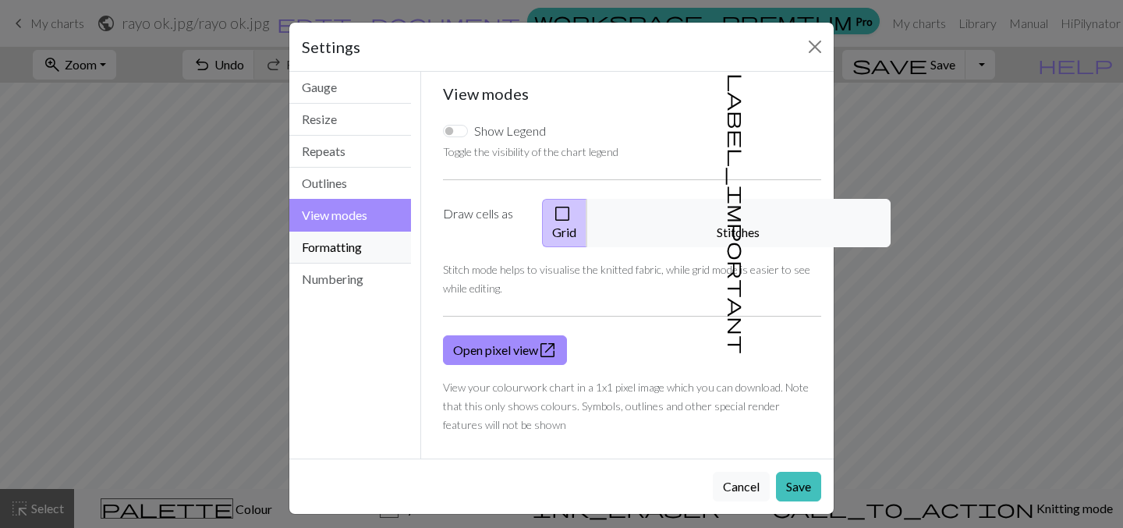
click at [349, 255] on button "Formatting" at bounding box center [350, 248] width 122 height 32
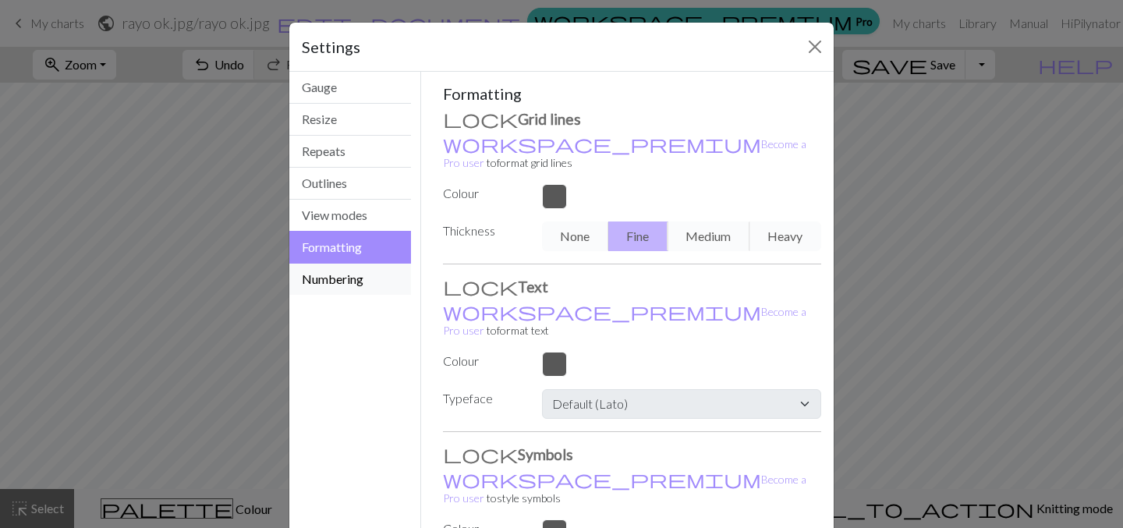
click at [327, 279] on button "Numbering" at bounding box center [350, 279] width 122 height 31
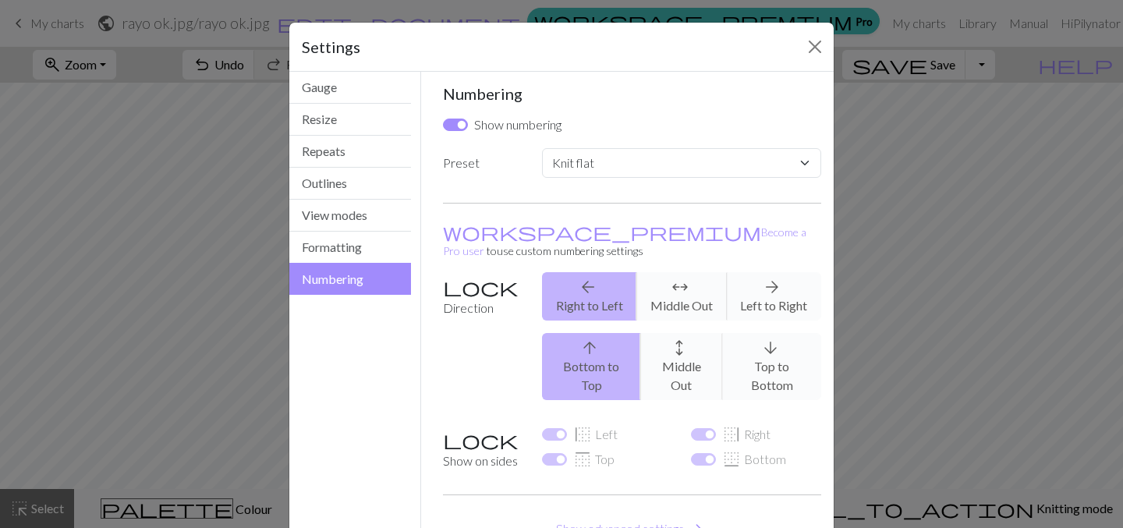
click at [769, 279] on div "arrow_back Right to Left arrows_outward Middle Out arrow_forward Left to Right" at bounding box center [682, 296] width 298 height 48
click at [314, 158] on button "Repeats" at bounding box center [350, 152] width 122 height 32
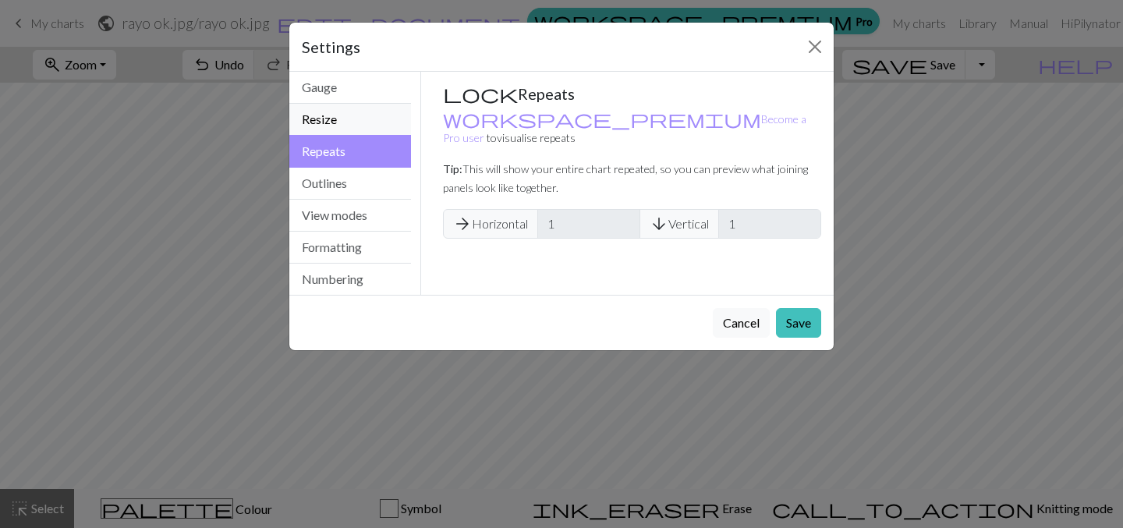
click at [333, 123] on button "Resize" at bounding box center [350, 120] width 122 height 32
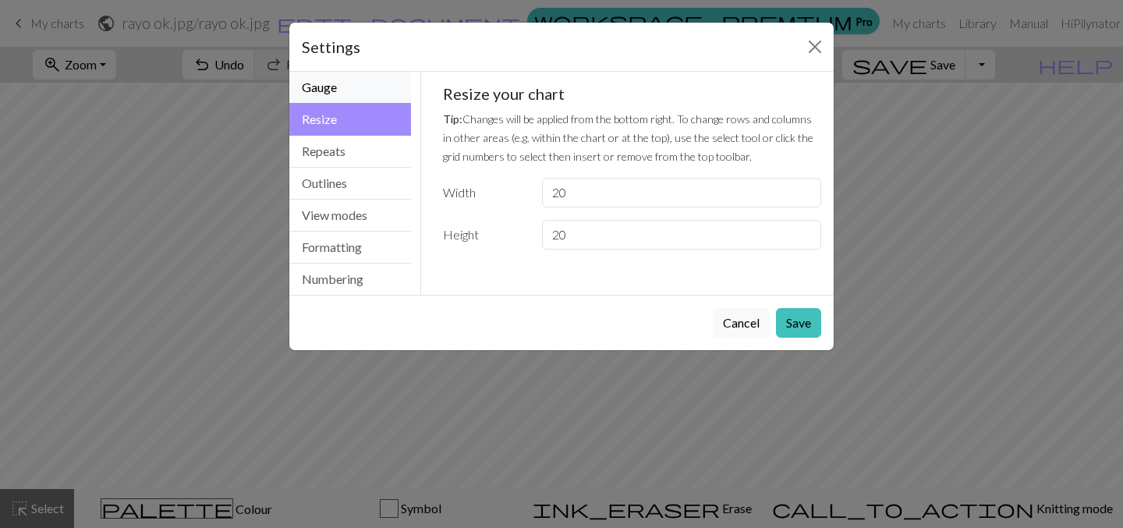
click at [328, 89] on button "Gauge" at bounding box center [350, 88] width 122 height 32
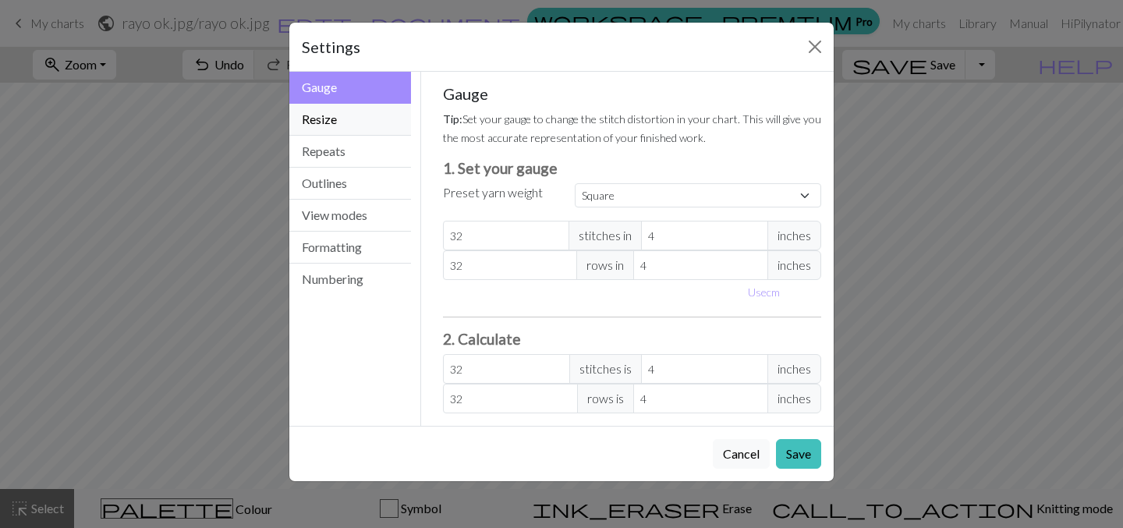
click at [348, 116] on button "Resize" at bounding box center [350, 120] width 122 height 32
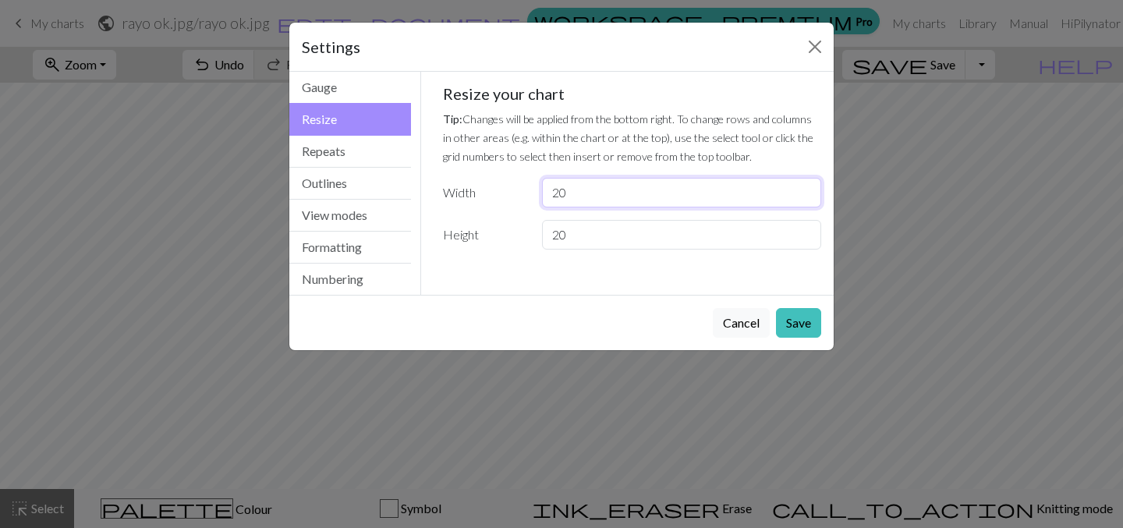
click at [559, 191] on input "20" at bounding box center [681, 193] width 279 height 30
click at [357, 87] on button "Gauge" at bounding box center [350, 88] width 122 height 32
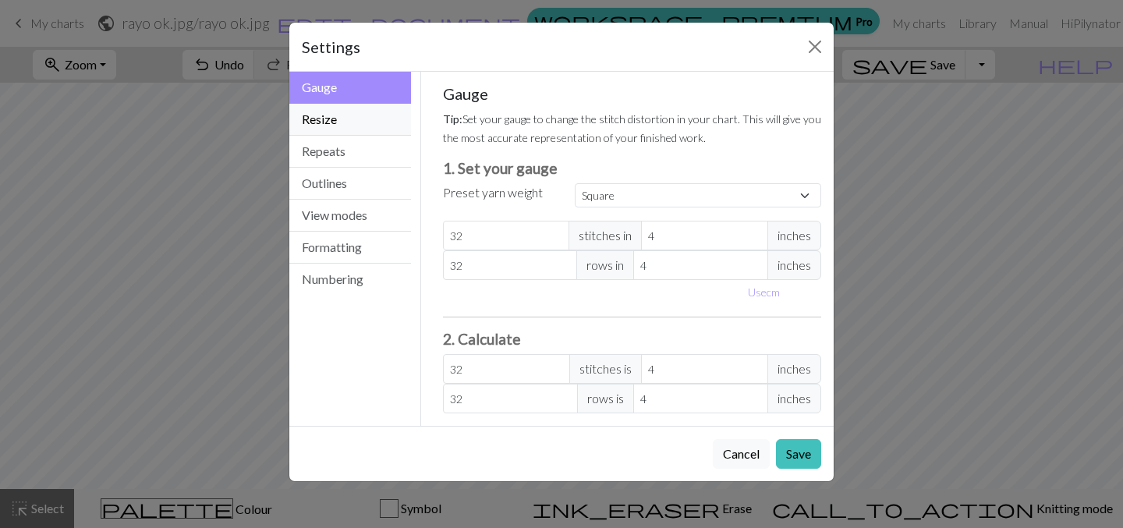
click at [366, 119] on button "Resize" at bounding box center [350, 120] width 122 height 32
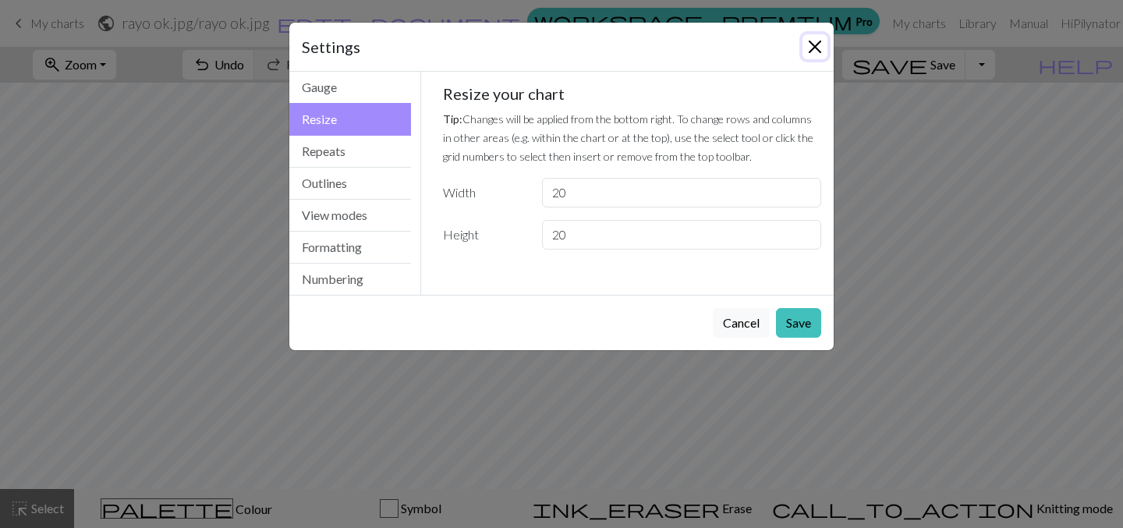
click at [817, 45] on button "Close" at bounding box center [815, 46] width 25 height 25
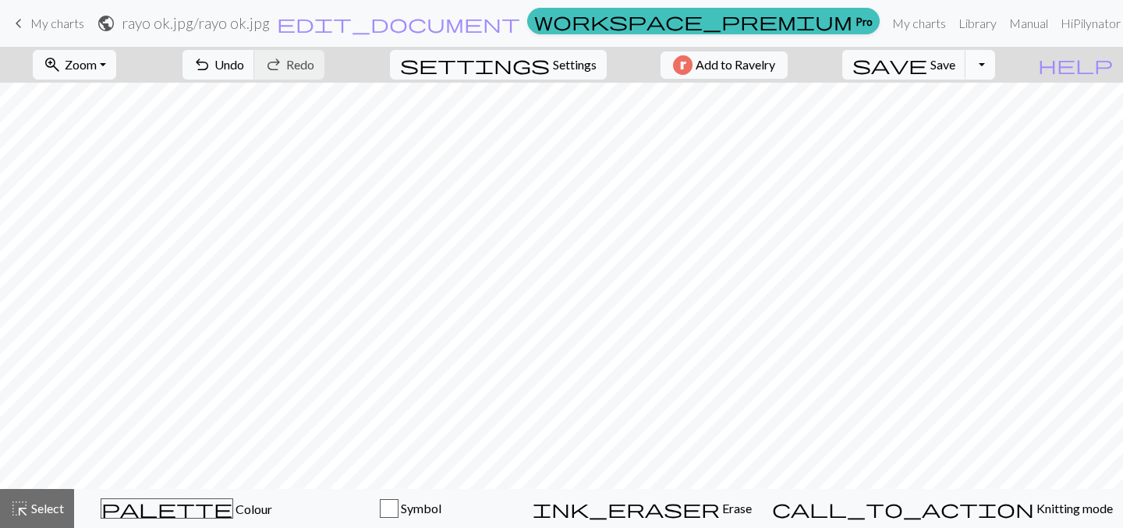
click at [996, 71] on button "Toggle Dropdown" at bounding box center [981, 65] width 30 height 30
click at [996, 67] on button "Toggle Dropdown" at bounding box center [981, 65] width 30 height 30
click at [553, 71] on span "Settings" at bounding box center [575, 64] width 44 height 19
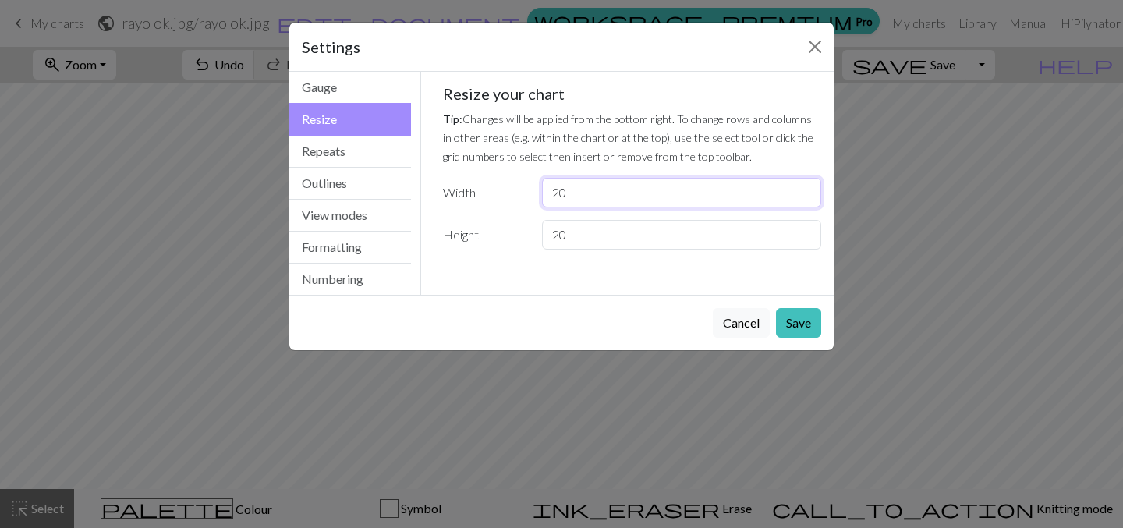
click at [576, 189] on input "20" at bounding box center [681, 193] width 279 height 30
click at [573, 193] on input "20" at bounding box center [681, 193] width 279 height 30
click at [559, 195] on input "20" at bounding box center [681, 193] width 279 height 30
click at [570, 191] on input "20" at bounding box center [681, 193] width 279 height 30
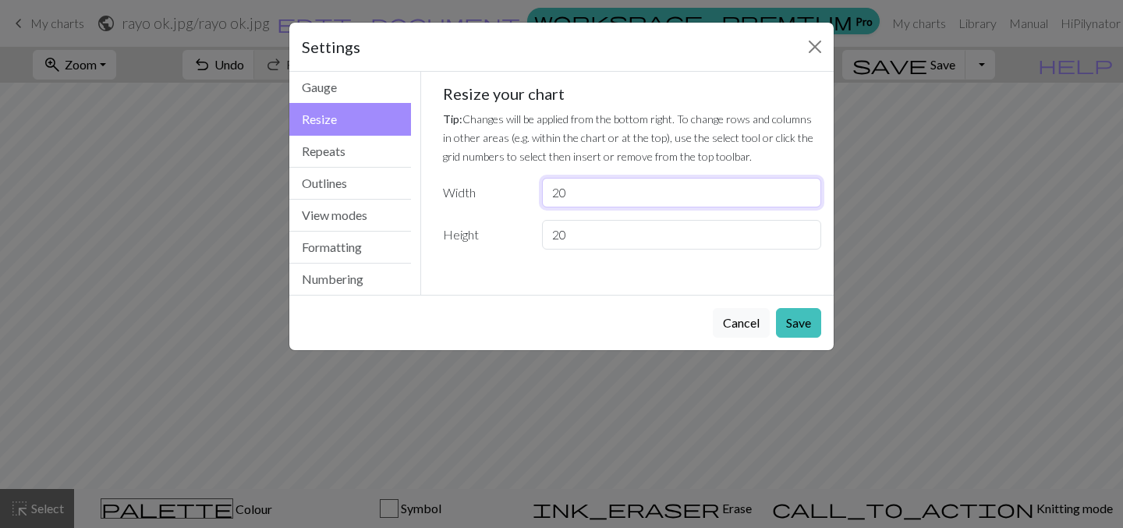
click at [570, 192] on input "20" at bounding box center [681, 193] width 279 height 30
click at [562, 192] on input "20" at bounding box center [681, 193] width 279 height 30
type input "15"
click at [563, 236] on input "20" at bounding box center [681, 235] width 279 height 30
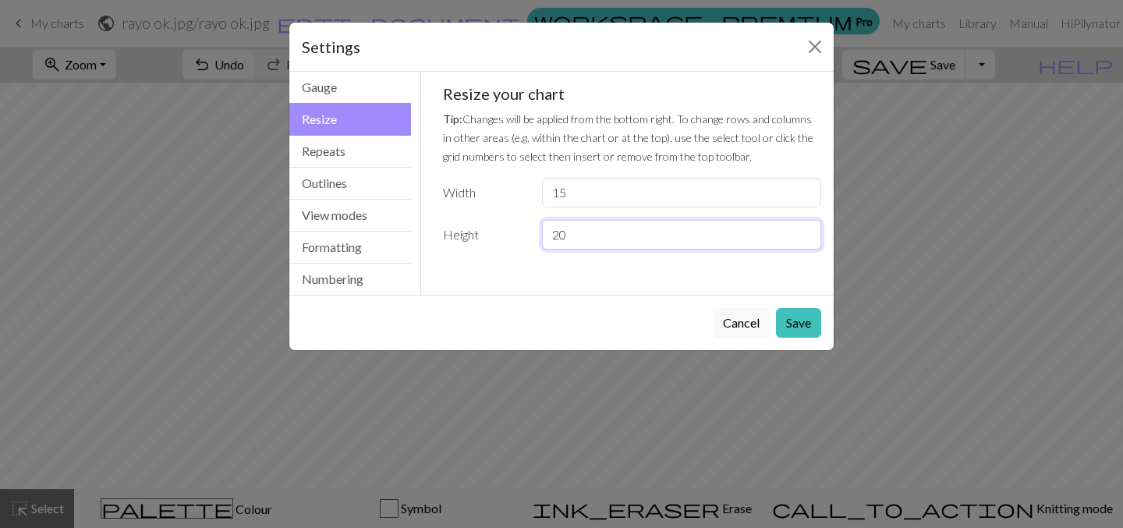
click at [563, 236] on input "20" at bounding box center [681, 235] width 279 height 30
type input "15"
click at [800, 336] on button "Save" at bounding box center [798, 323] width 45 height 30
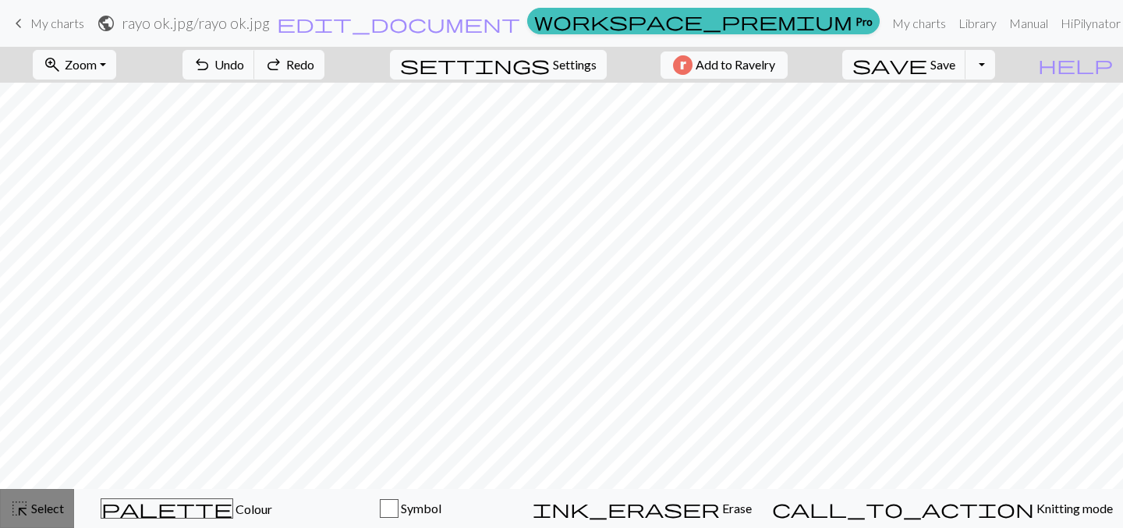
click at [51, 507] on span "Select" at bounding box center [46, 508] width 35 height 15
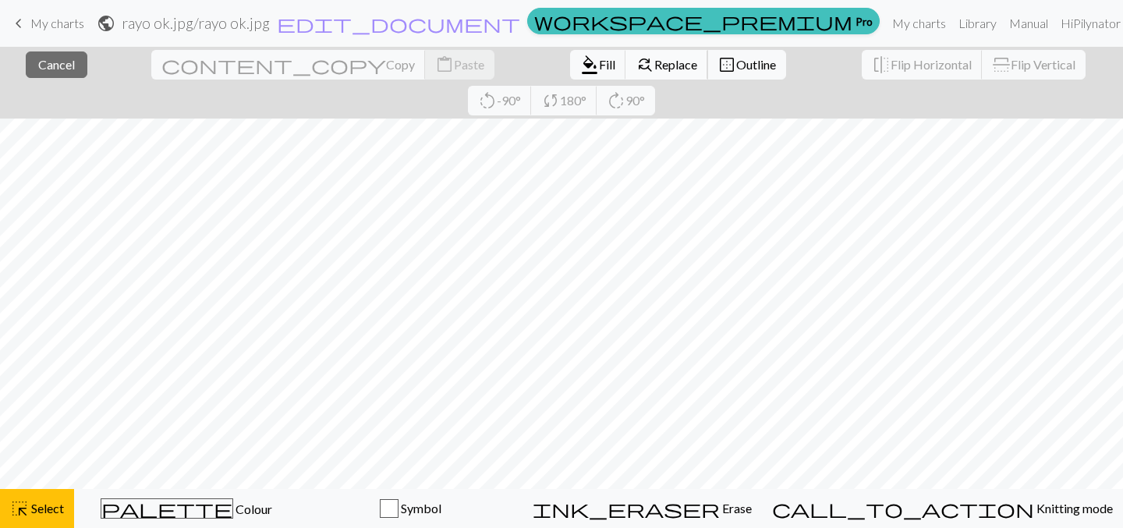
click at [655, 66] on span "Replace" at bounding box center [676, 64] width 43 height 15
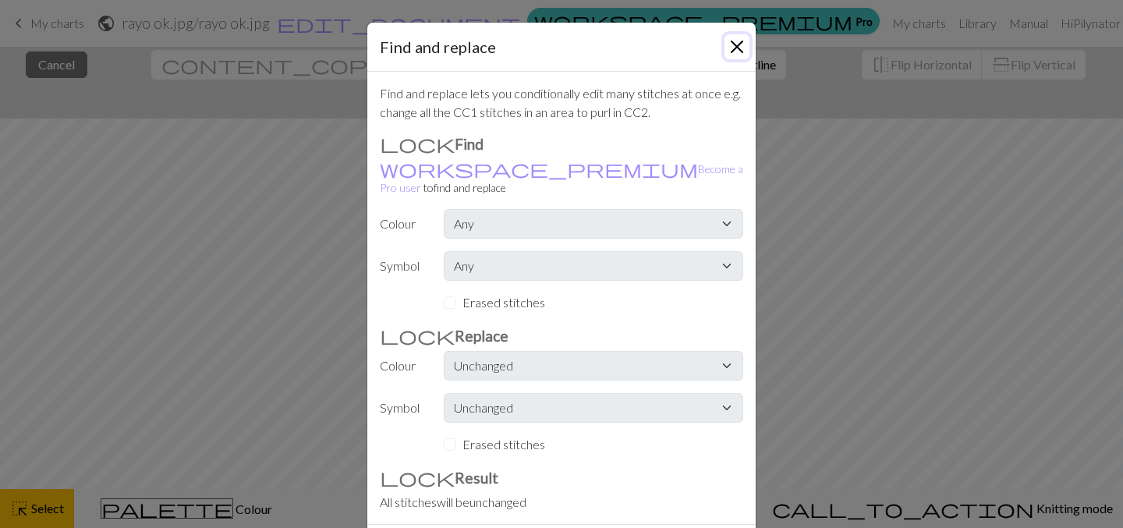
click at [729, 53] on button "Close" at bounding box center [737, 46] width 25 height 25
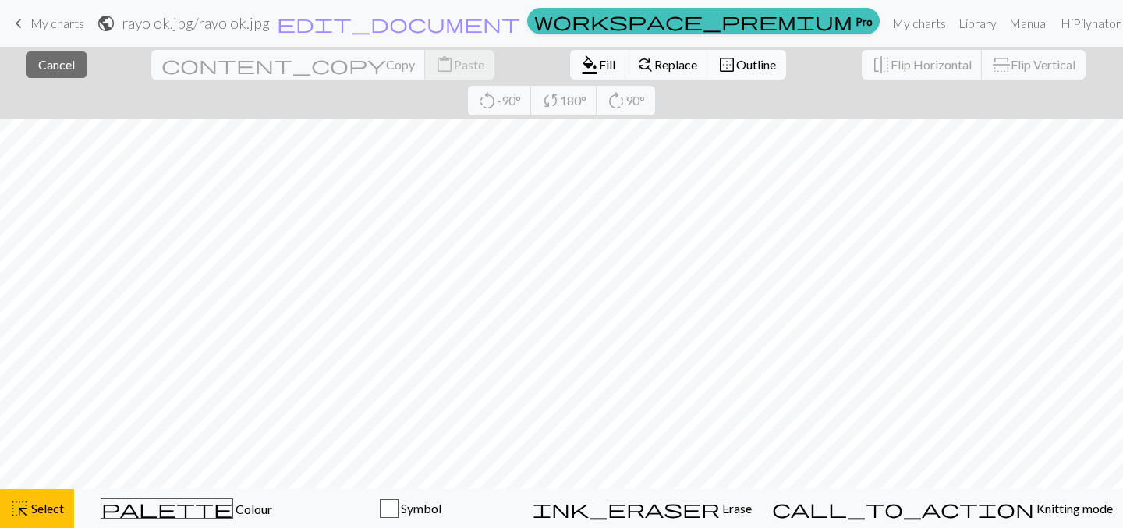
click at [737, 69] on span "Outline" at bounding box center [757, 64] width 40 height 15
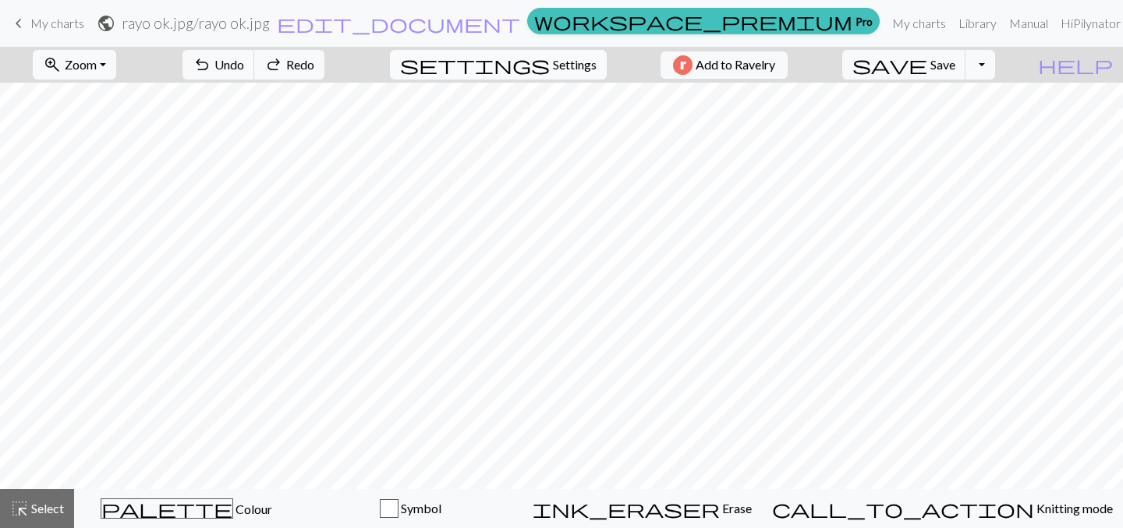
click at [556, 73] on span "Settings" at bounding box center [575, 64] width 44 height 19
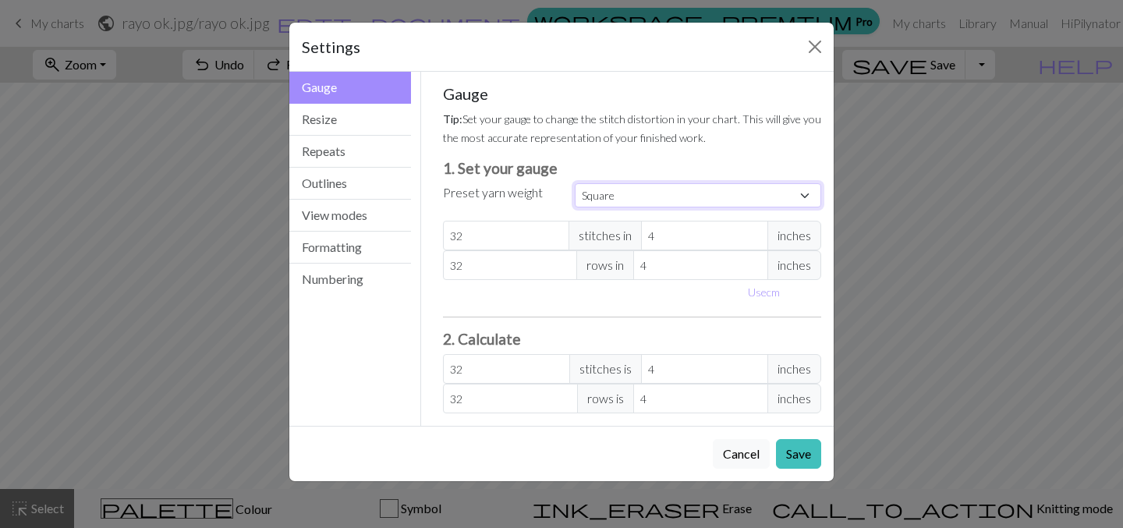
click at [605, 193] on select "Custom Square Lace Light Fingering Fingering Sport Double knit Worsted Aran Bul…" at bounding box center [698, 195] width 247 height 24
select select "lace"
click at [575, 183] on select "Custom Square Lace Light Fingering Fingering Sport Double knit Worsted Aran Bul…" at bounding box center [698, 195] width 247 height 24
type input "40"
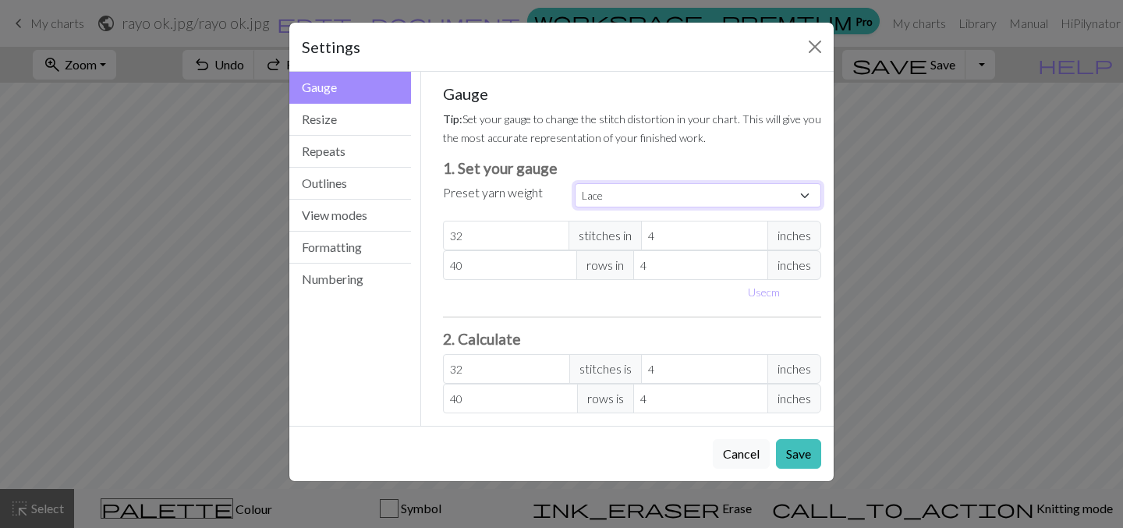
click at [630, 199] on select "Custom Square Lace Light Fingering Fingering Sport Double knit Worsted Aran Bul…" at bounding box center [698, 195] width 247 height 24
select select "sport"
click at [575, 183] on select "Custom Square Lace Light Fingering Fingering Sport Double knit Worsted Aran Bul…" at bounding box center [698, 195] width 247 height 24
type input "24"
type input "34"
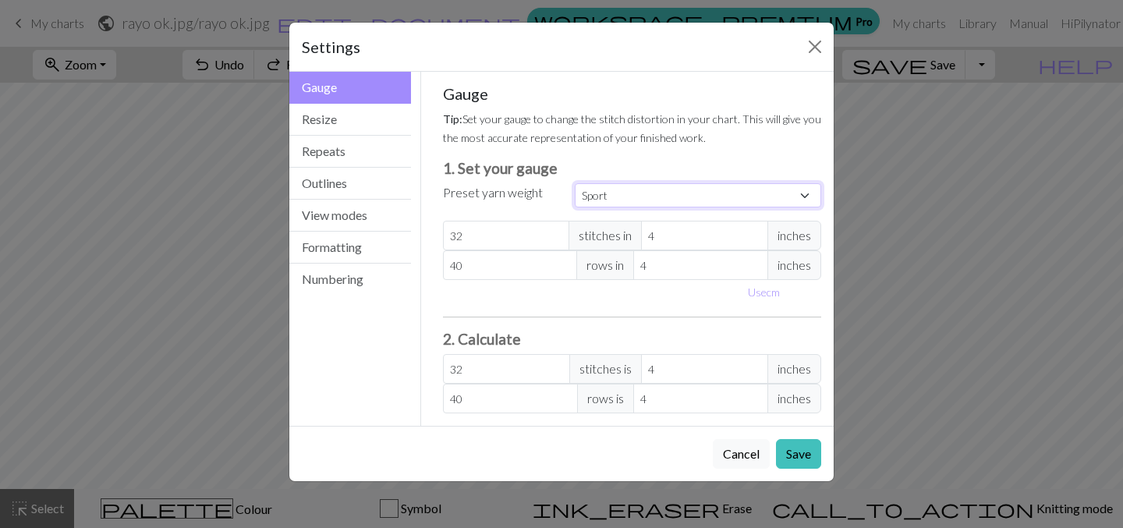
type input "24"
type input "34"
click at [766, 288] on button "Use cm" at bounding box center [764, 292] width 46 height 24
type input "10.16"
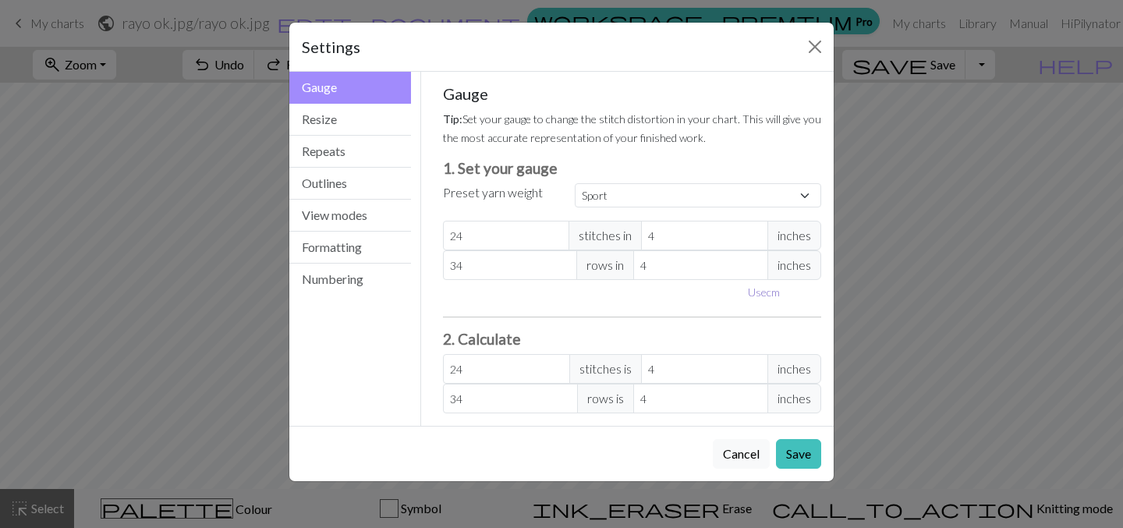
type input "10.16"
click at [669, 236] on input "10.16" at bounding box center [718, 236] width 136 height 30
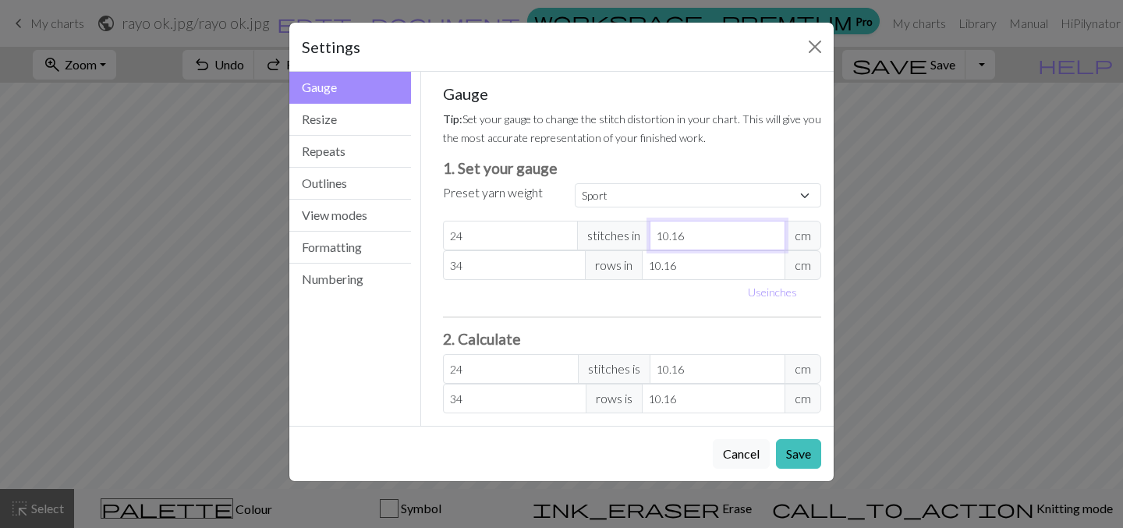
type input "1"
type input "243.84"
type input "1"
click at [498, 234] on input "24" at bounding box center [511, 236] width 136 height 30
type input "2"
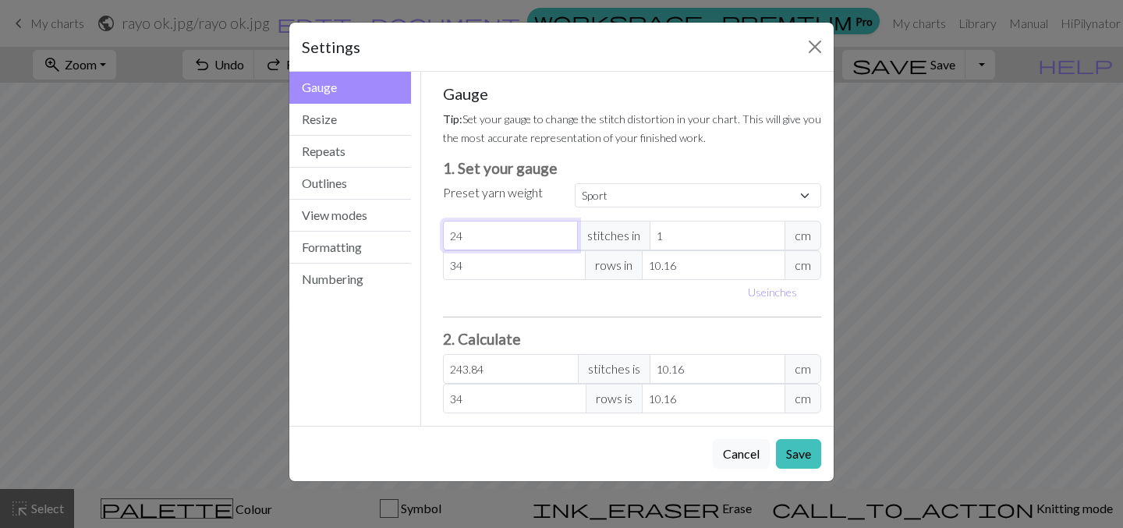
type input "20.32"
type input "2"
click at [502, 304] on div "Gauge Tip: Set your gauge to change the stitch distortion in your chart. This w…" at bounding box center [632, 248] width 379 height 329
click at [663, 369] on input "10.16" at bounding box center [718, 369] width 136 height 30
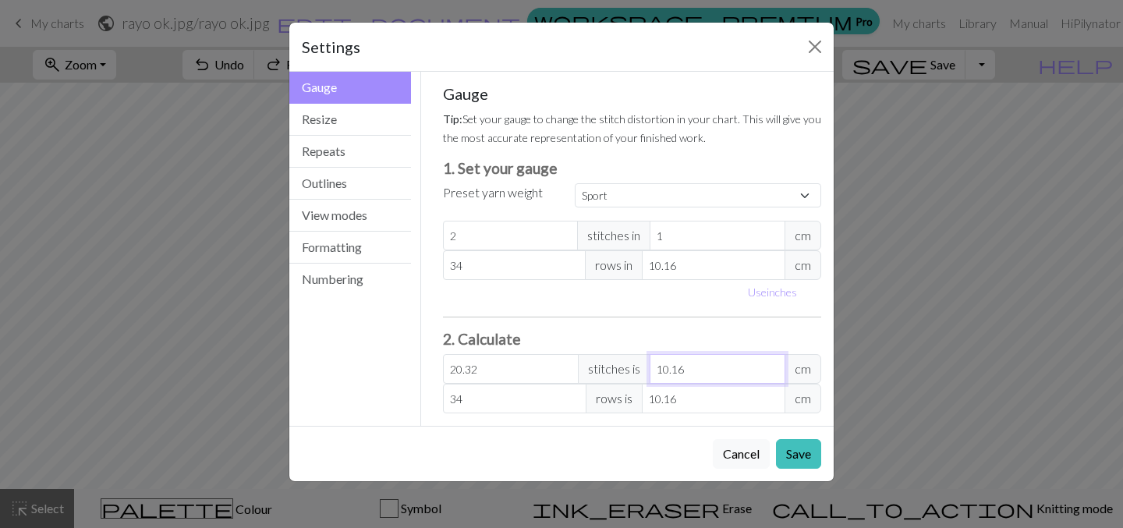
click at [663, 369] on input "10.16" at bounding box center [718, 369] width 136 height 30
type input "2"
type input "1"
type input "20"
type input "10"
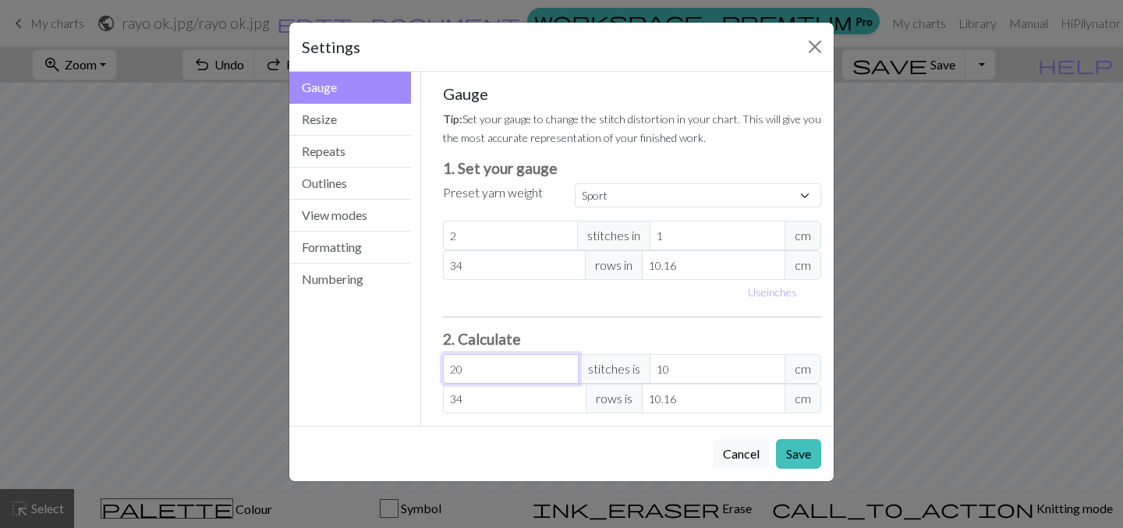
click at [453, 374] on input "20" at bounding box center [511, 369] width 136 height 30
type input "5"
type input "2.5"
type input "5"
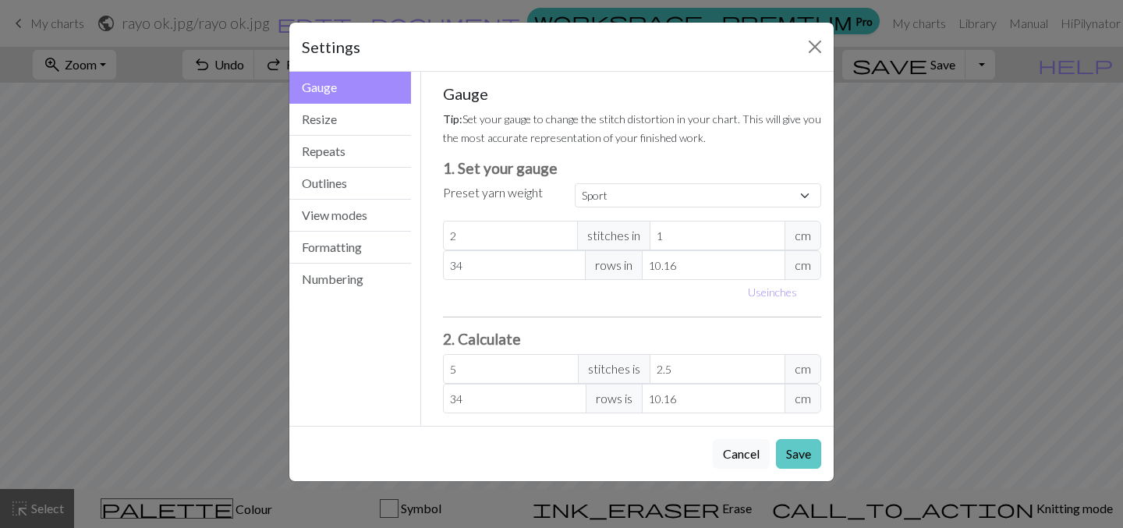
click at [805, 454] on button "Save" at bounding box center [798, 454] width 45 height 30
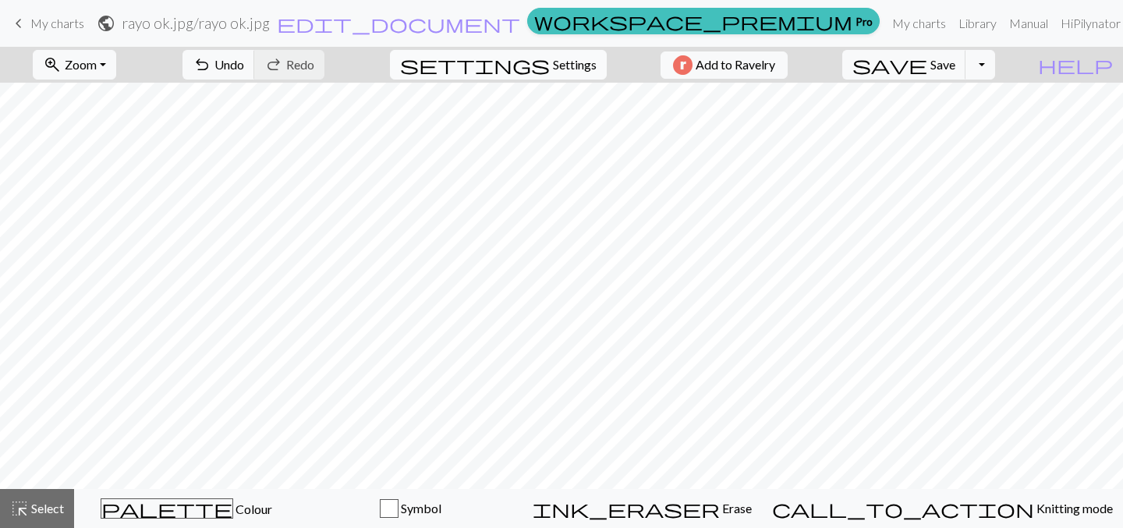
click at [566, 60] on span "Settings" at bounding box center [575, 64] width 44 height 19
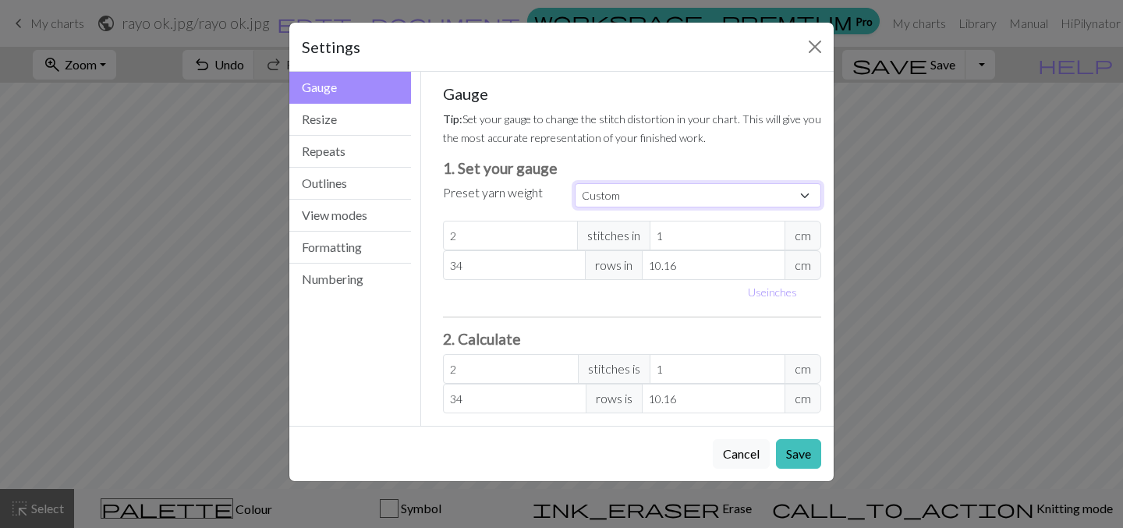
click at [633, 197] on select "Custom Square Lace Light Fingering Fingering Sport Double knit Worsted Aran Bul…" at bounding box center [698, 195] width 247 height 24
click at [575, 183] on select "Custom Square Lace Light Fingering Fingering Sport Double knit Worsted Aran Bul…" at bounding box center [698, 195] width 247 height 24
click at [499, 238] on input "2" at bounding box center [511, 236] width 136 height 30
click at [498, 238] on input "2" at bounding box center [511, 236] width 136 height 30
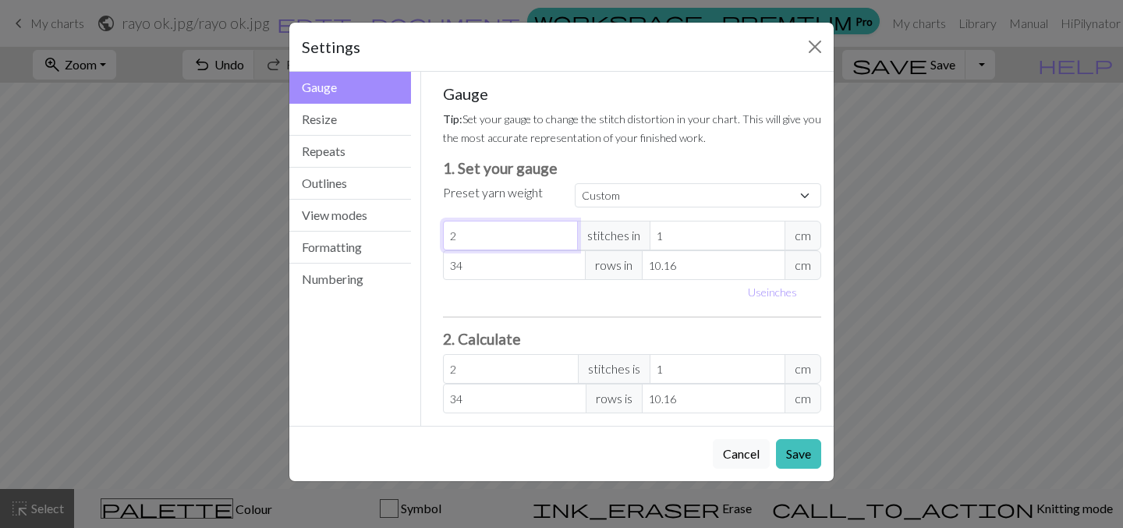
type input "0"
type input "5"
click at [681, 236] on input "1" at bounding box center [718, 236] width 136 height 30
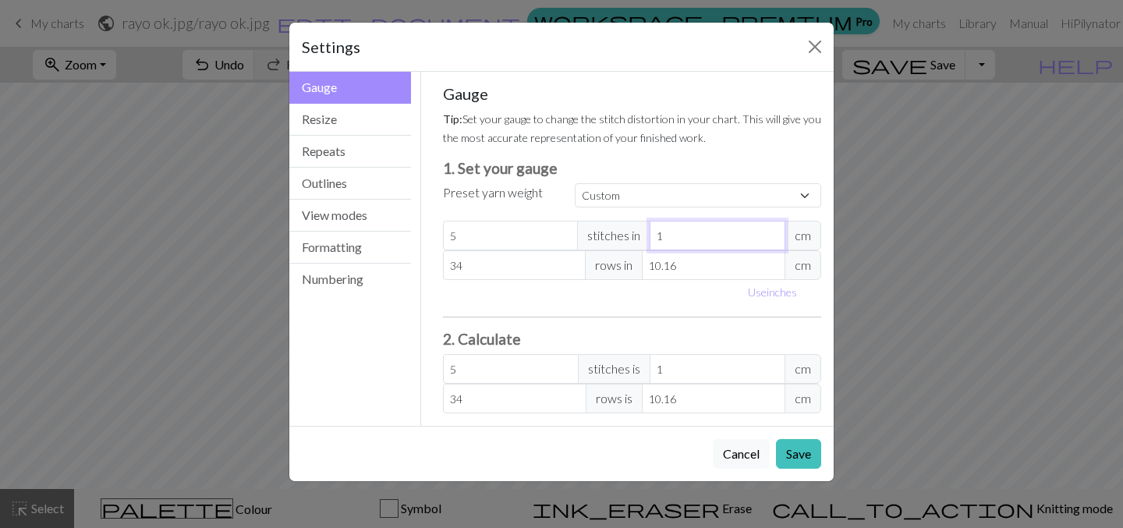
type input "10"
type input "0.5"
type input "10"
click at [502, 233] on input "5" at bounding box center [511, 236] width 136 height 30
type input "0"
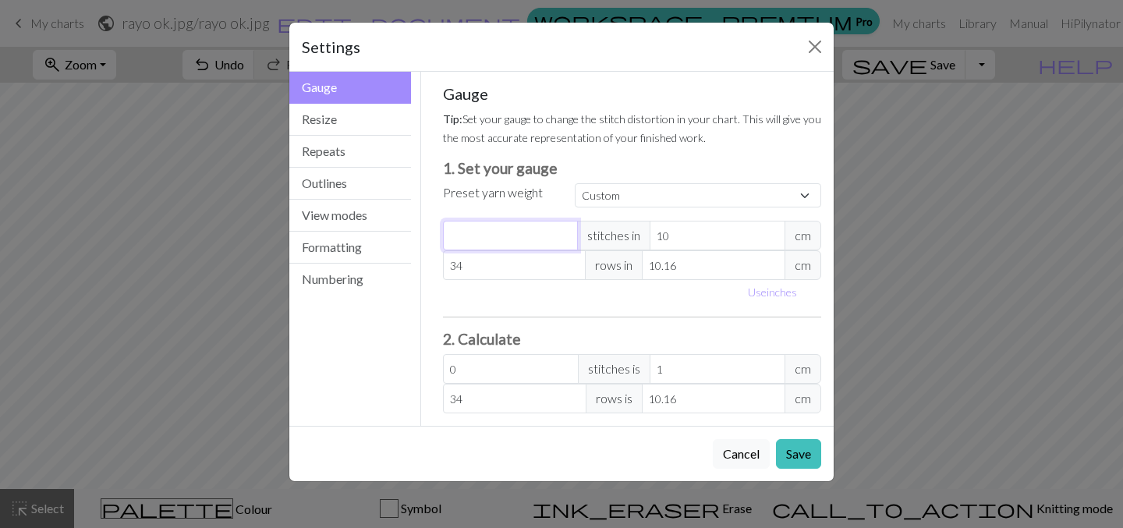
type input "5"
type input "0.5"
click at [715, 304] on div "Gauge Tip: Set your gauge to change the stitch distortion in your chart. This w…" at bounding box center [632, 248] width 379 height 329
click at [499, 267] on input "34" at bounding box center [515, 265] width 144 height 30
type input "3"
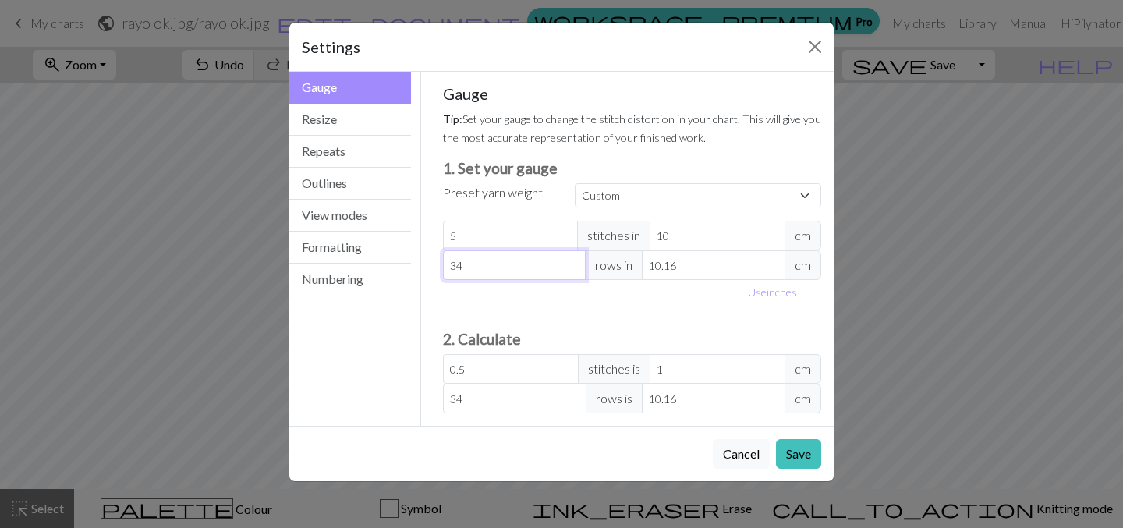
type input "3"
type input "0"
type input "2"
type input "20"
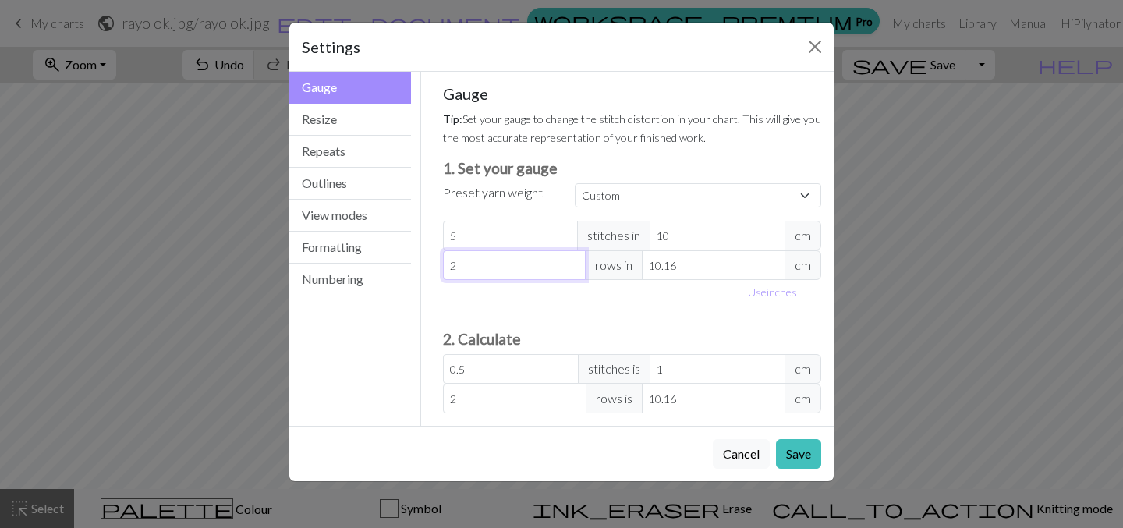
type input "20"
click at [668, 265] on input "10.16" at bounding box center [714, 265] width 144 height 30
type input "4"
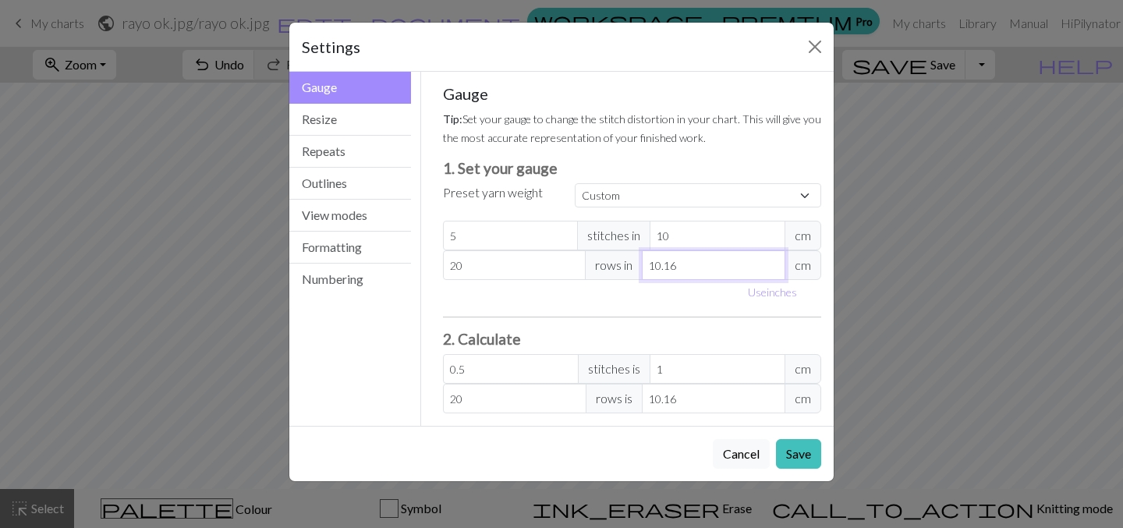
type input "50.8"
type input "40"
type input "5.08"
type input "40"
click at [715, 317] on hr at bounding box center [632, 317] width 379 height 1
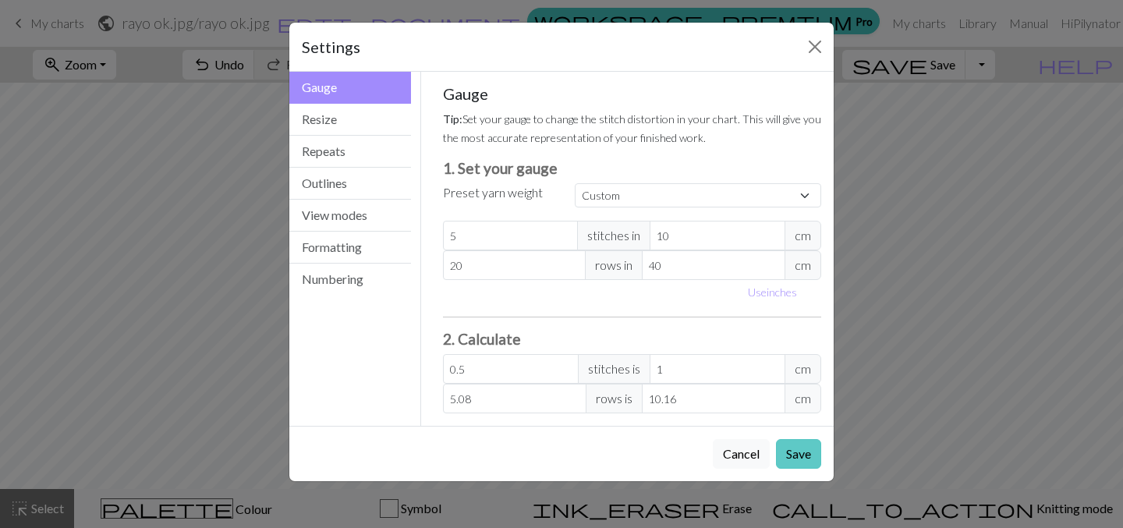
click at [804, 455] on button "Save" at bounding box center [798, 454] width 45 height 30
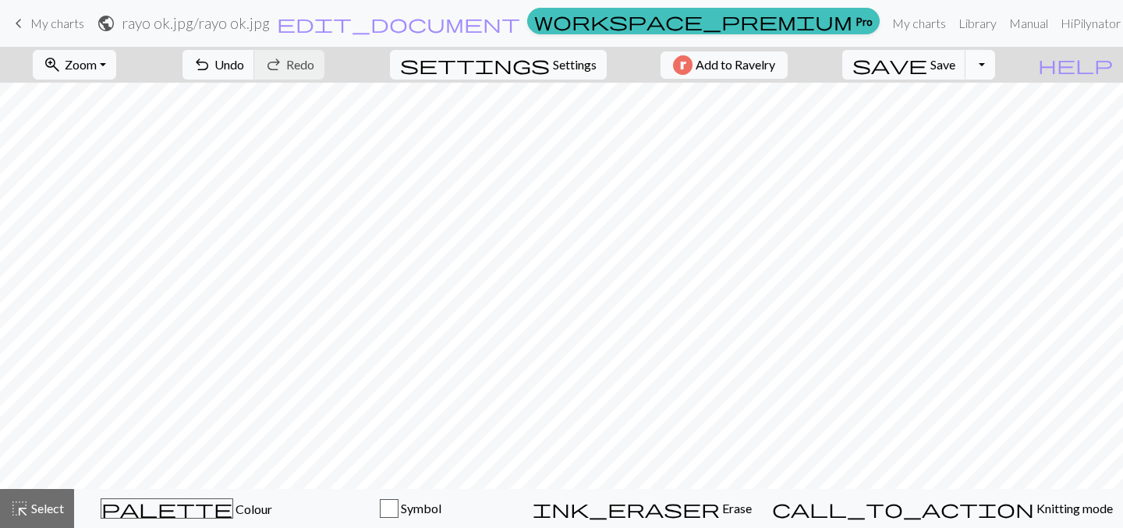
click at [996, 70] on button "Toggle Dropdown" at bounding box center [981, 65] width 30 height 30
click at [976, 125] on button "save_alt Download" at bounding box center [865, 124] width 257 height 25
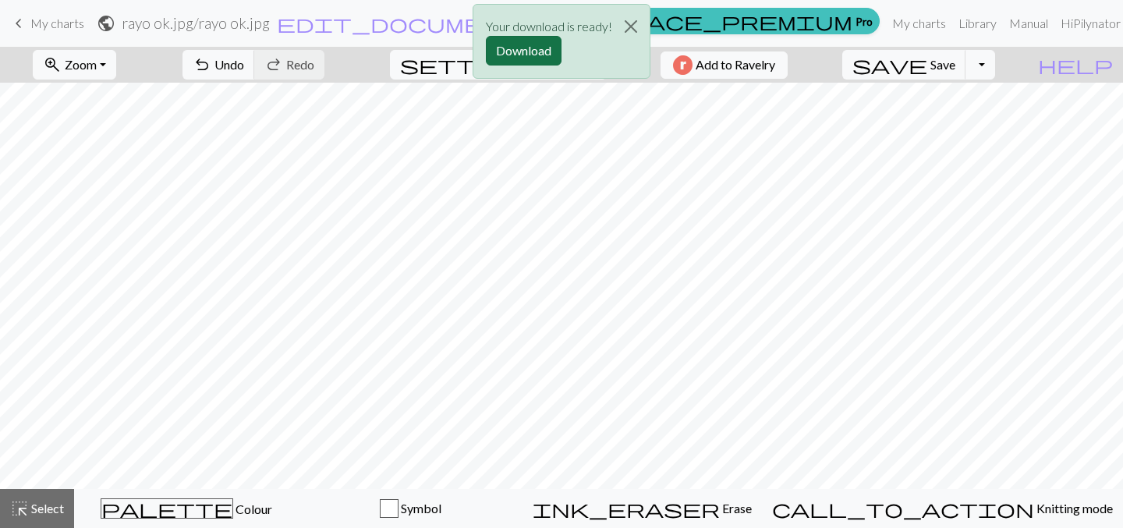
click at [516, 46] on button "Download" at bounding box center [524, 51] width 76 height 30
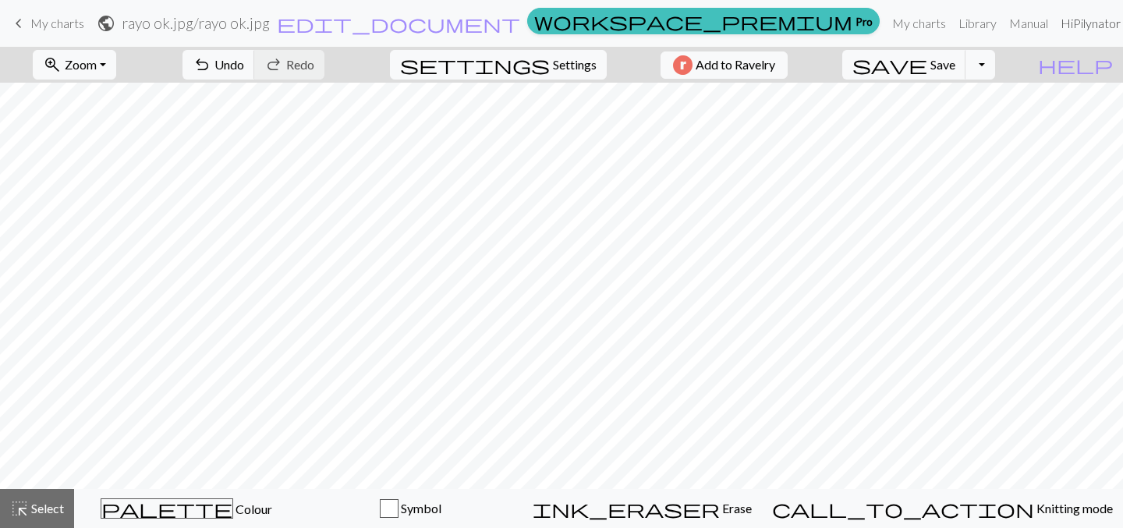
click at [1082, 29] on link "Hi Pilynator" at bounding box center [1097, 23] width 84 height 31
click at [1046, 74] on link "Account settings" at bounding box center [1075, 66] width 101 height 31
click at [956, 69] on span "Save" at bounding box center [943, 64] width 25 height 15
click at [1074, 12] on link "Hi Pilynator" at bounding box center [1097, 23] width 84 height 31
click at [1046, 74] on link "Account settings" at bounding box center [1075, 66] width 101 height 31
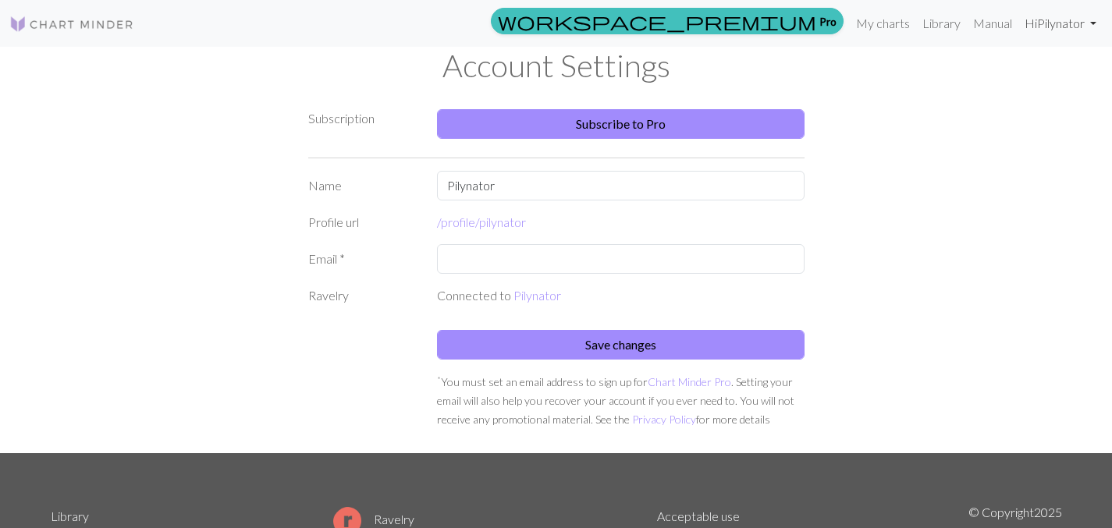
click at [1084, 27] on link "Hi Pilynator" at bounding box center [1060, 23] width 84 height 31
click at [529, 187] on input "Pilynator" at bounding box center [620, 186] width 367 height 30
type input "P"
type input "Javi"
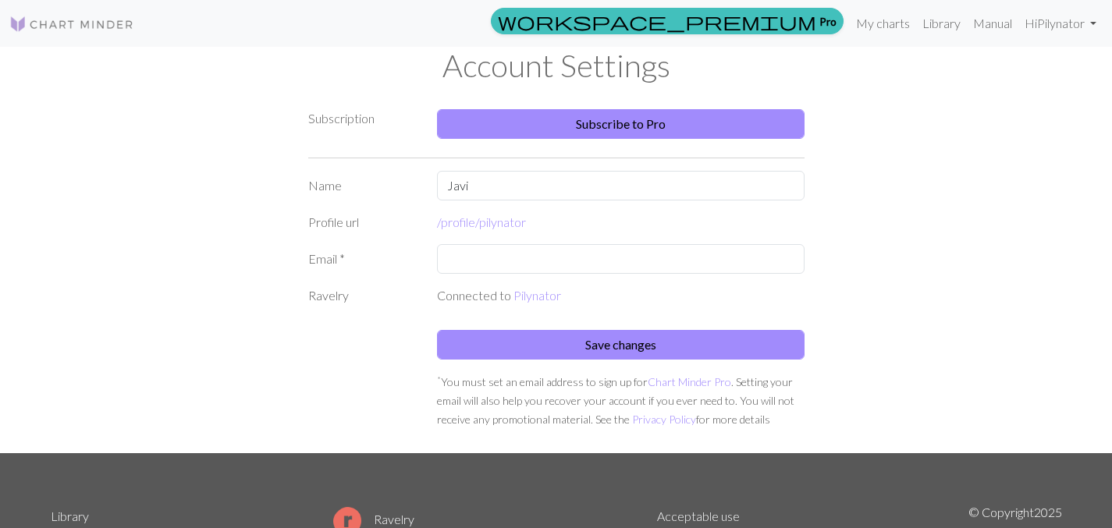
click at [870, 254] on div "Subscription Subscribe to Pro Name Javi Profile url /profile/ pilynator Email *…" at bounding box center [556, 272] width 1030 height 363
click at [589, 338] on button "Save changes" at bounding box center [620, 345] width 367 height 30
click at [1011, 25] on link "Manual" at bounding box center [1018, 23] width 51 height 31
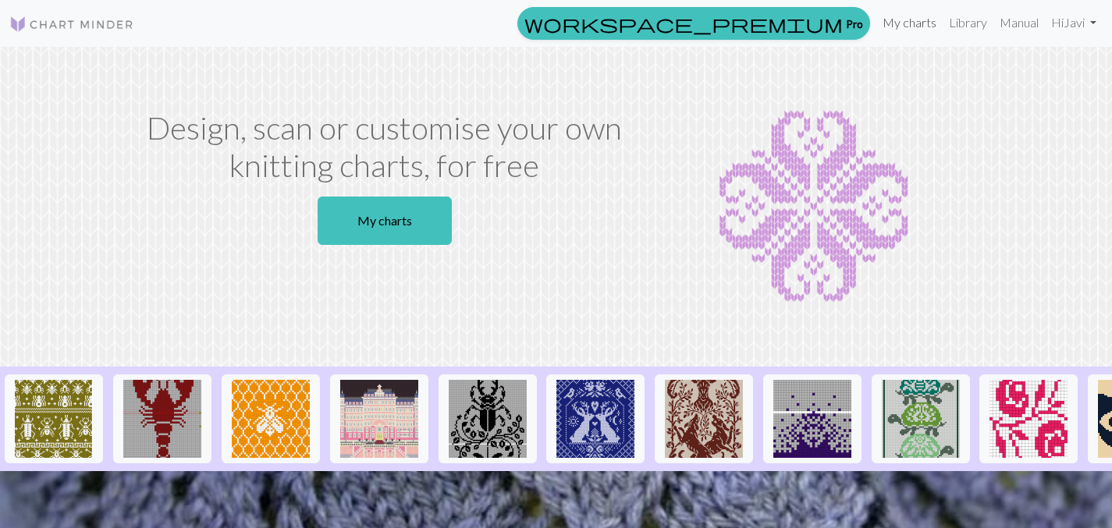
click at [914, 26] on link "My charts" at bounding box center [909, 22] width 66 height 31
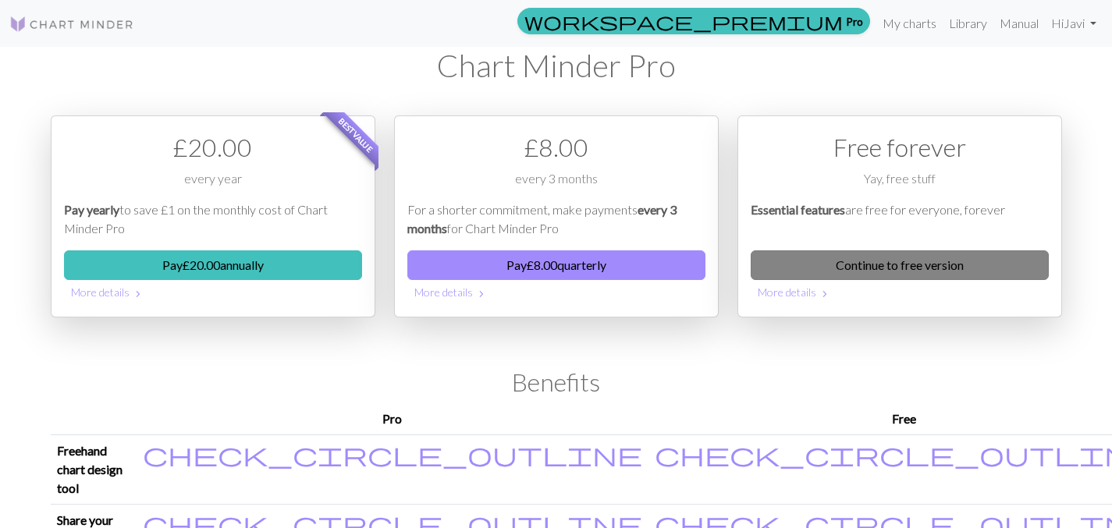
click at [932, 270] on link "Continue to free version" at bounding box center [900, 265] width 298 height 30
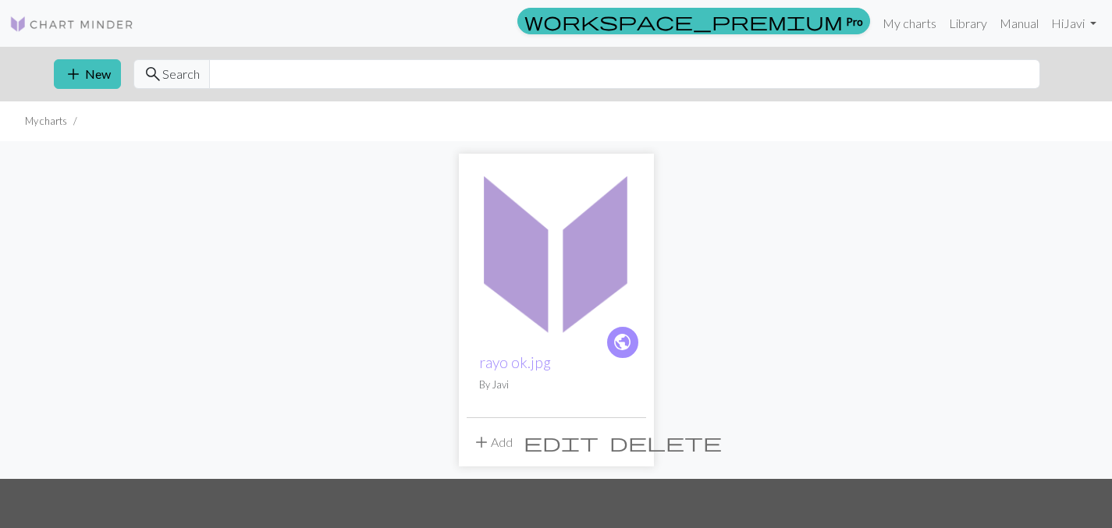
click at [598, 440] on span "edit" at bounding box center [561, 442] width 75 height 22
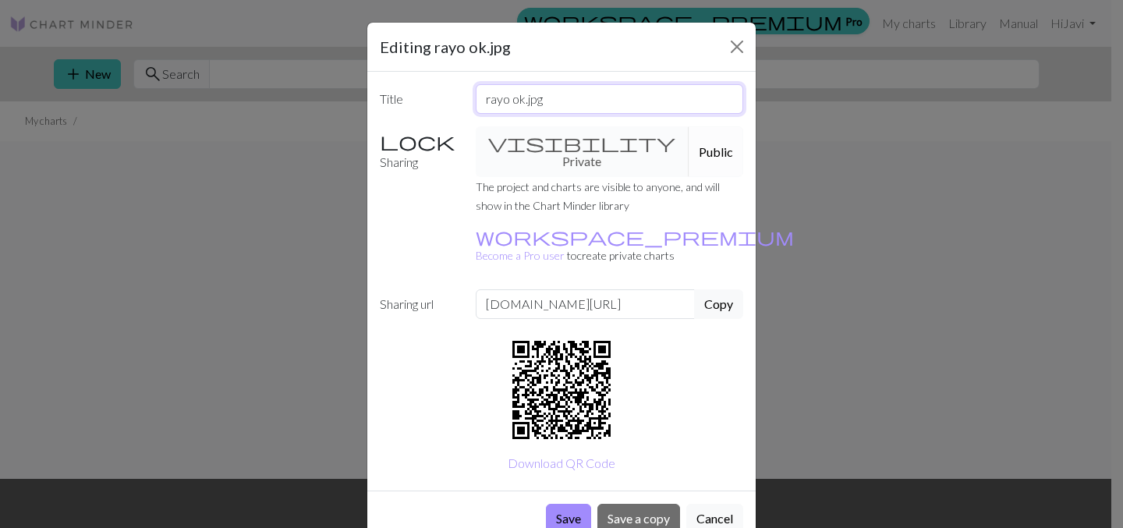
drag, startPoint x: 518, startPoint y: 99, endPoint x: 435, endPoint y: 94, distance: 83.6
click at [435, 94] on div "Title rayo ok.jpg" at bounding box center [562, 99] width 382 height 30
type input "Rayo.jpg"
click at [559, 504] on button "Save" at bounding box center [568, 519] width 45 height 30
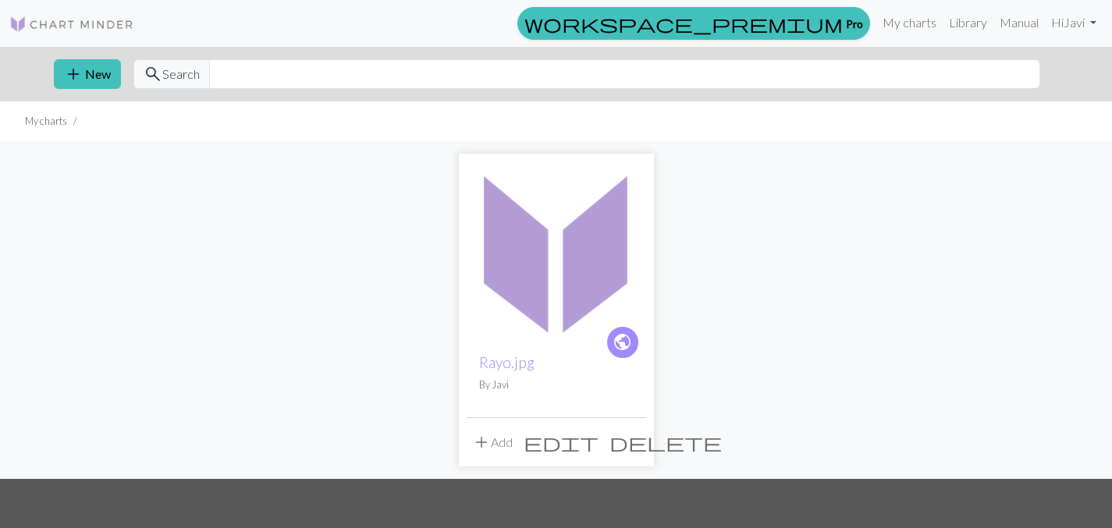
click at [577, 218] on img at bounding box center [556, 251] width 179 height 179
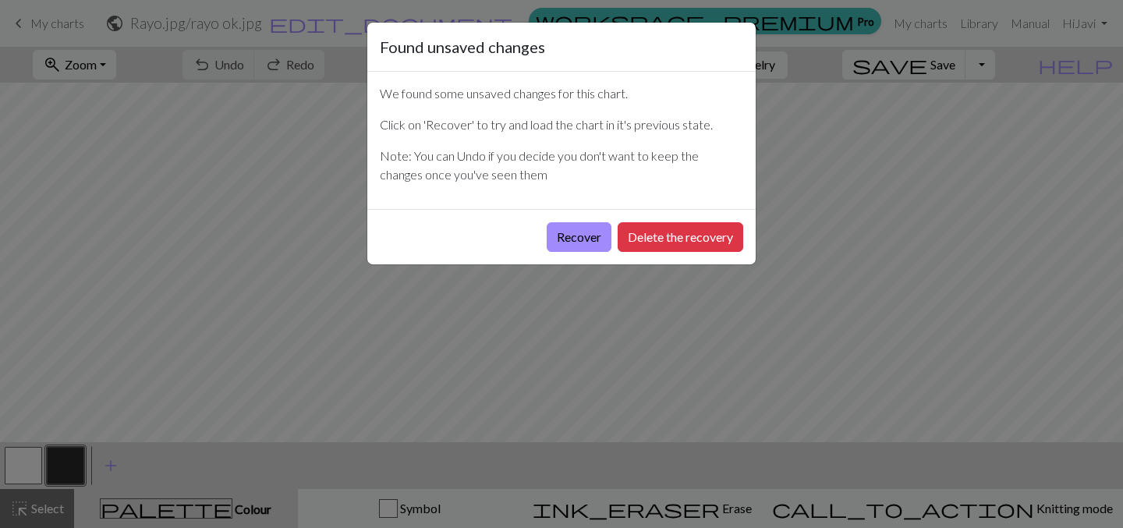
click at [810, 246] on div "Found unsaved changes We found some unsaved changes for this chart. Click on 'R…" at bounding box center [561, 264] width 1123 height 528
click at [597, 225] on button "Recover" at bounding box center [579, 237] width 65 height 30
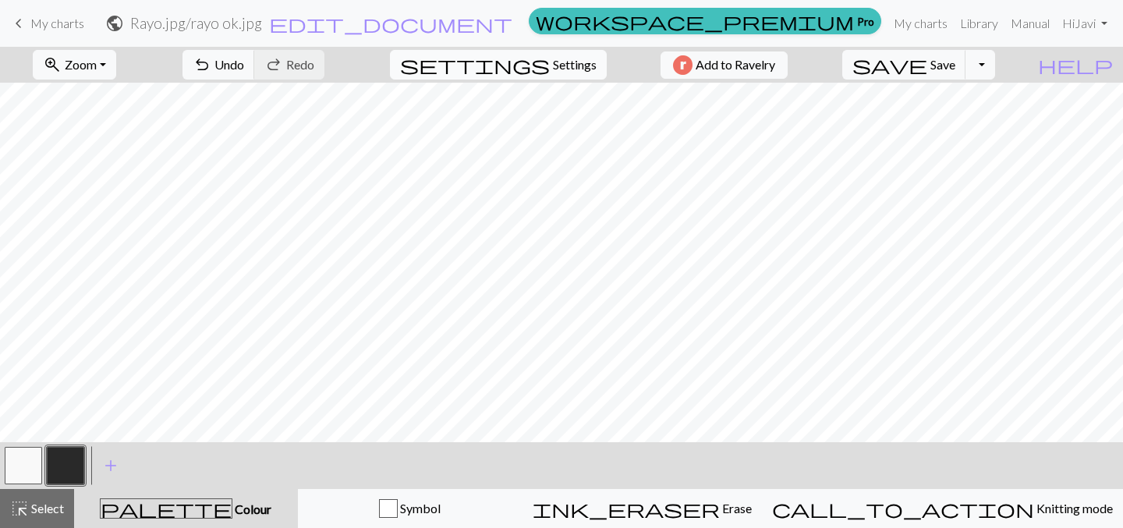
click at [553, 61] on span "Settings" at bounding box center [575, 64] width 44 height 19
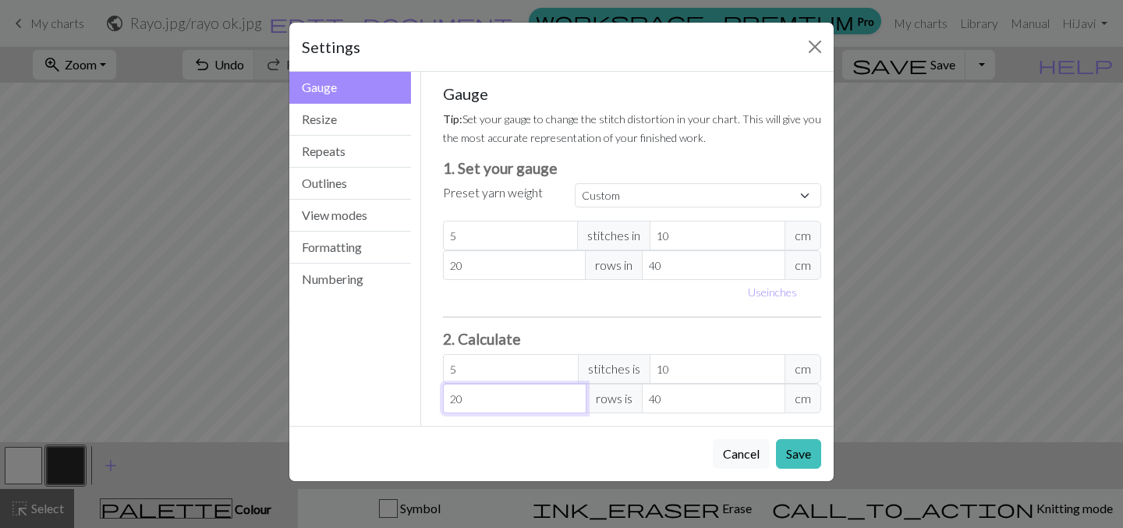
click at [456, 399] on input "20" at bounding box center [515, 399] width 144 height 30
type input "0"
type input "10"
type input "20"
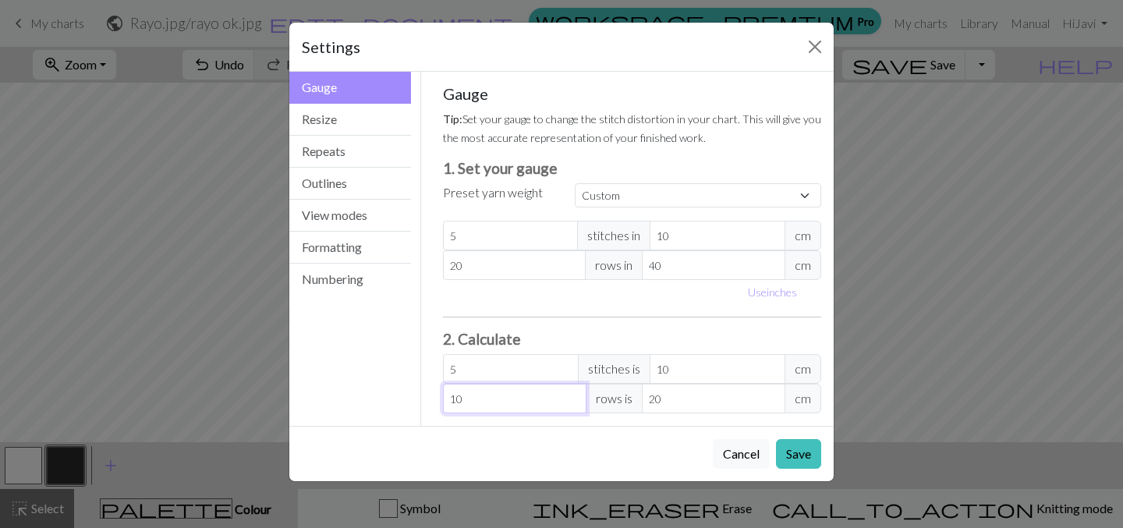
type input "10"
click at [637, 442] on div "Cancel Save" at bounding box center [561, 453] width 545 height 55
click at [796, 457] on button "Save" at bounding box center [798, 454] width 45 height 30
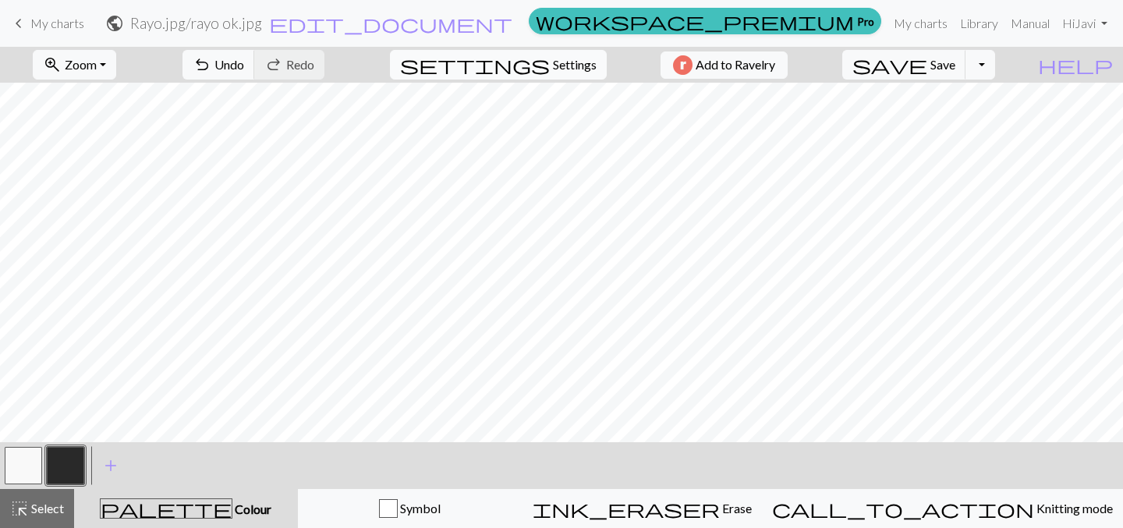
click at [531, 66] on span "settings" at bounding box center [475, 65] width 150 height 22
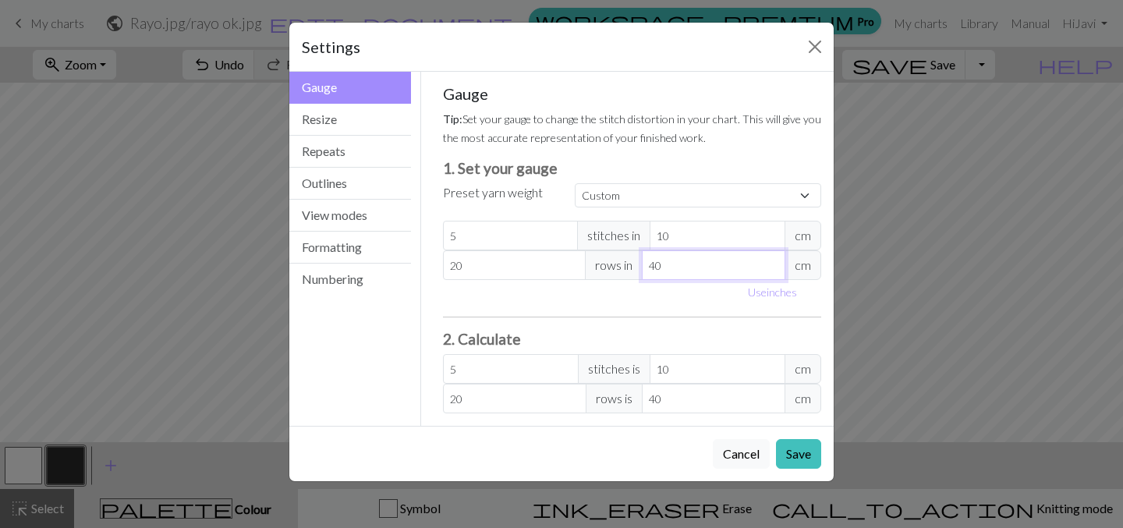
click at [657, 265] on input "40" at bounding box center [714, 265] width 144 height 30
type input "0"
type input "20"
type input "40"
type input "20"
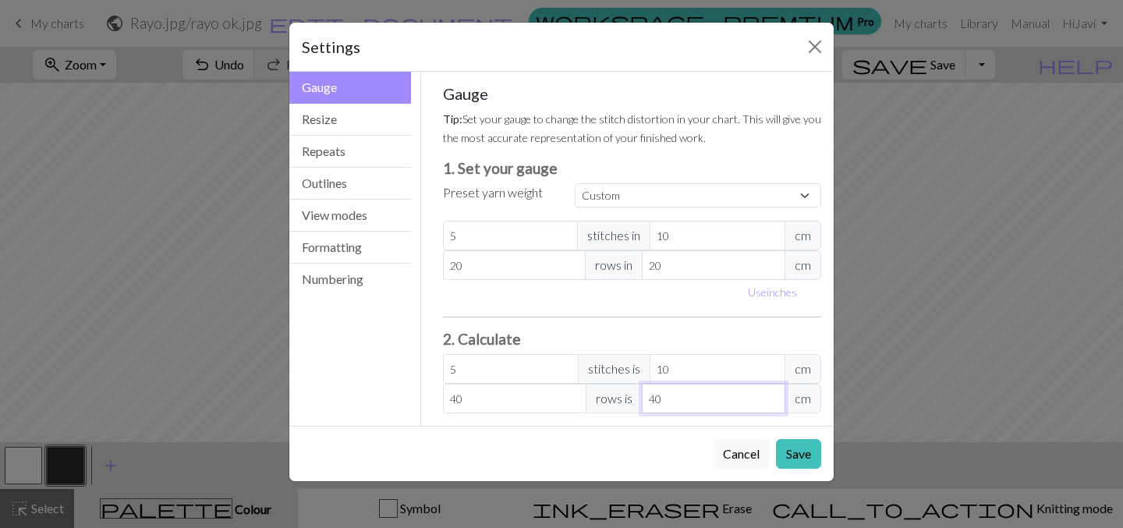
drag, startPoint x: 657, startPoint y: 400, endPoint x: 706, endPoint y: 416, distance: 51.6
click at [657, 400] on input "40" at bounding box center [714, 399] width 144 height 30
type input "0"
type input "20"
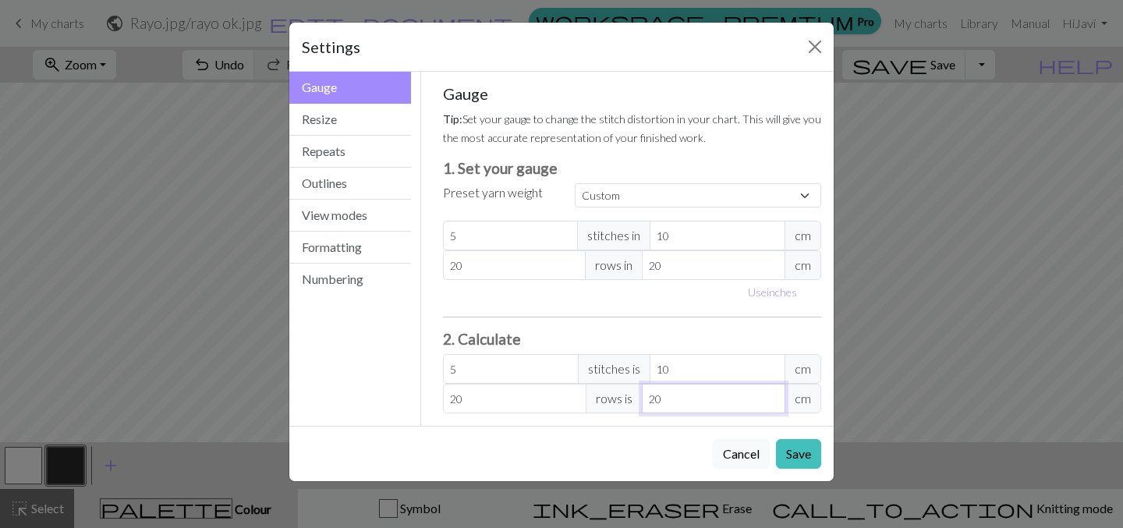
type input "20"
click at [615, 435] on div "Cancel Save" at bounding box center [561, 453] width 545 height 55
click at [797, 453] on button "Save" at bounding box center [798, 454] width 45 height 30
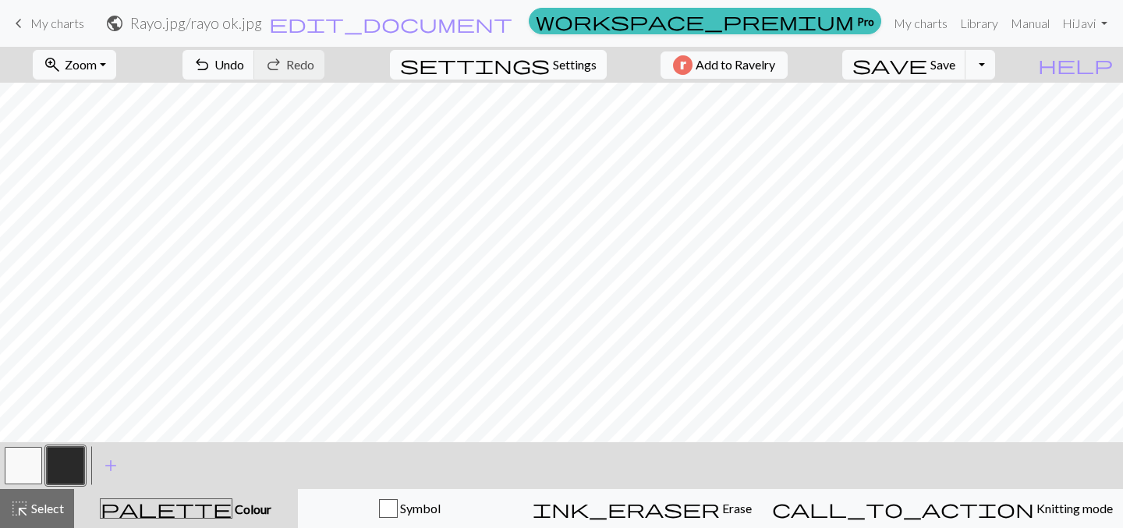
click at [571, 66] on span "Settings" at bounding box center [575, 64] width 44 height 19
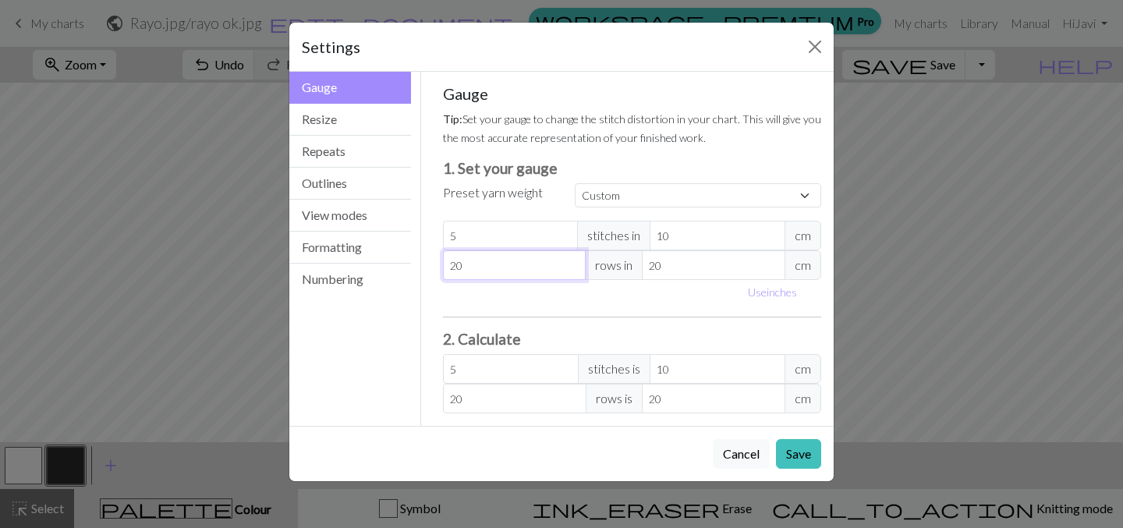
click at [452, 267] on input "20" at bounding box center [515, 265] width 144 height 30
click at [454, 264] on input "20" at bounding box center [515, 265] width 144 height 30
type input "0"
type input "40"
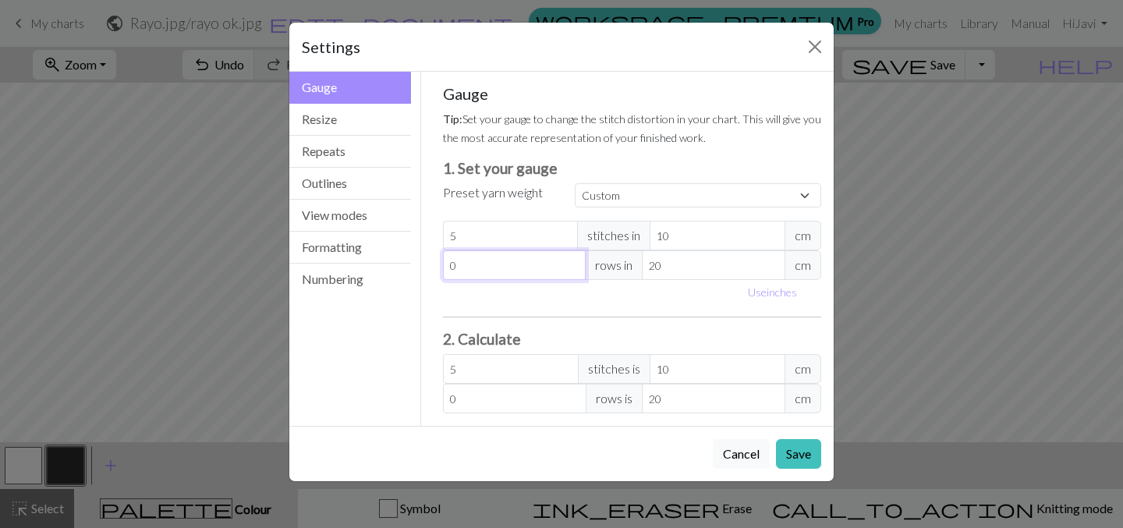
type input "40"
click at [679, 295] on div "Use inches" at bounding box center [633, 292] width 398 height 24
click at [795, 450] on button "Save" at bounding box center [798, 454] width 45 height 30
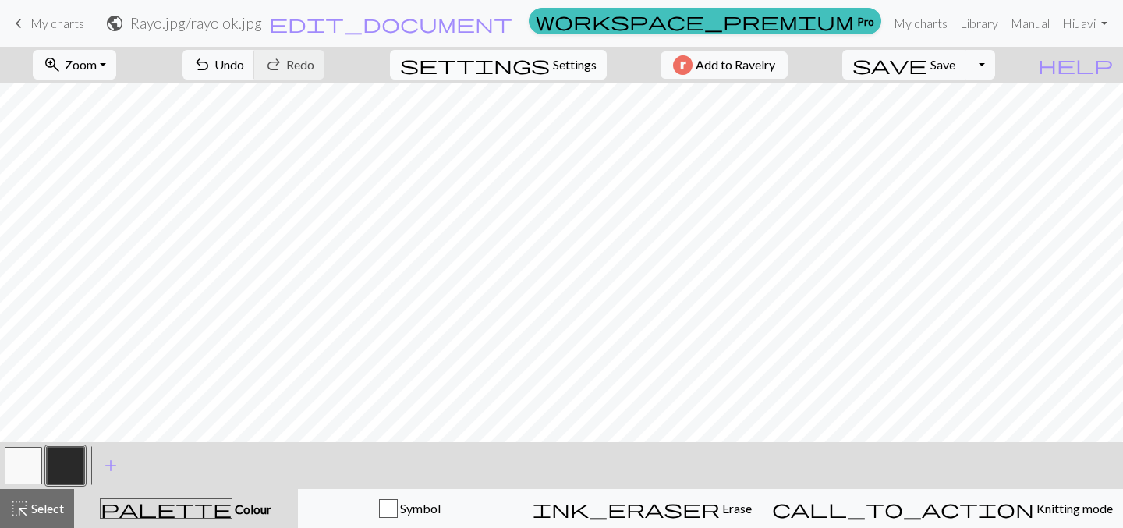
click at [556, 67] on span "Settings" at bounding box center [575, 64] width 44 height 19
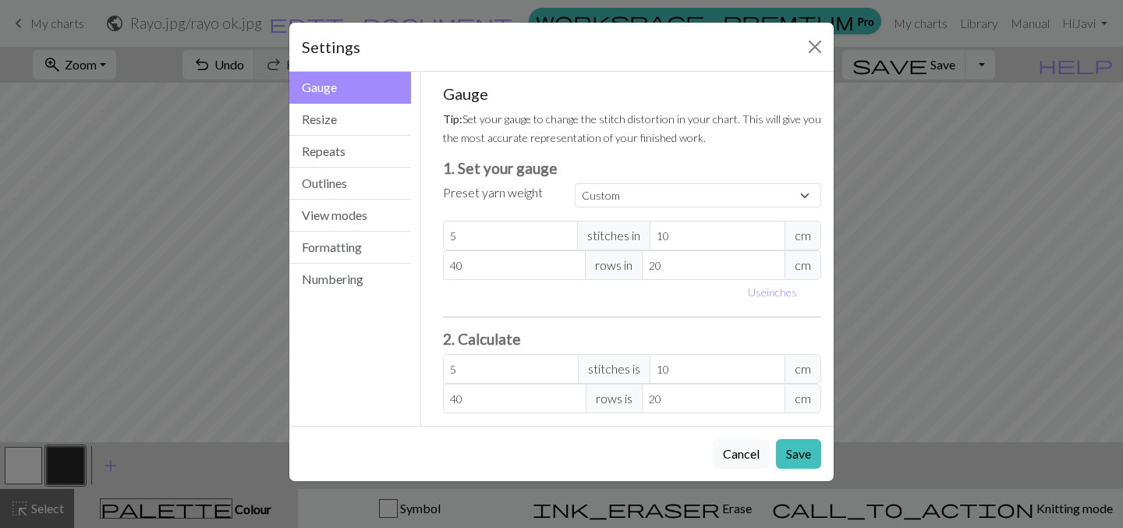
click at [886, 333] on div "Settings Gauge Gauge Resize Repeats Outlines View modes Formatting Numbering Ga…" at bounding box center [561, 264] width 1123 height 528
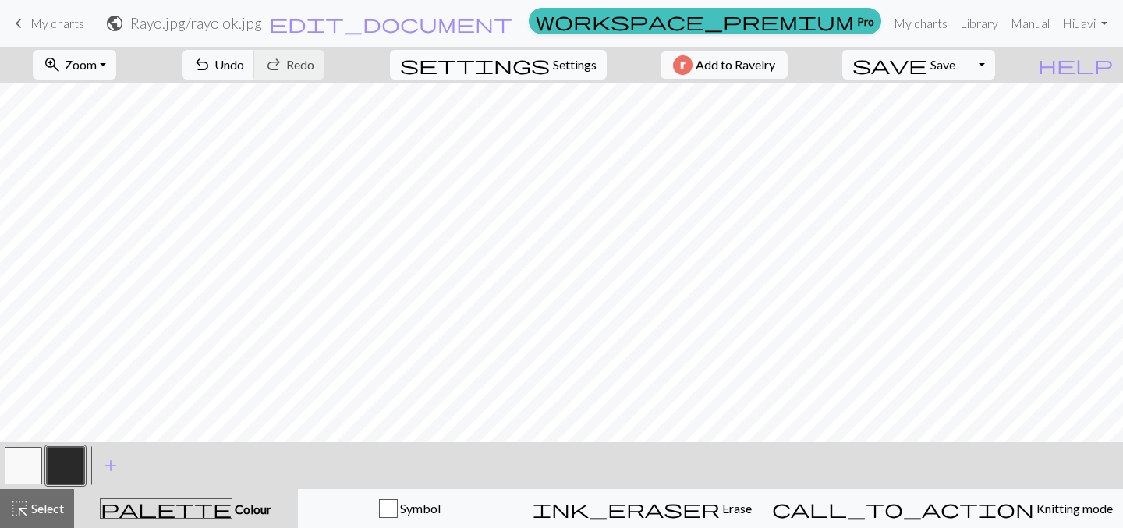
click at [539, 73] on span "settings" at bounding box center [475, 65] width 150 height 22
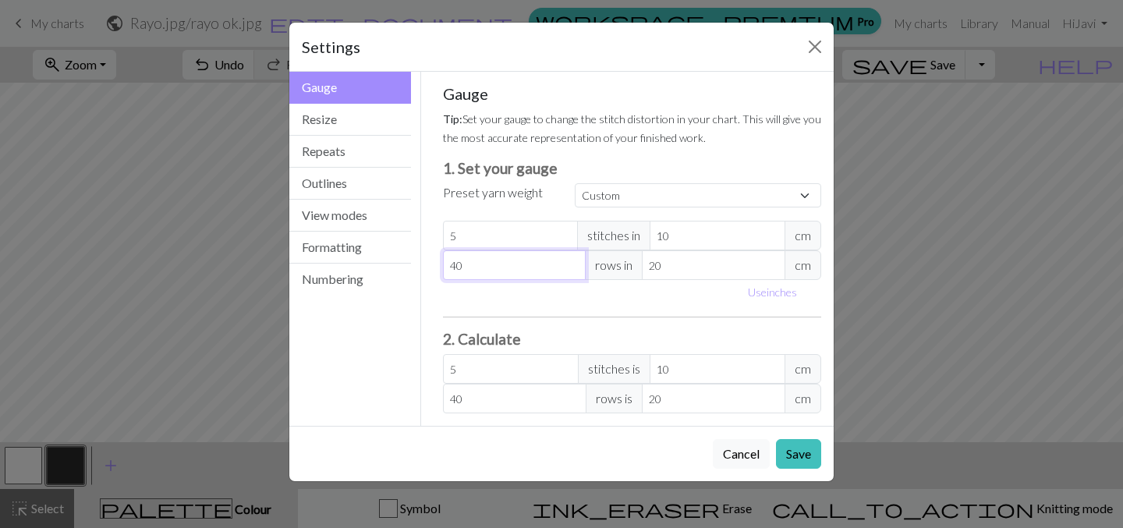
click at [456, 264] on input "40" at bounding box center [515, 265] width 144 height 30
type input "0"
type input "60"
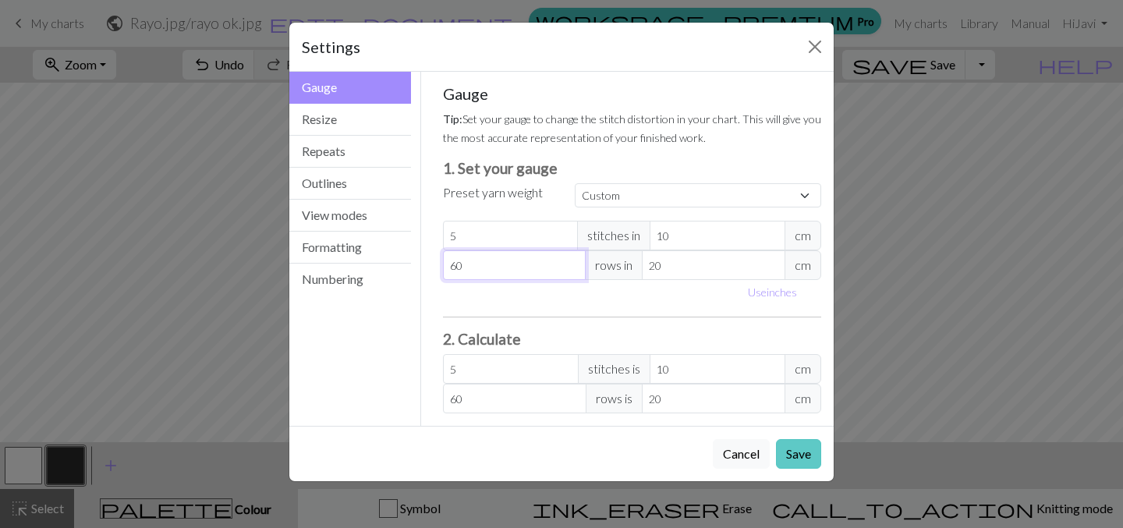
type input "60"
click at [801, 460] on button "Save" at bounding box center [798, 454] width 45 height 30
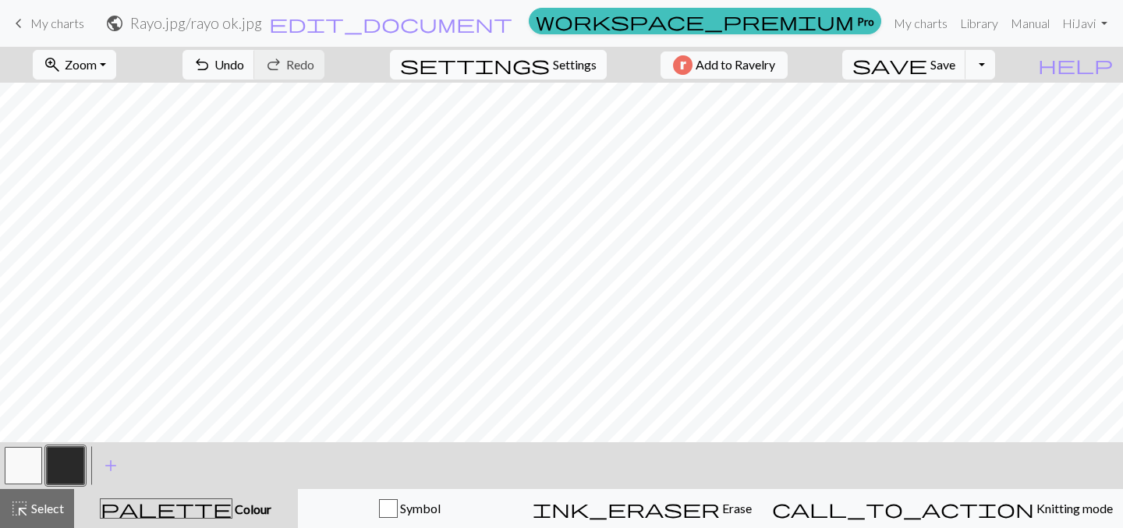
click at [566, 51] on button "settings Settings" at bounding box center [498, 65] width 217 height 30
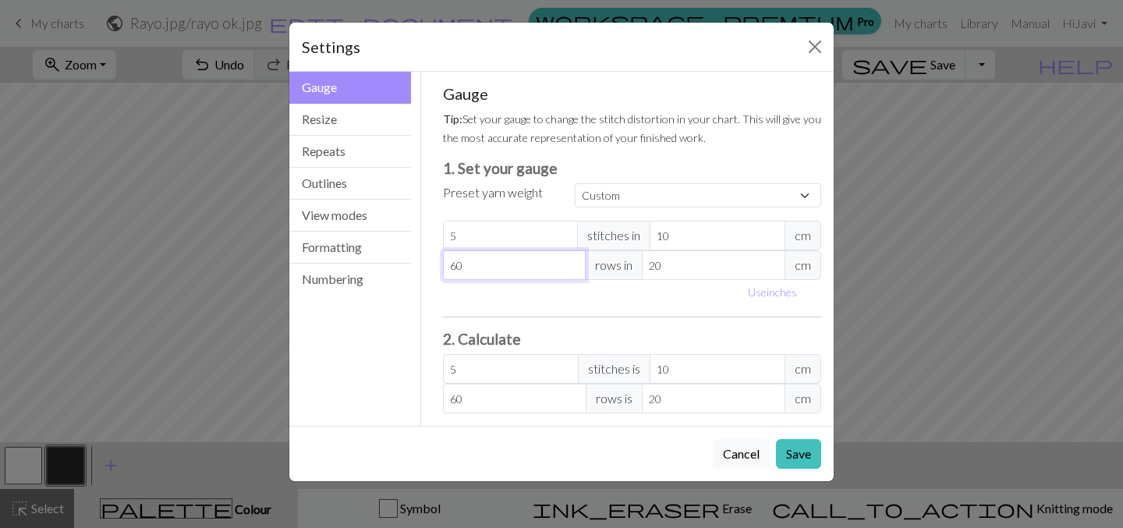
click at [457, 265] on input "60" at bounding box center [515, 265] width 144 height 30
type input "0"
type input "10"
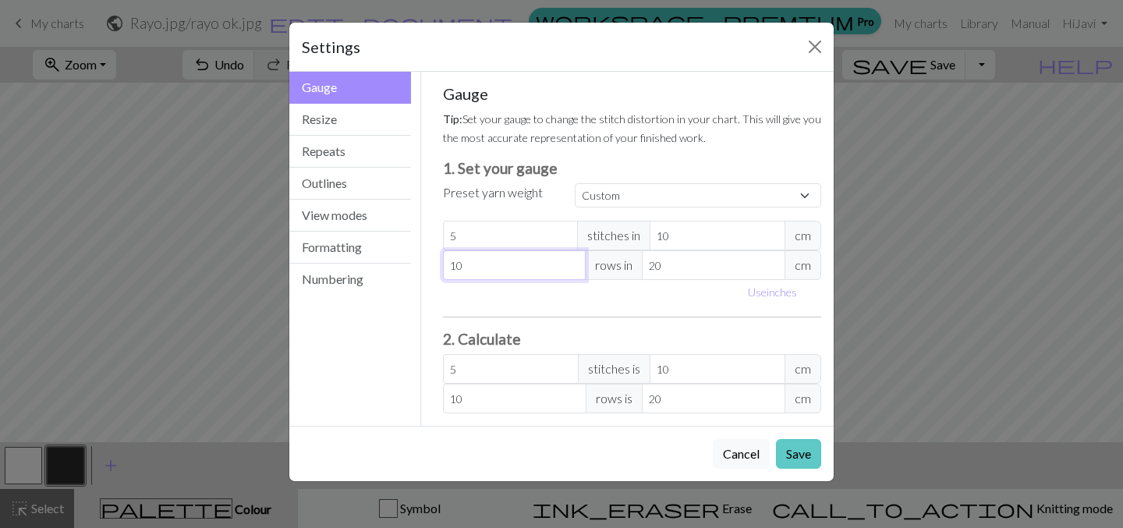
type input "10"
click at [796, 456] on button "Save" at bounding box center [798, 454] width 45 height 30
